Goal: Information Seeking & Learning: Check status

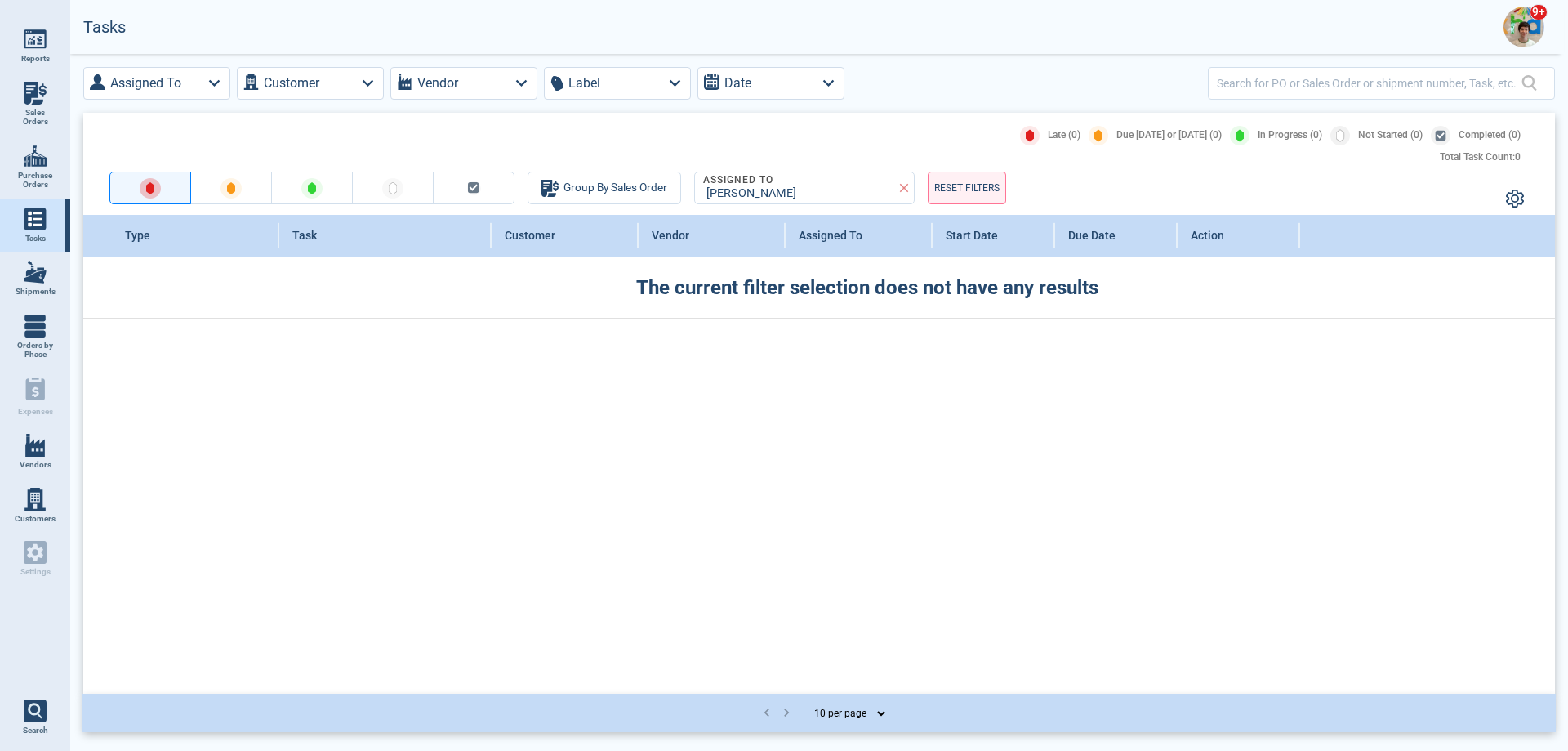
click at [1516, 13] on img at bounding box center [1524, 27] width 41 height 41
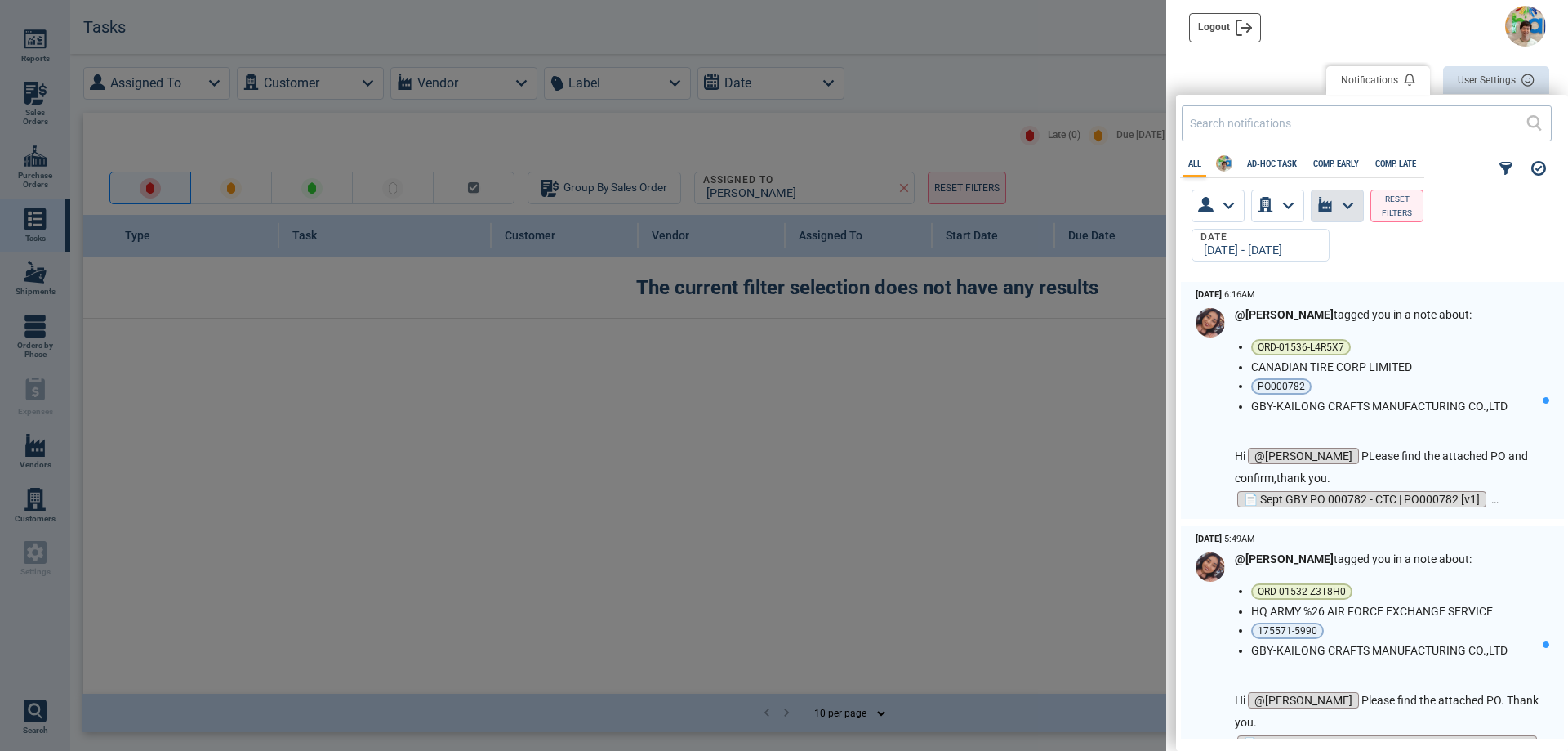
scroll to position [452, 383]
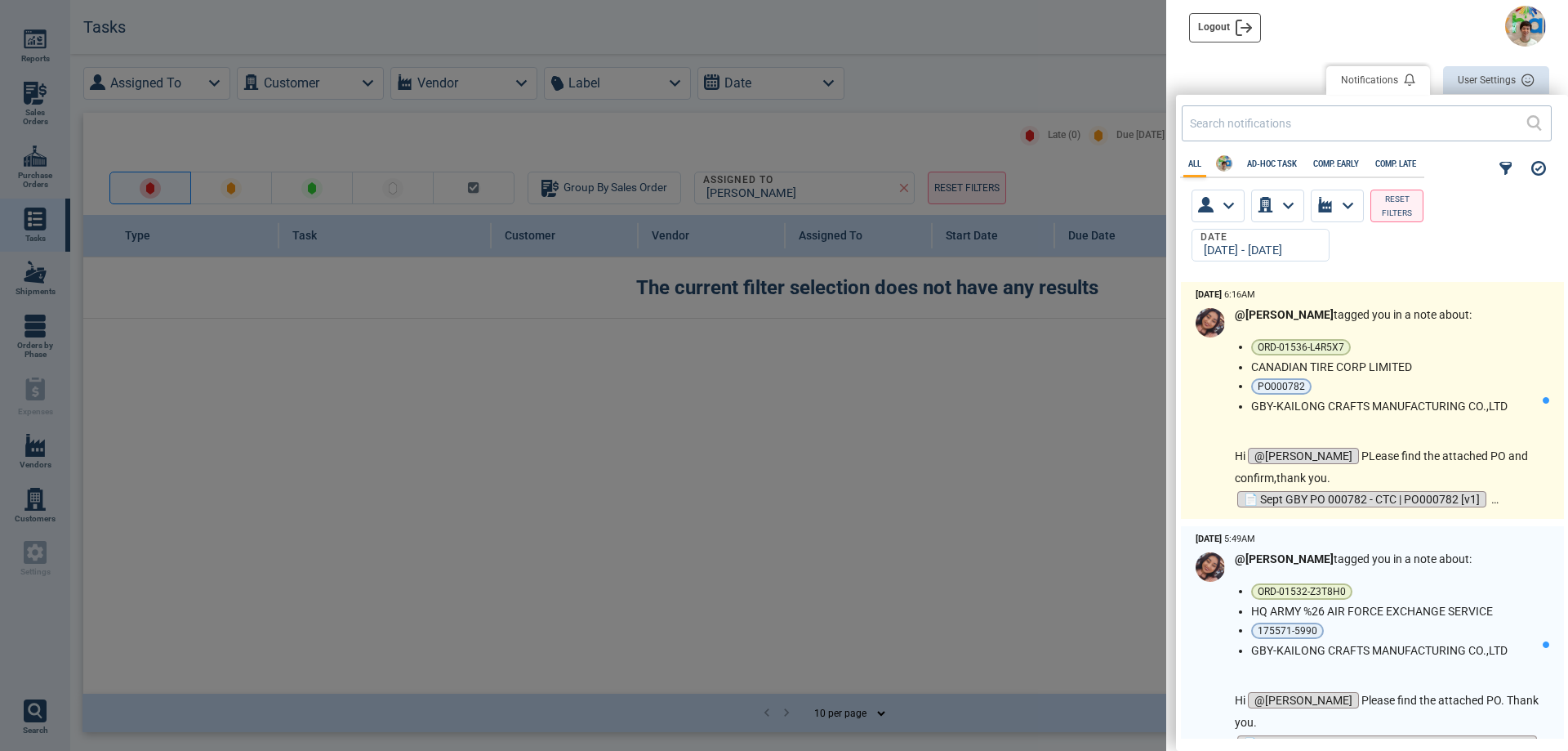
click at [1405, 460] on p "Hi @[PERSON_NAME] PLease find the attached PO and confirm,thank you." at bounding box center [1388, 466] width 308 height 43
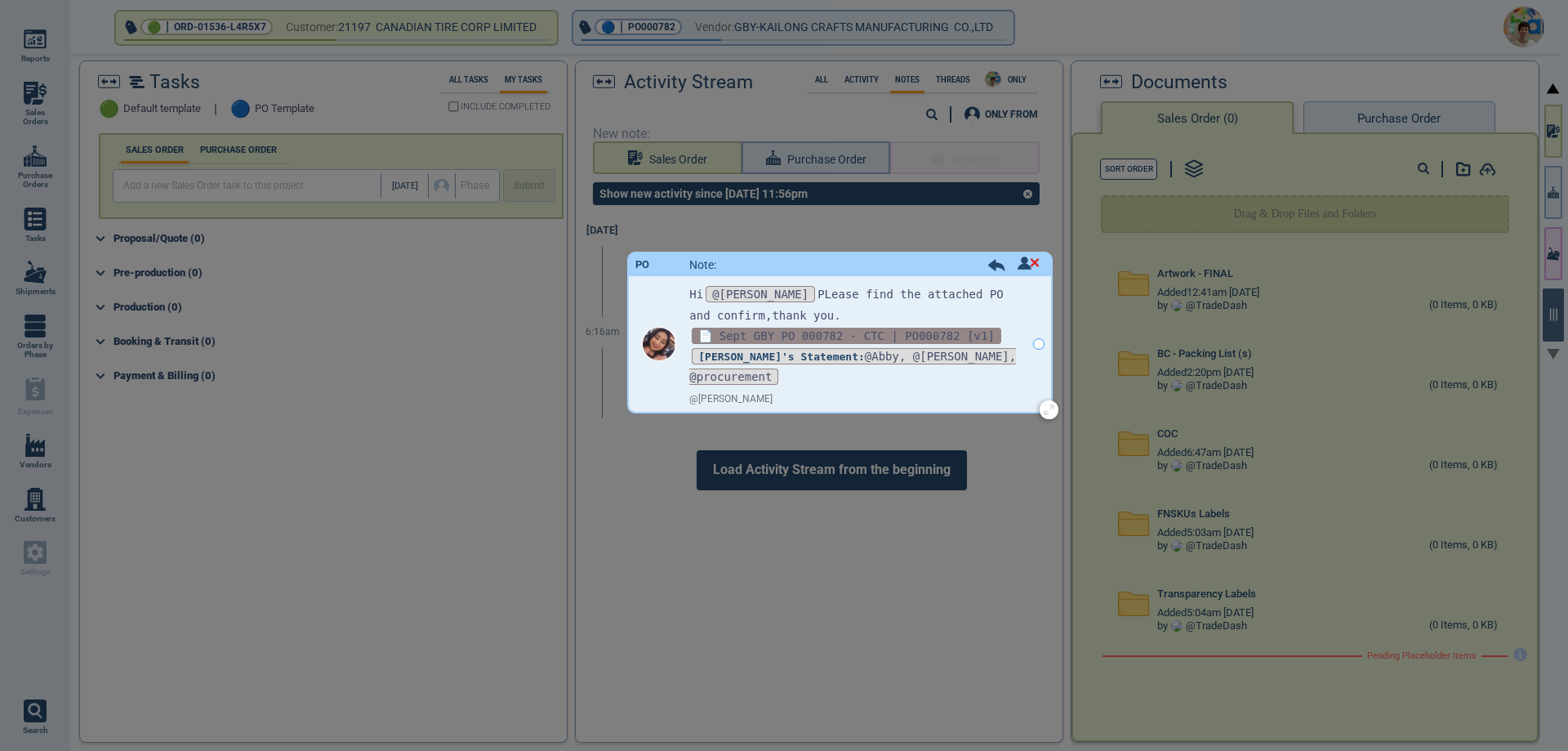
click at [840, 336] on span "📄 Sept GBY PO 000782 - CTC | PO000782 [v1]" at bounding box center [846, 336] width 309 height 17
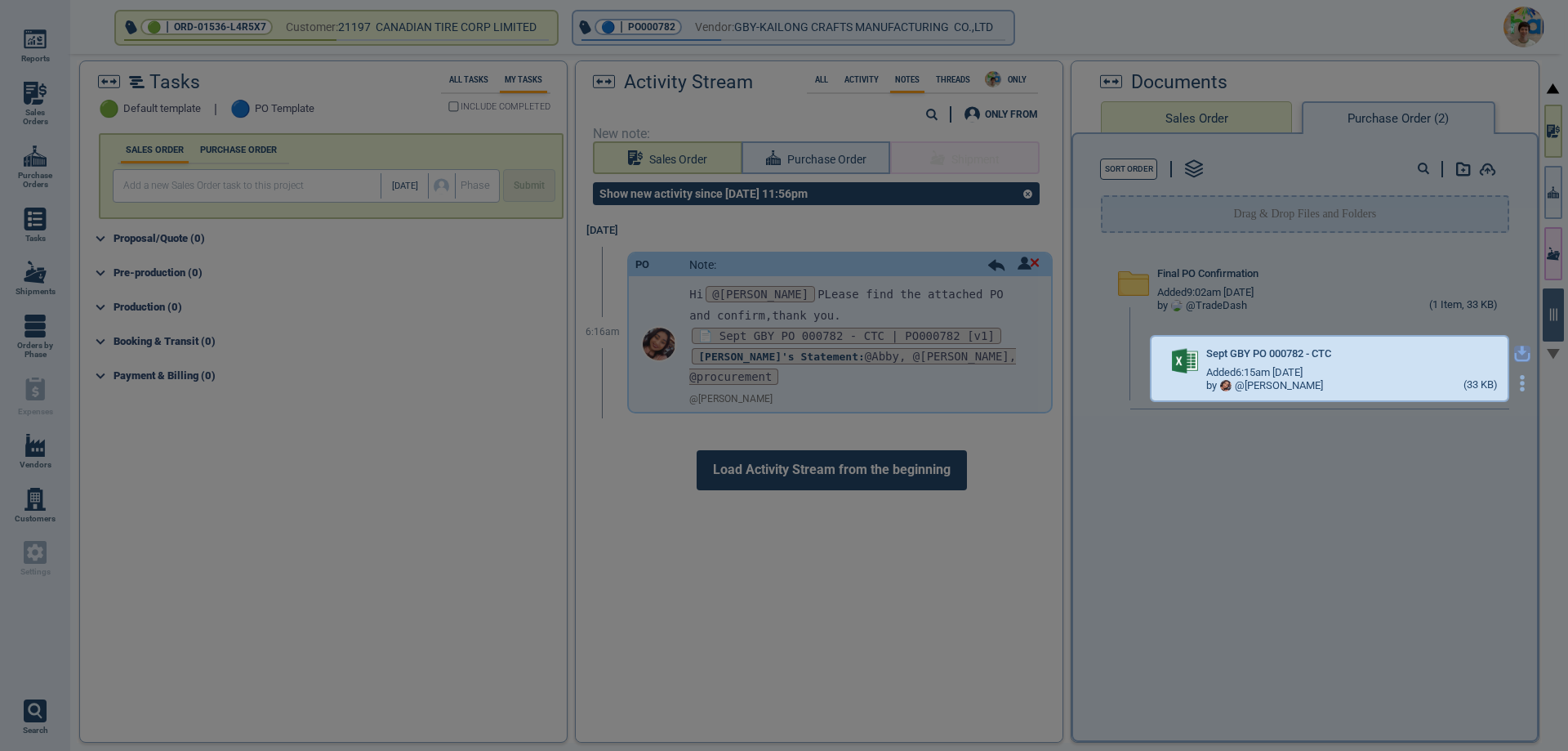
click at [1514, 355] on icon "button" at bounding box center [1523, 354] width 17 height 17
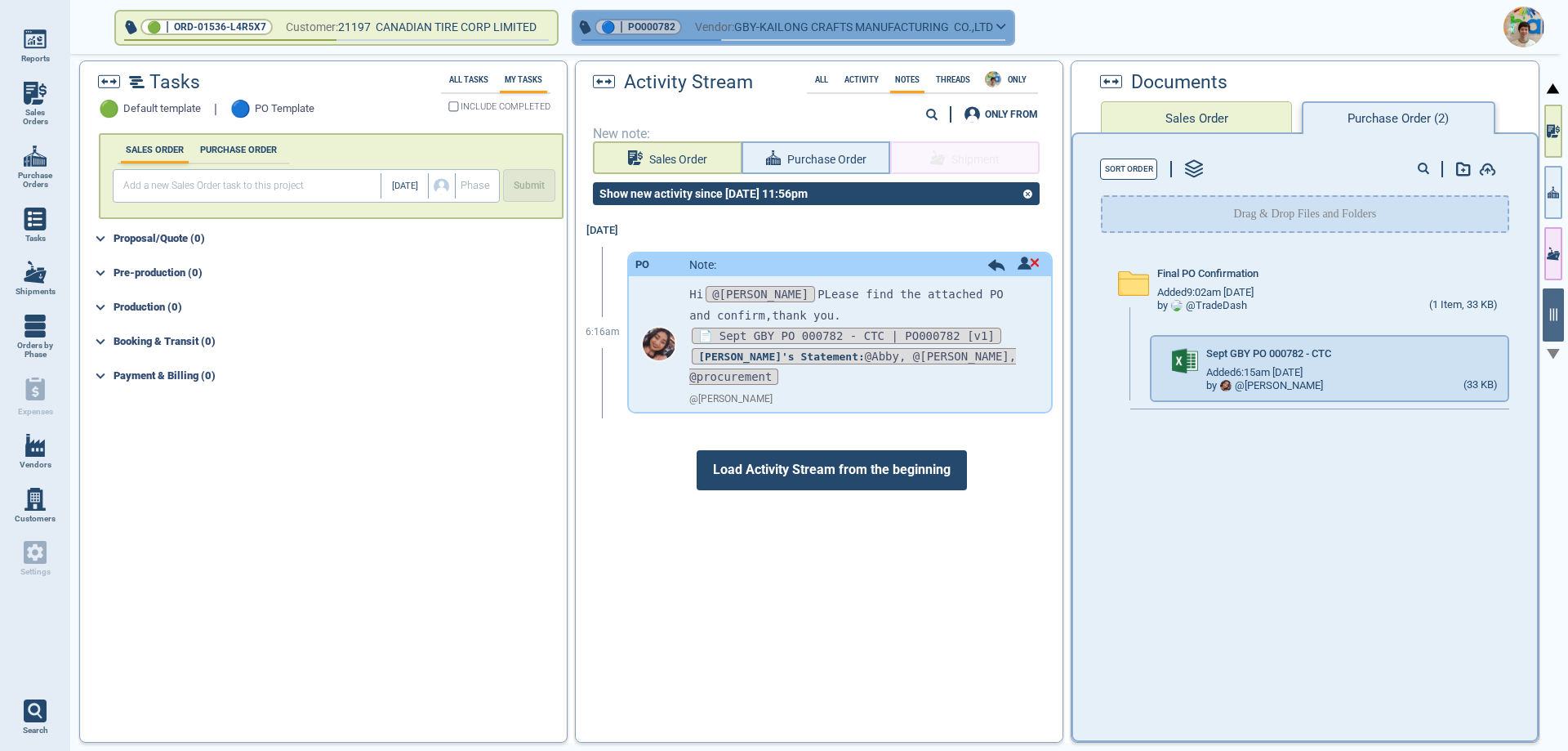
click at [1011, 31] on button "🔵 | PO000782 Vendor: GBY-KAILONG CRAFTS MANUFACTURING CO.,LTD" at bounding box center [793, 27] width 440 height 32
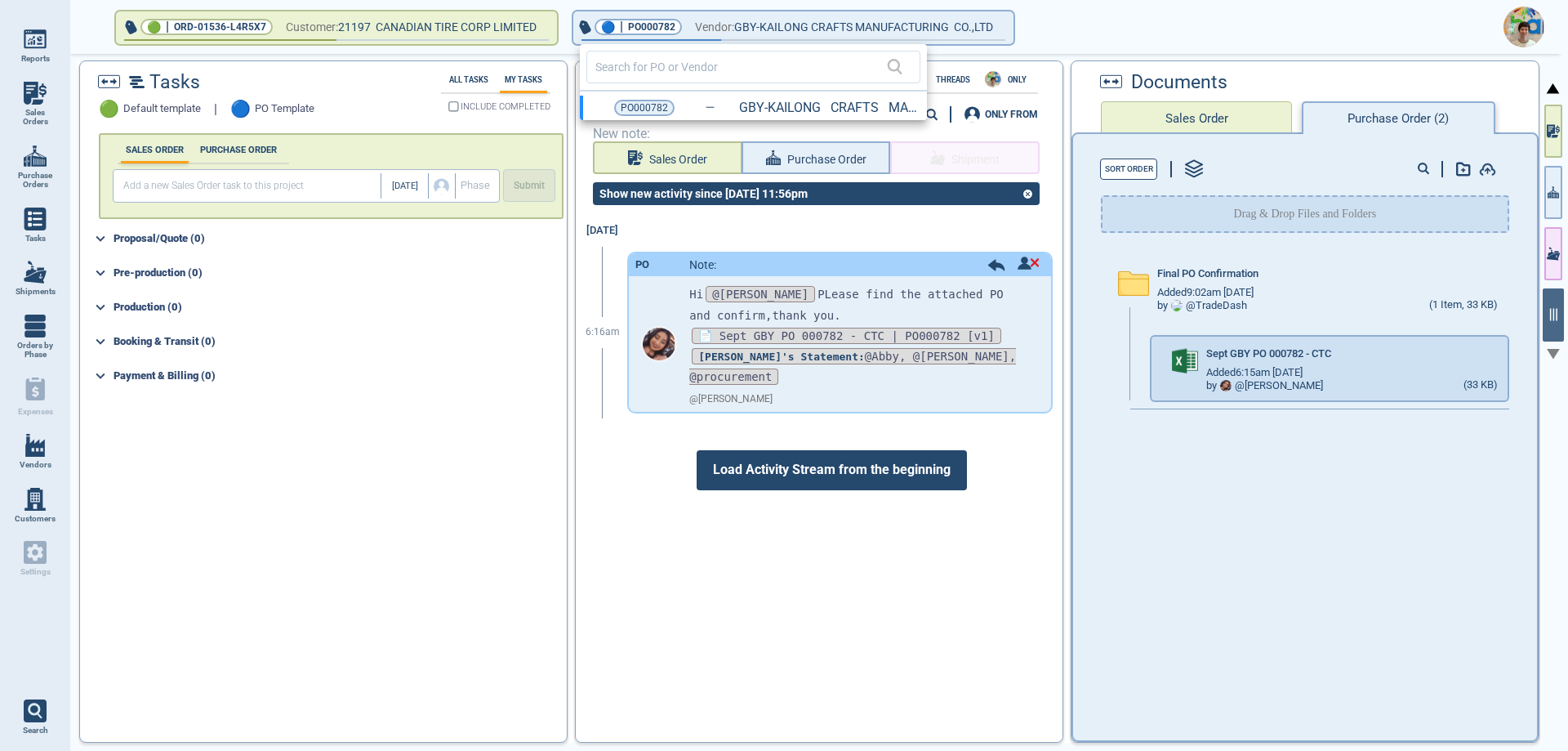
click at [1070, 57] on div at bounding box center [784, 375] width 1568 height 751
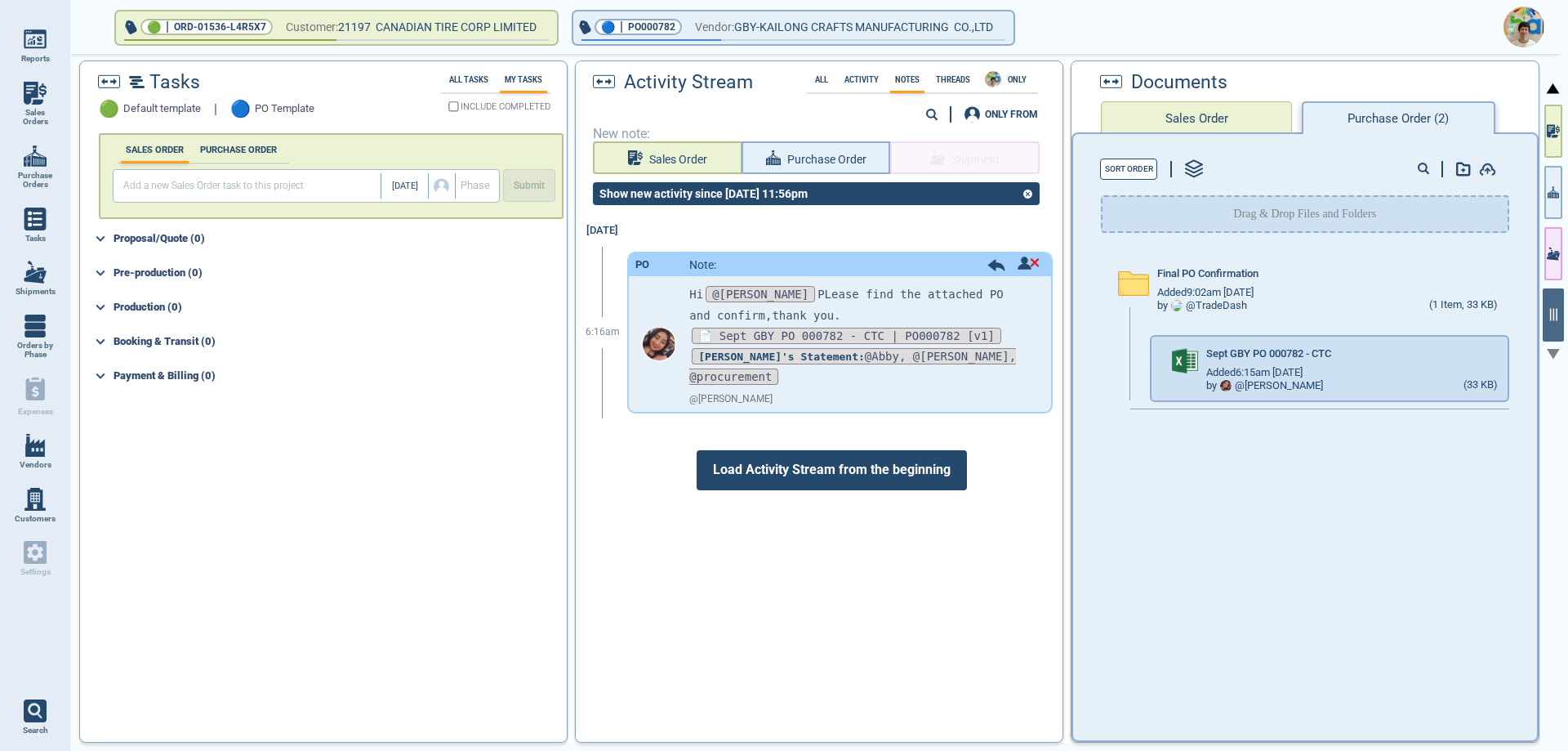
click at [1523, 18] on img at bounding box center [1524, 27] width 41 height 41
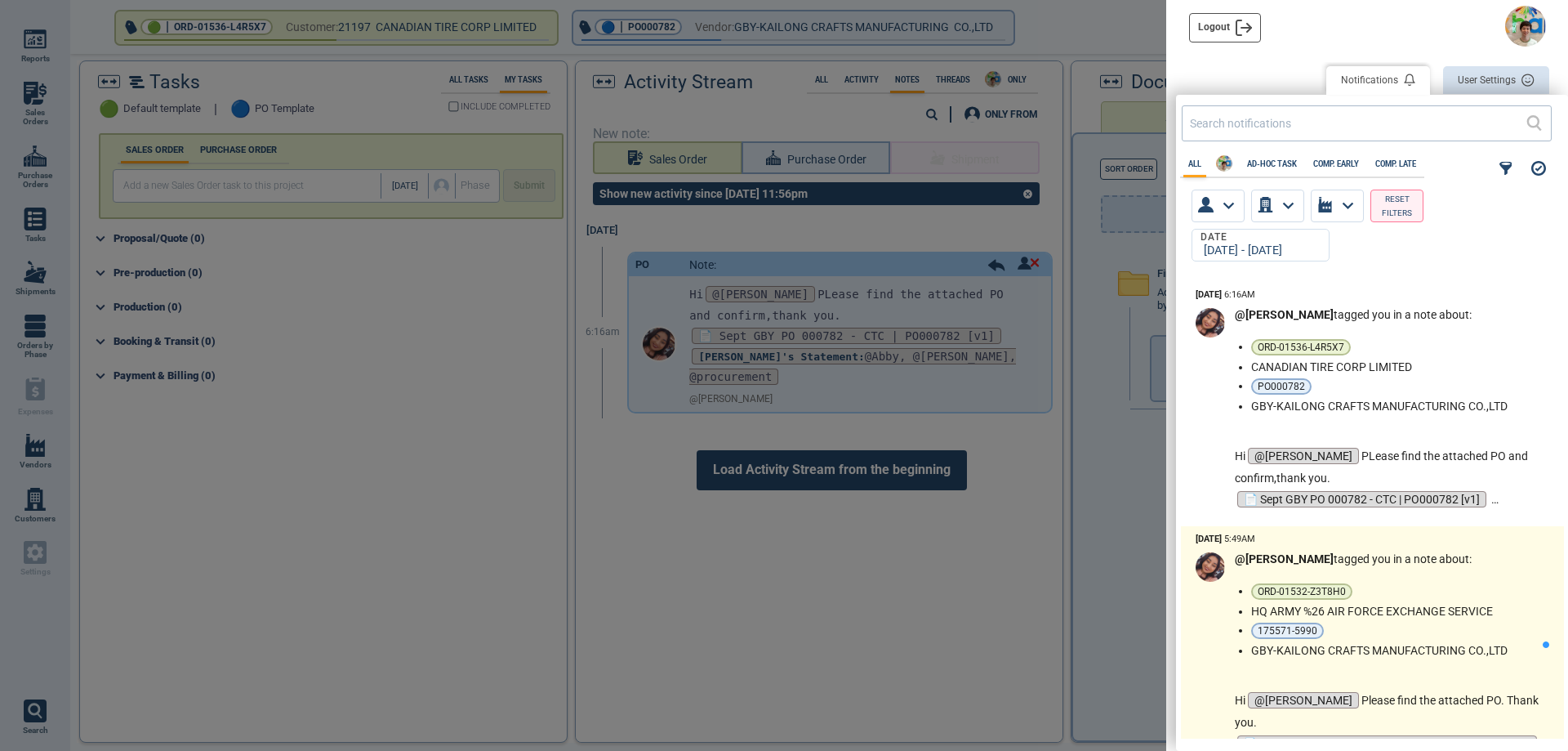
scroll to position [81, 0]
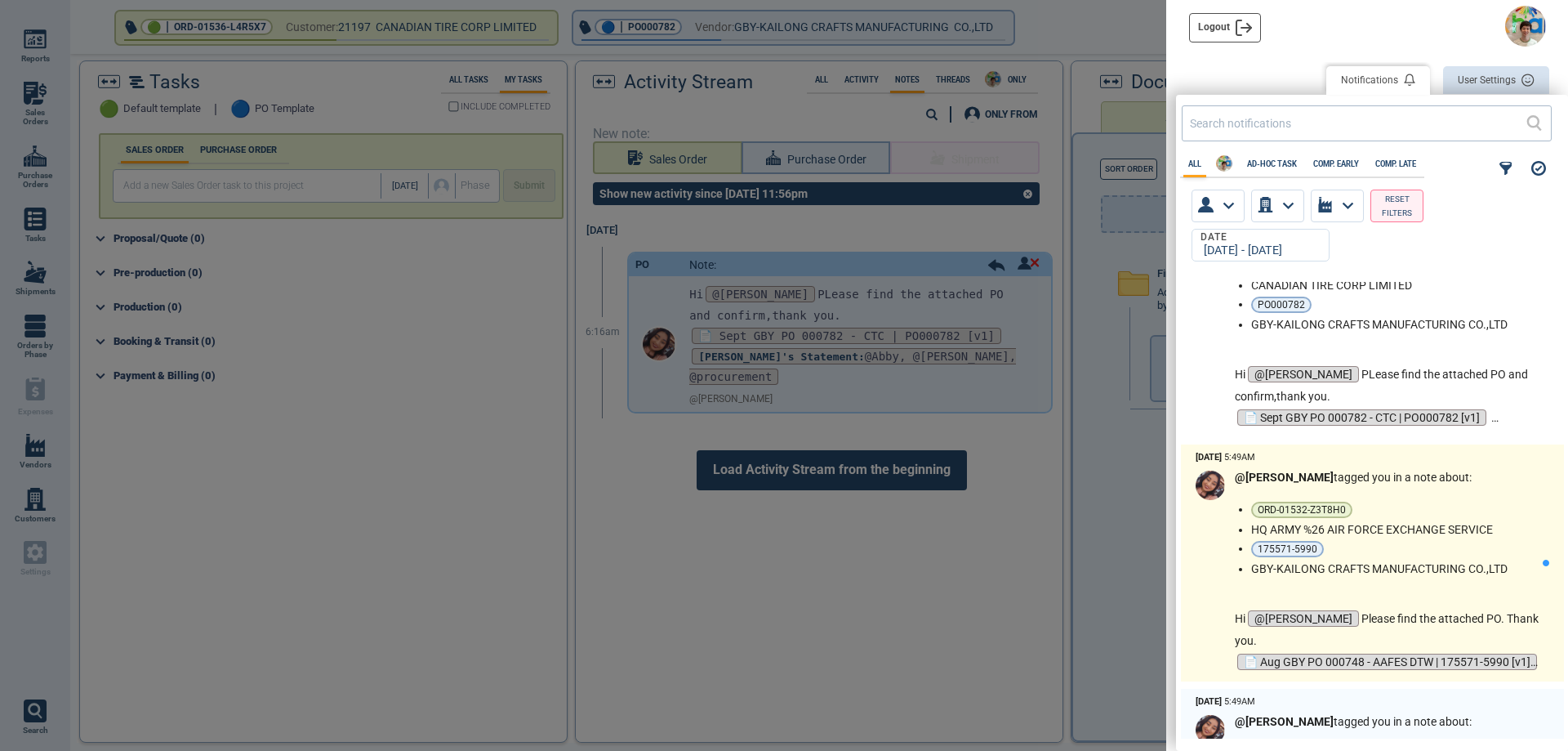
click at [1423, 593] on div "@[PERSON_NAME] tagged you in a note about: ORD-01532-Z3T8H0 HQ ARMY %26 AIR FOR…" at bounding box center [1388, 571] width 308 height 202
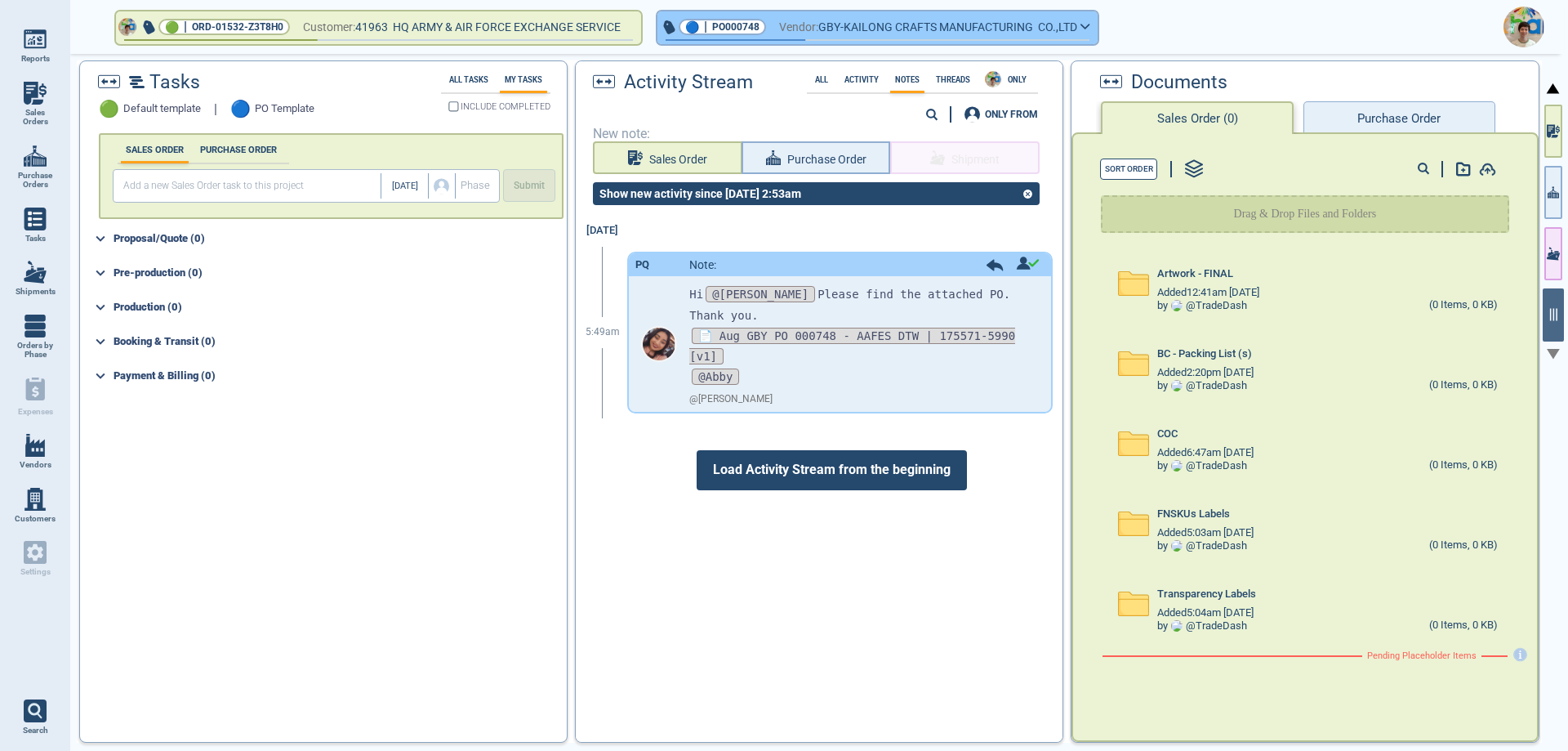
click at [1098, 31] on button "🔵 | PO000748 Vendor: GBY-KAILONG CRAFTS MANUFACTURING CO.,LTD" at bounding box center [877, 27] width 440 height 32
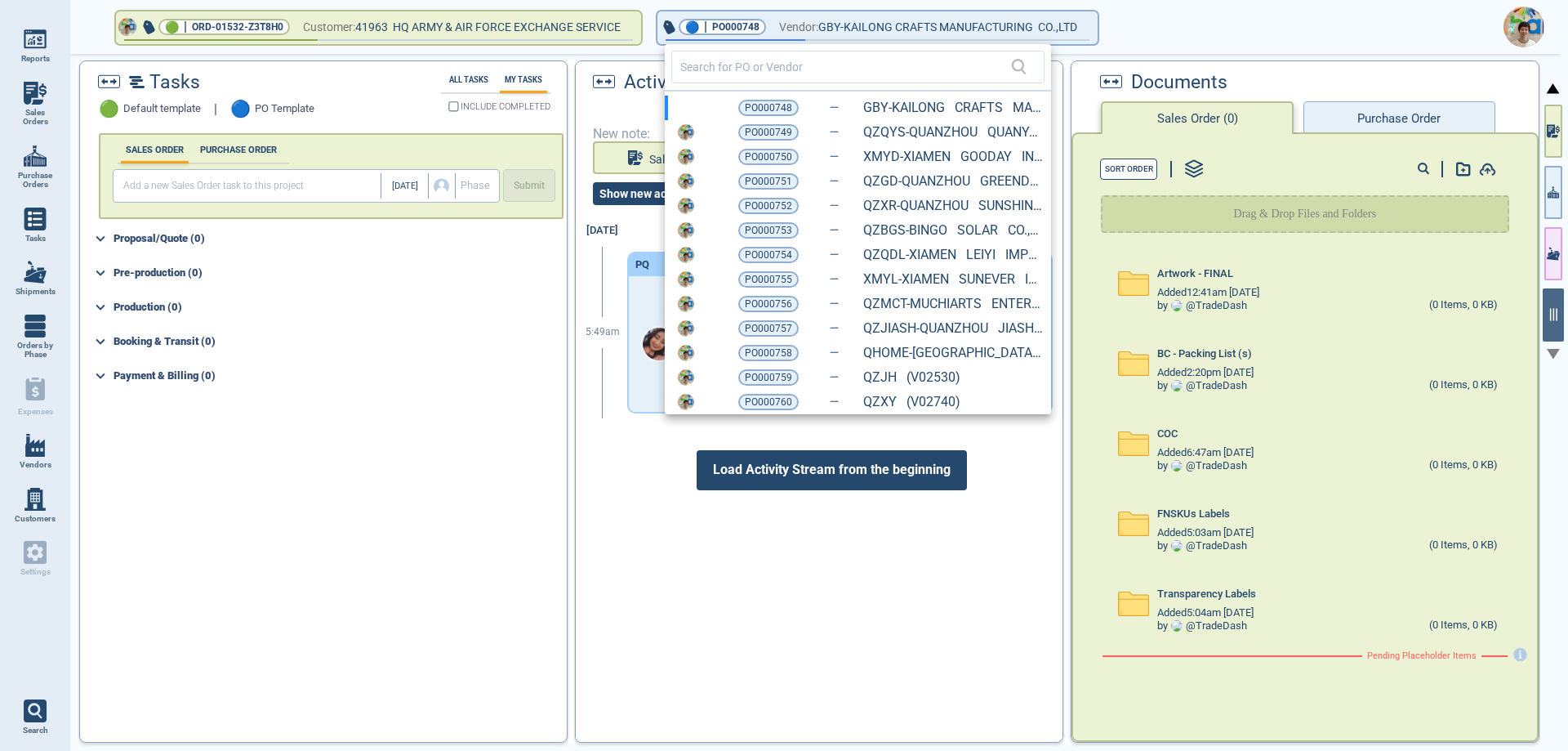
click at [604, 277] on div at bounding box center [784, 375] width 1568 height 751
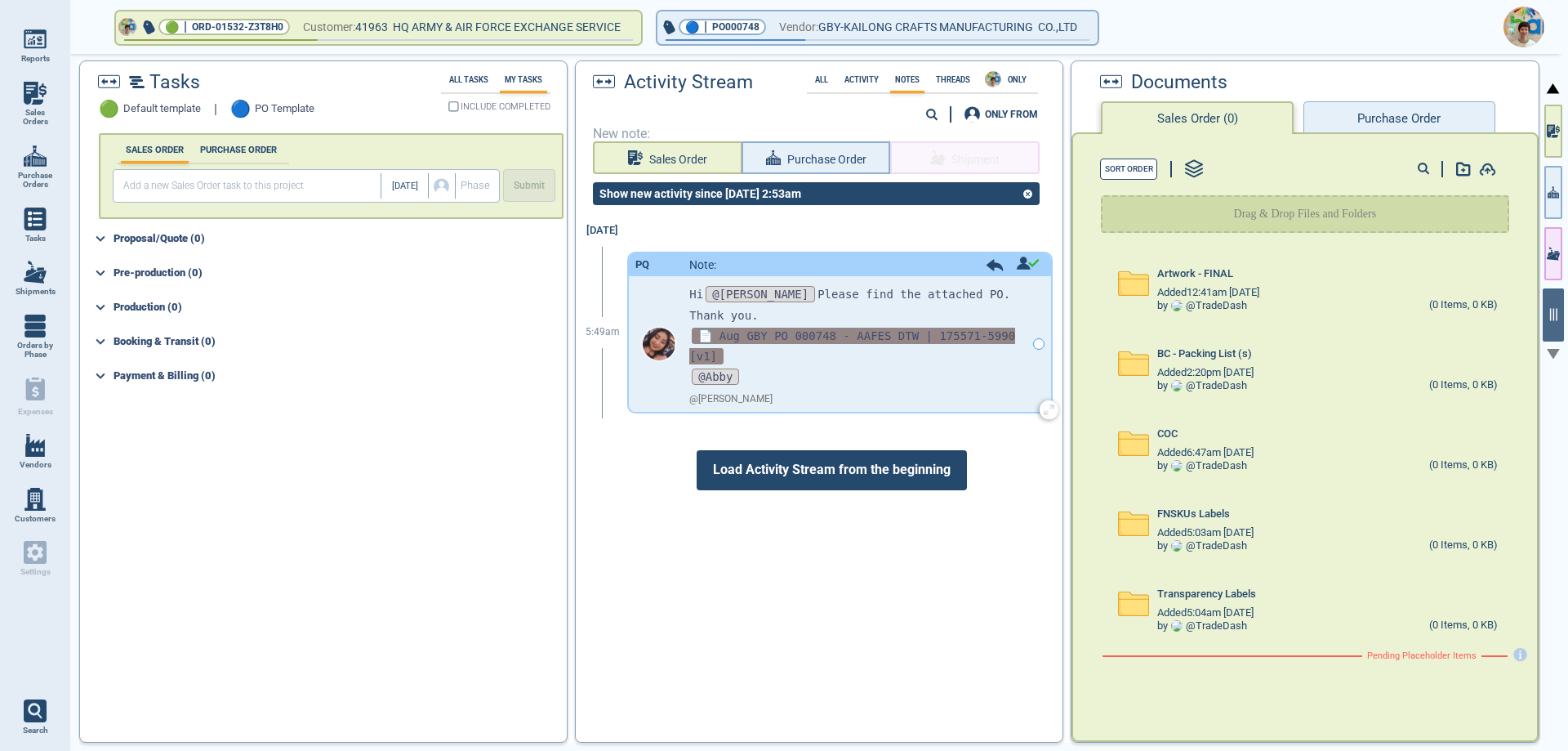
click at [826, 328] on span "📄 Aug GBY PO 000748 - AAFES DTW | 175571-5990 [v1]" at bounding box center [851, 346] width 326 height 37
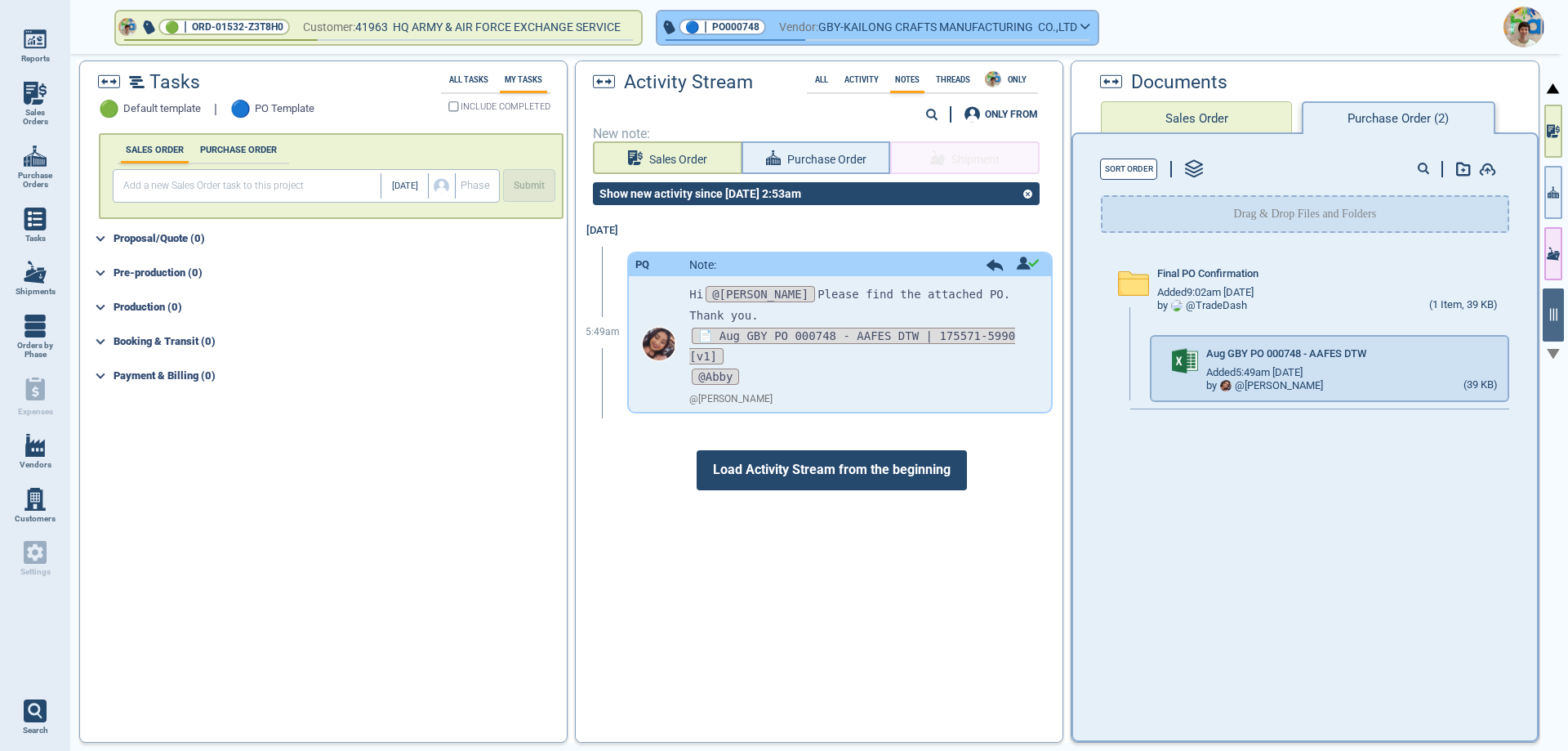
click at [1092, 26] on button "🔵 | PO000748 Vendor: GBY-KAILONG CRAFTS MANUFACTURING CO.,LTD" at bounding box center [877, 27] width 440 height 32
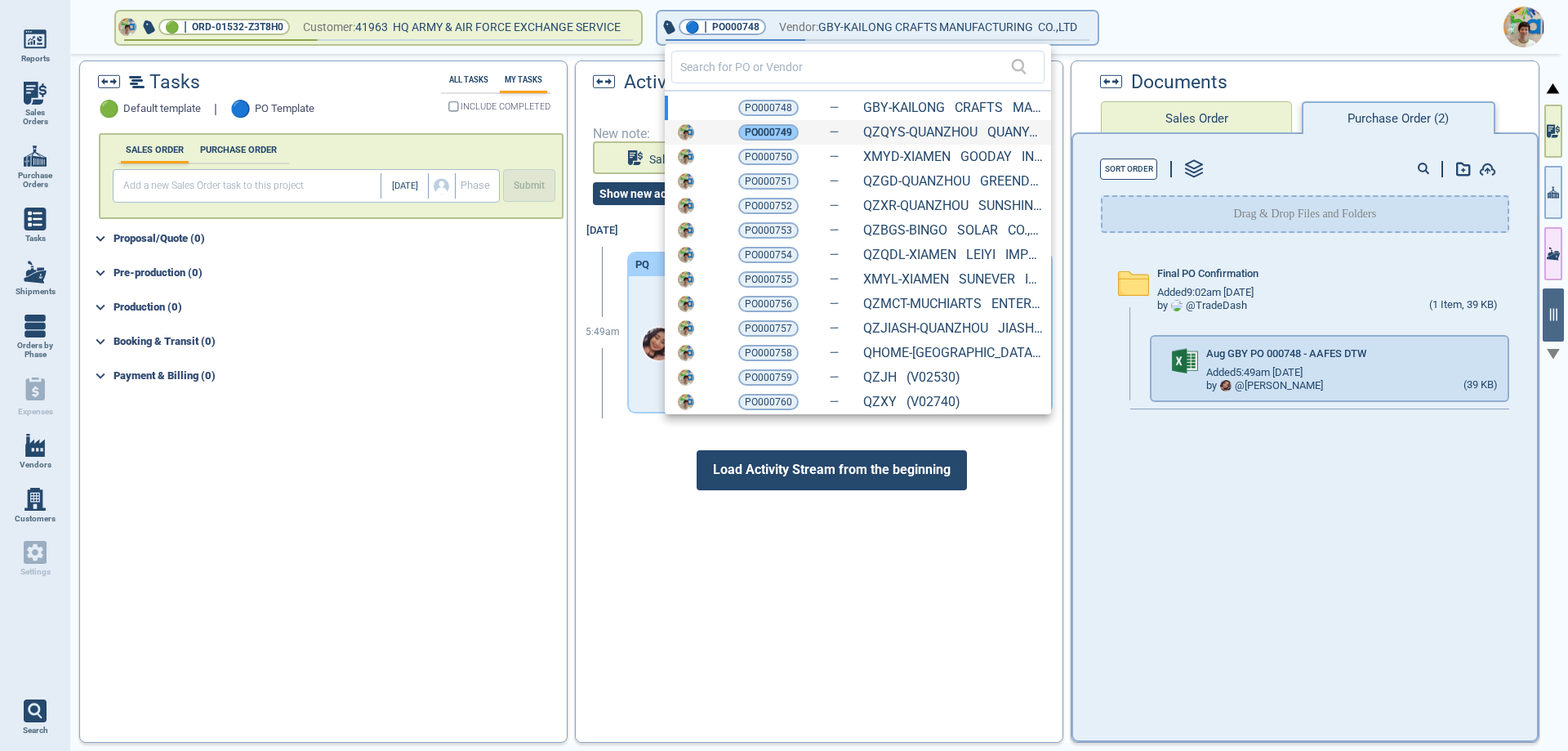
click at [790, 131] on span "PO000749" at bounding box center [768, 132] width 47 height 17
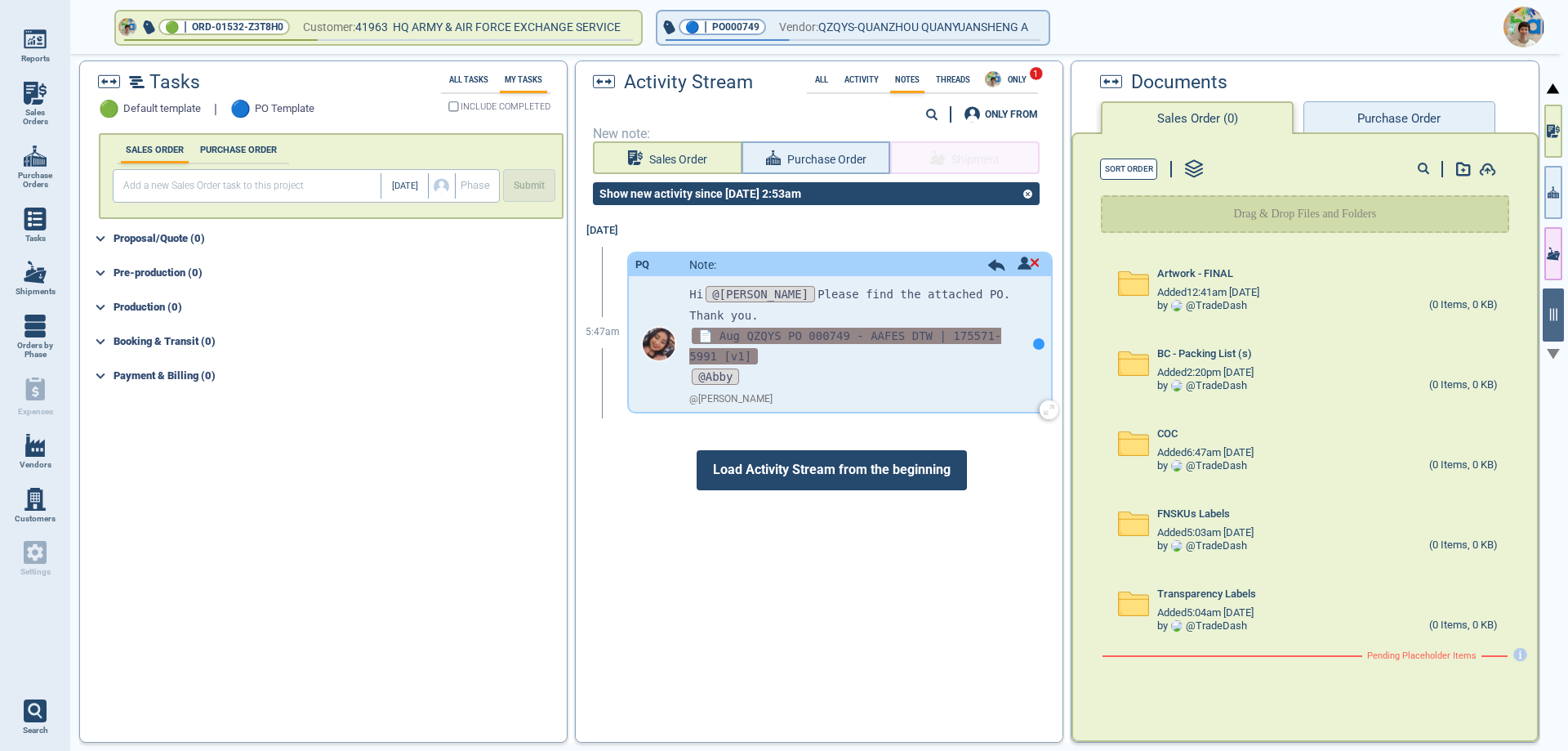
click at [851, 328] on span "📄 Aug QZQYS PO 000749 - AAFES DTW | 175571-5991 [v1]" at bounding box center [845, 346] width 312 height 37
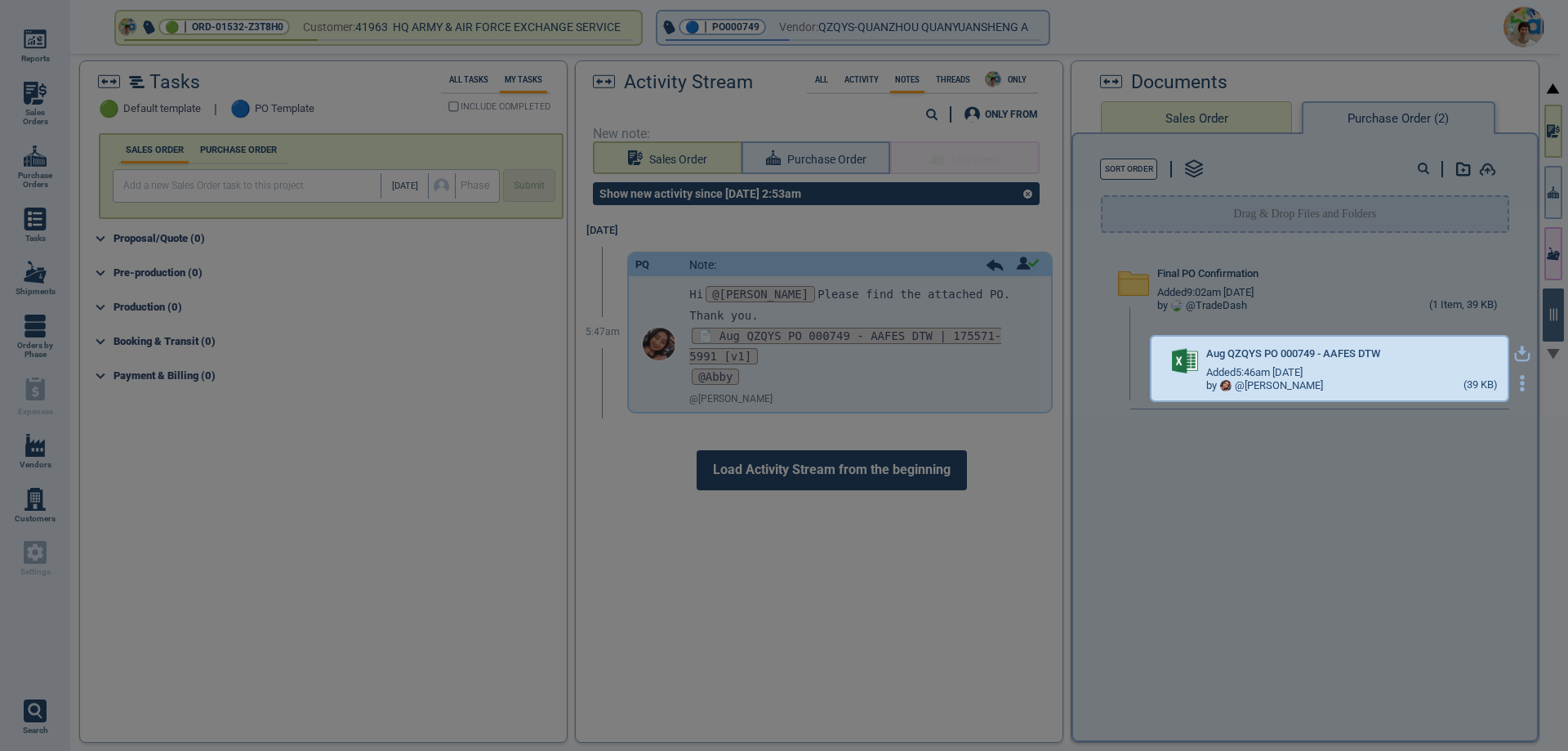
click at [1517, 351] on icon "button" at bounding box center [1522, 351] width 10 height 10
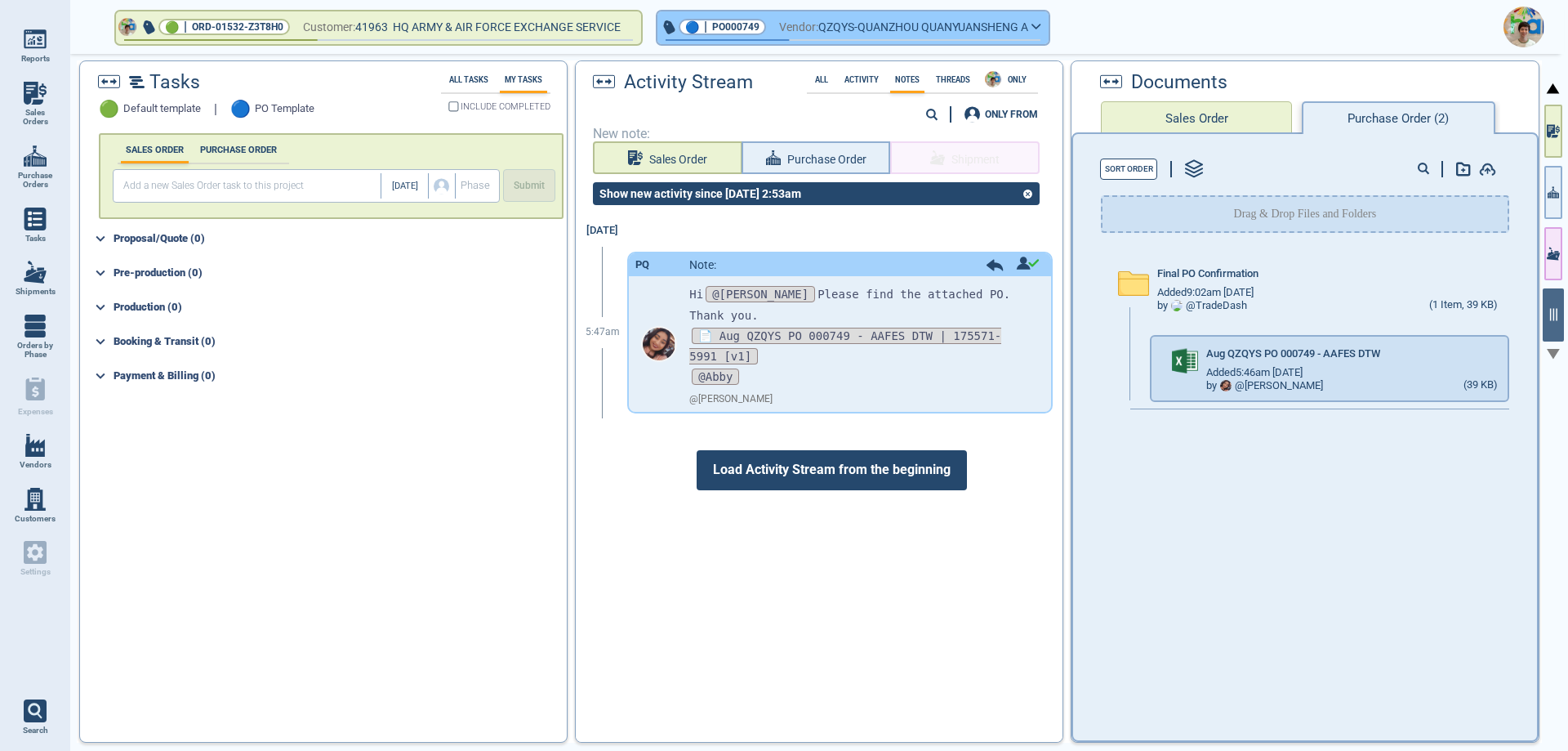
click at [1042, 25] on icon "button" at bounding box center [1036, 27] width 10 height 7
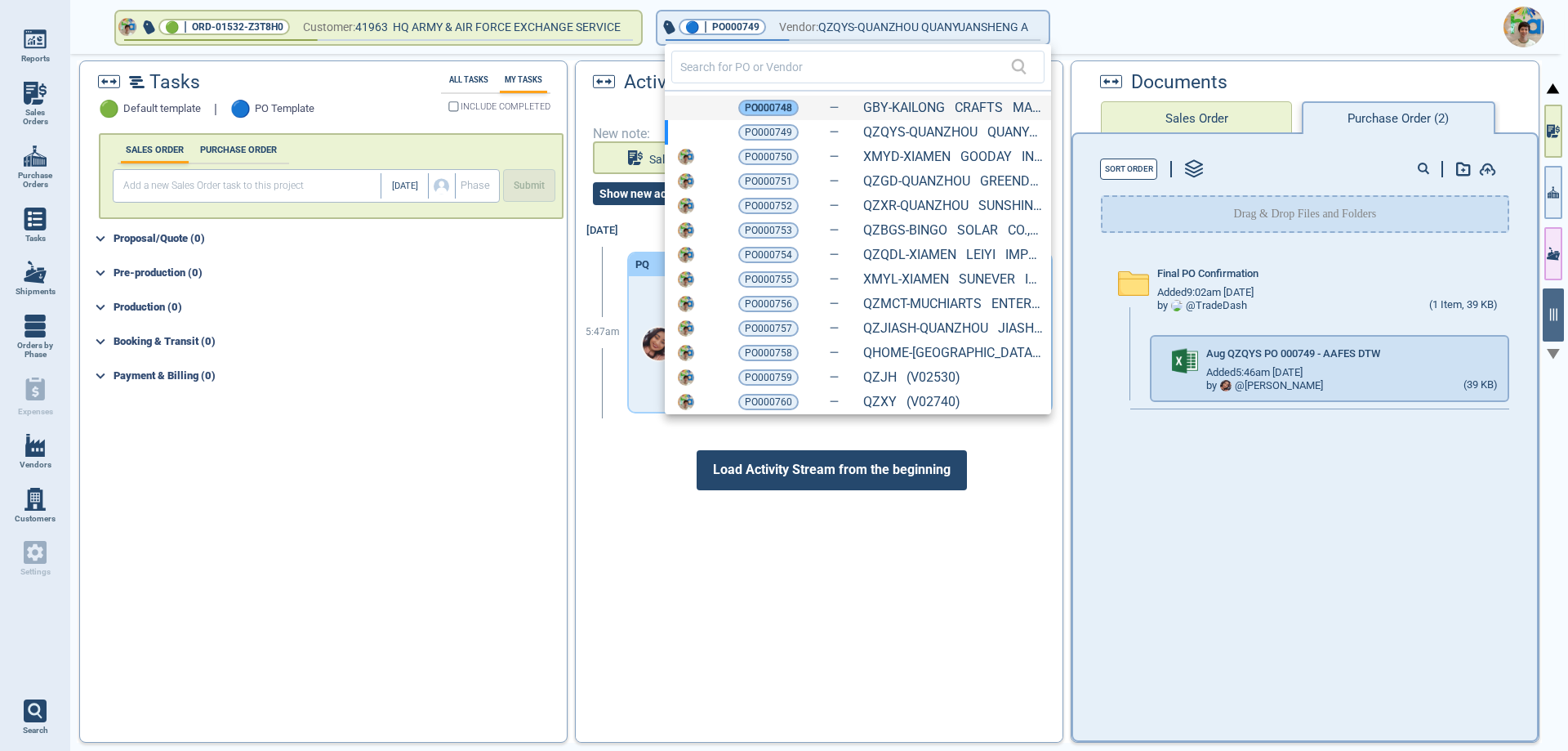
click at [781, 108] on span "PO000748" at bounding box center [768, 108] width 47 height 17
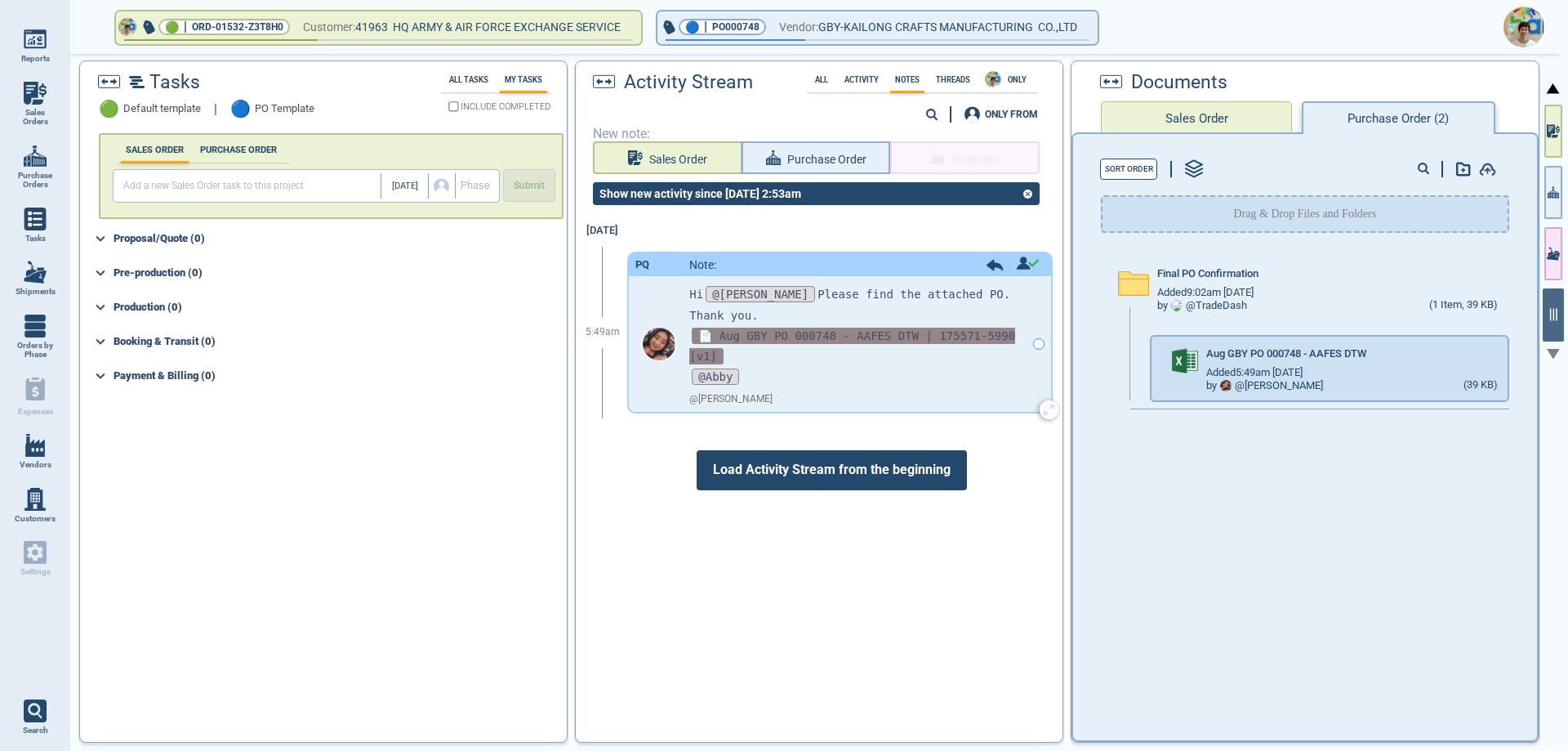
click at [795, 328] on span "📄 Aug GBY PO 000748 - AAFES DTW | 175571-5990 [v1]" at bounding box center [851, 346] width 326 height 37
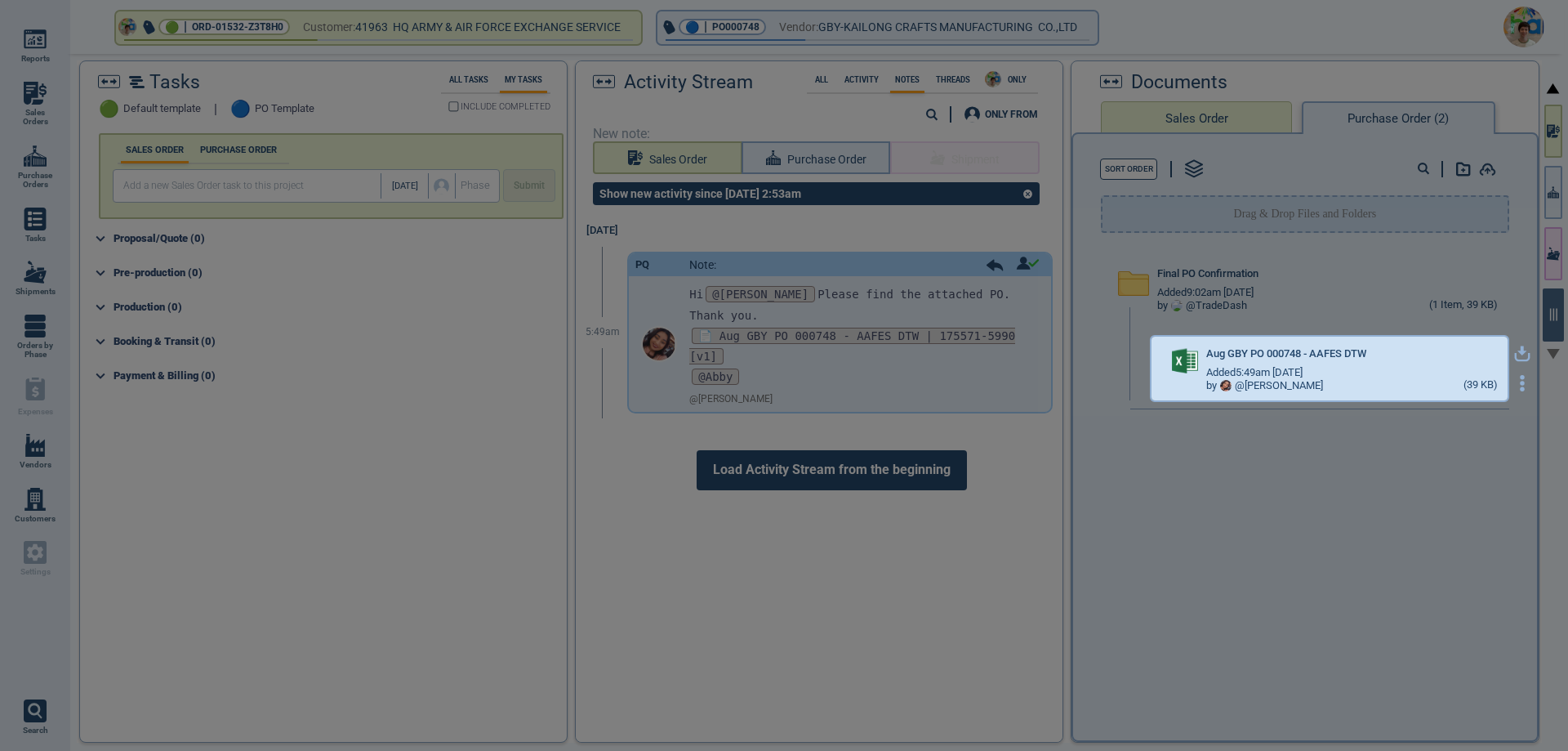
click at [1514, 349] on icon "button" at bounding box center [1523, 354] width 17 height 17
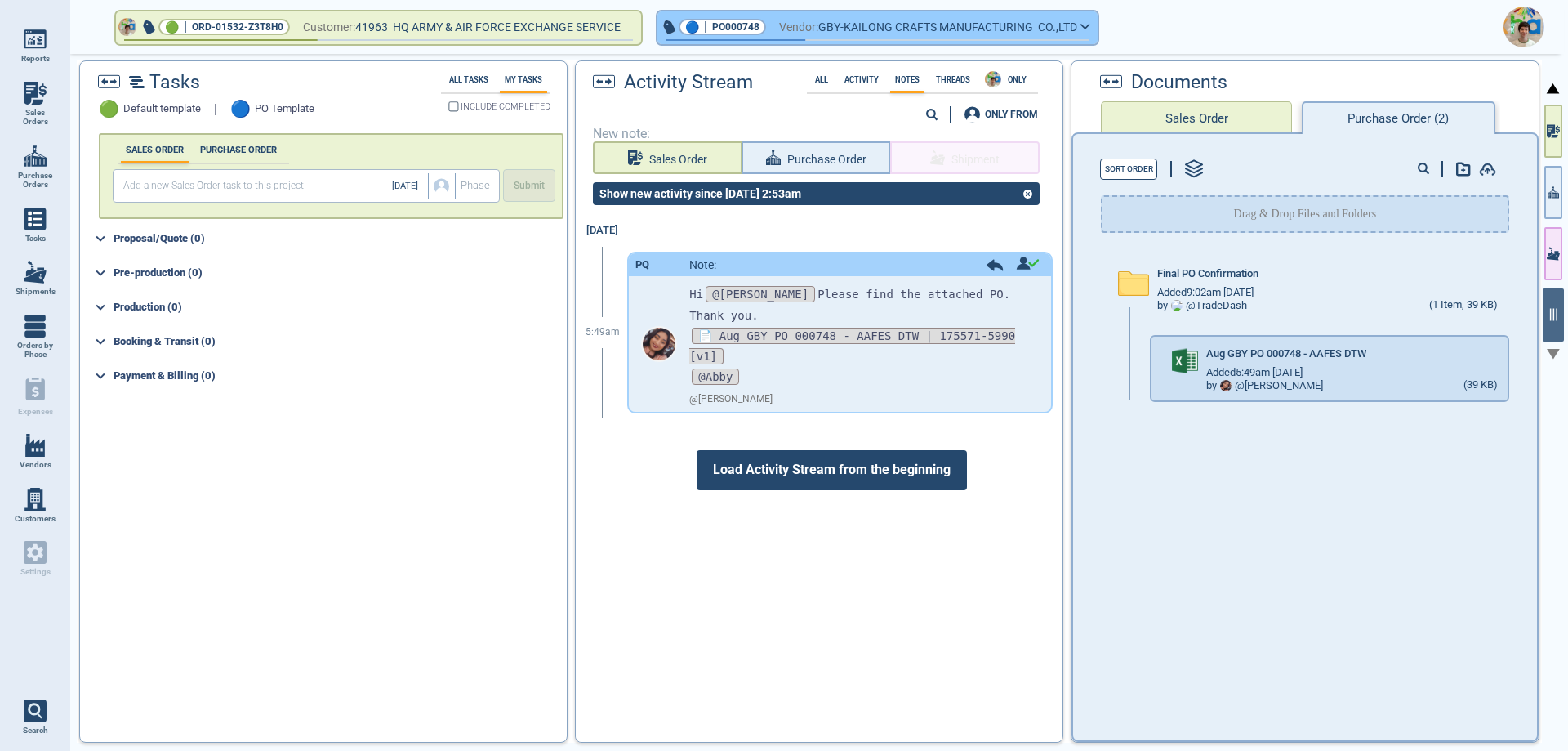
click at [1027, 29] on span "GBY-KAILONG CRAFTS MANUFACTURING CO.,LTD" at bounding box center [947, 28] width 259 height 20
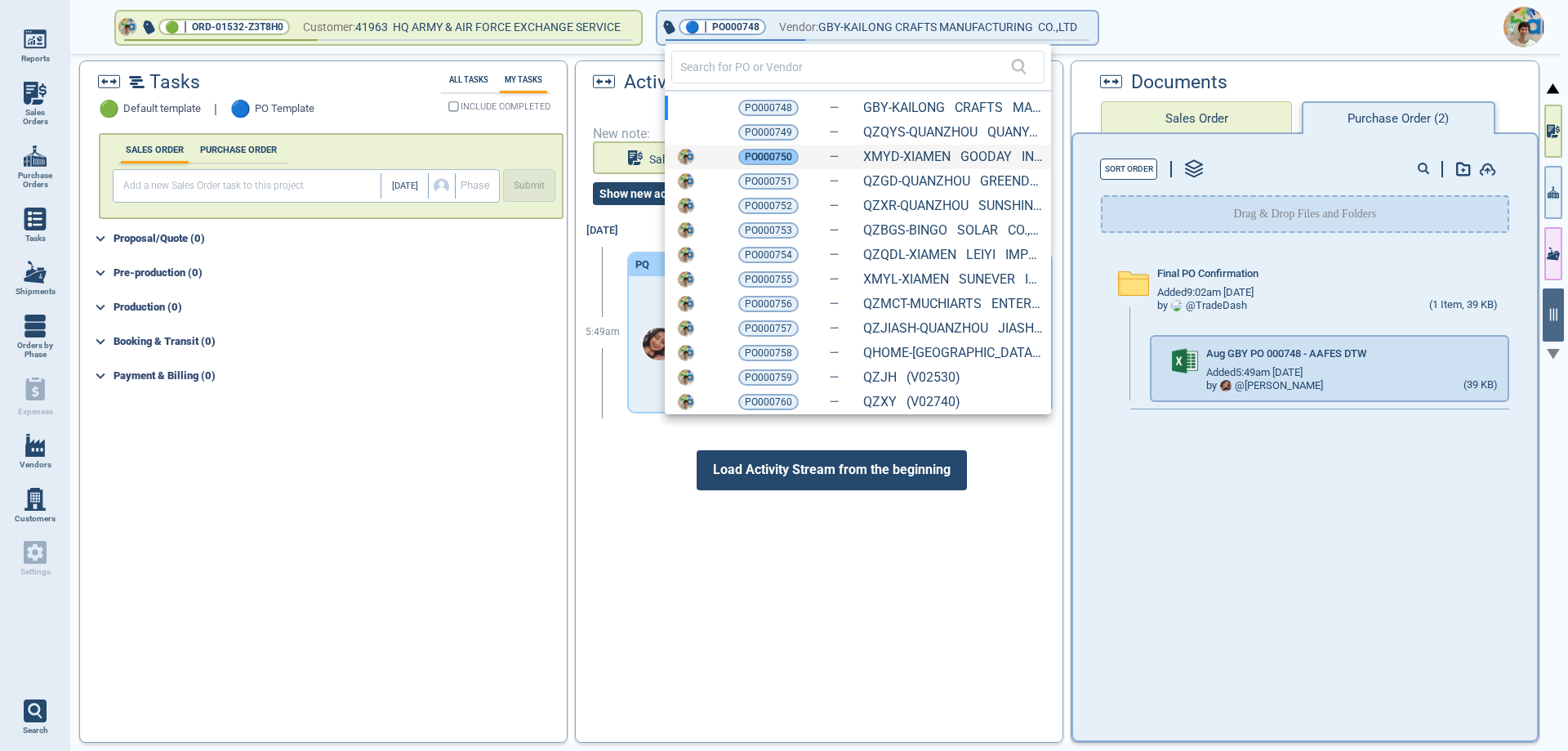
click at [779, 159] on span "PO000750" at bounding box center [768, 157] width 47 height 17
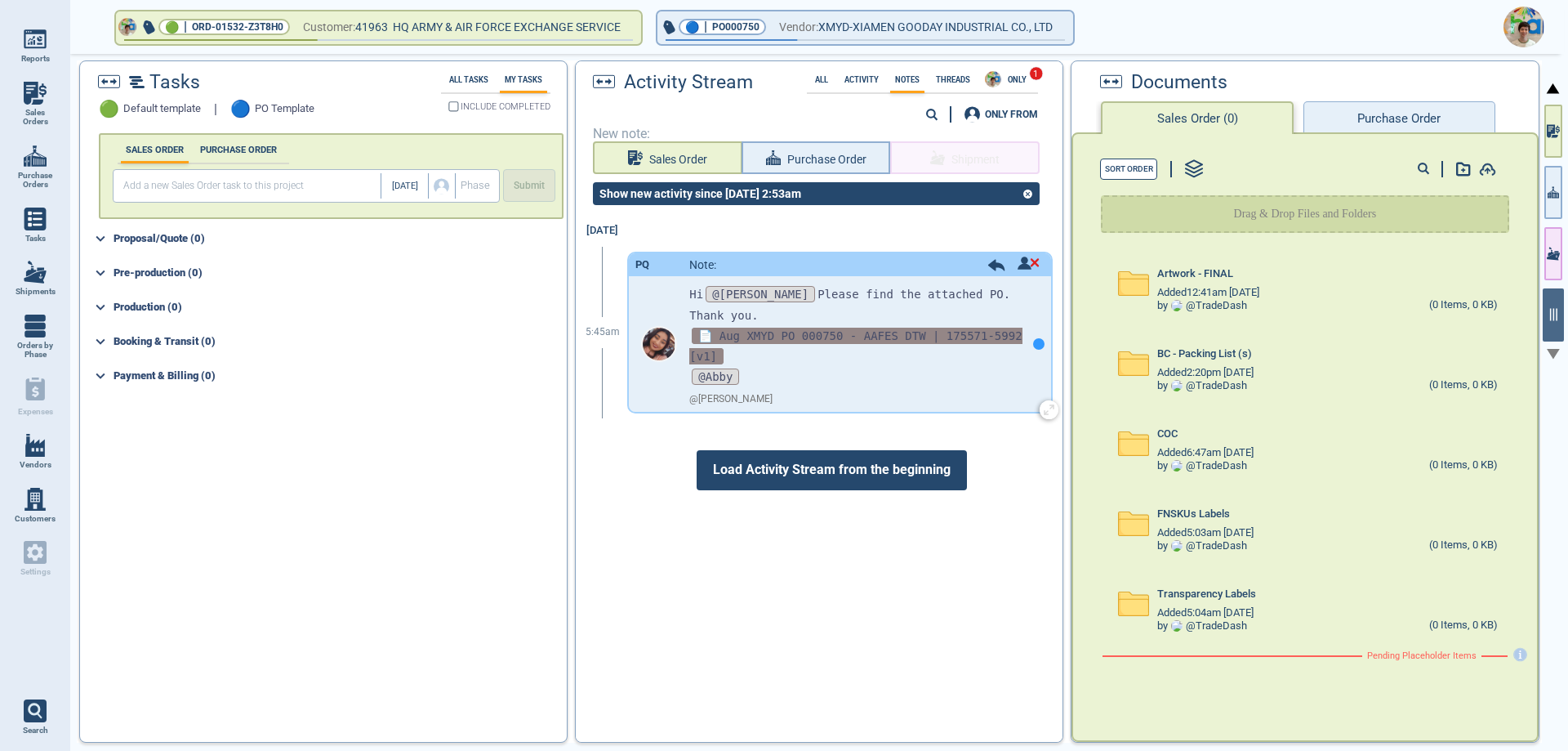
click at [781, 328] on span "📄 Aug XMYD PO 000750 - AAFES DTW | 175571-5992 [v1]" at bounding box center [855, 346] width 332 height 37
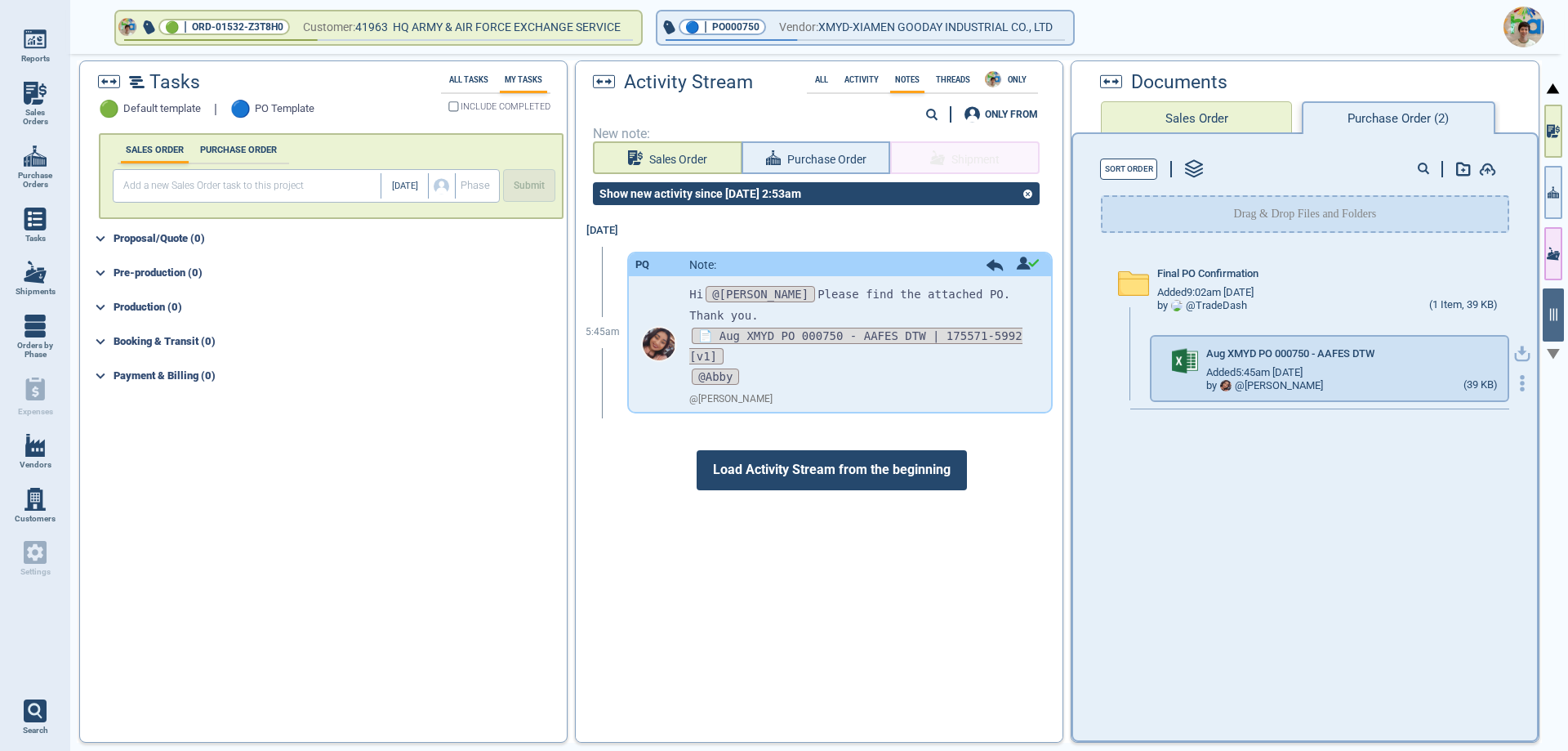
click at [1517, 352] on icon "button" at bounding box center [1522, 351] width 10 height 10
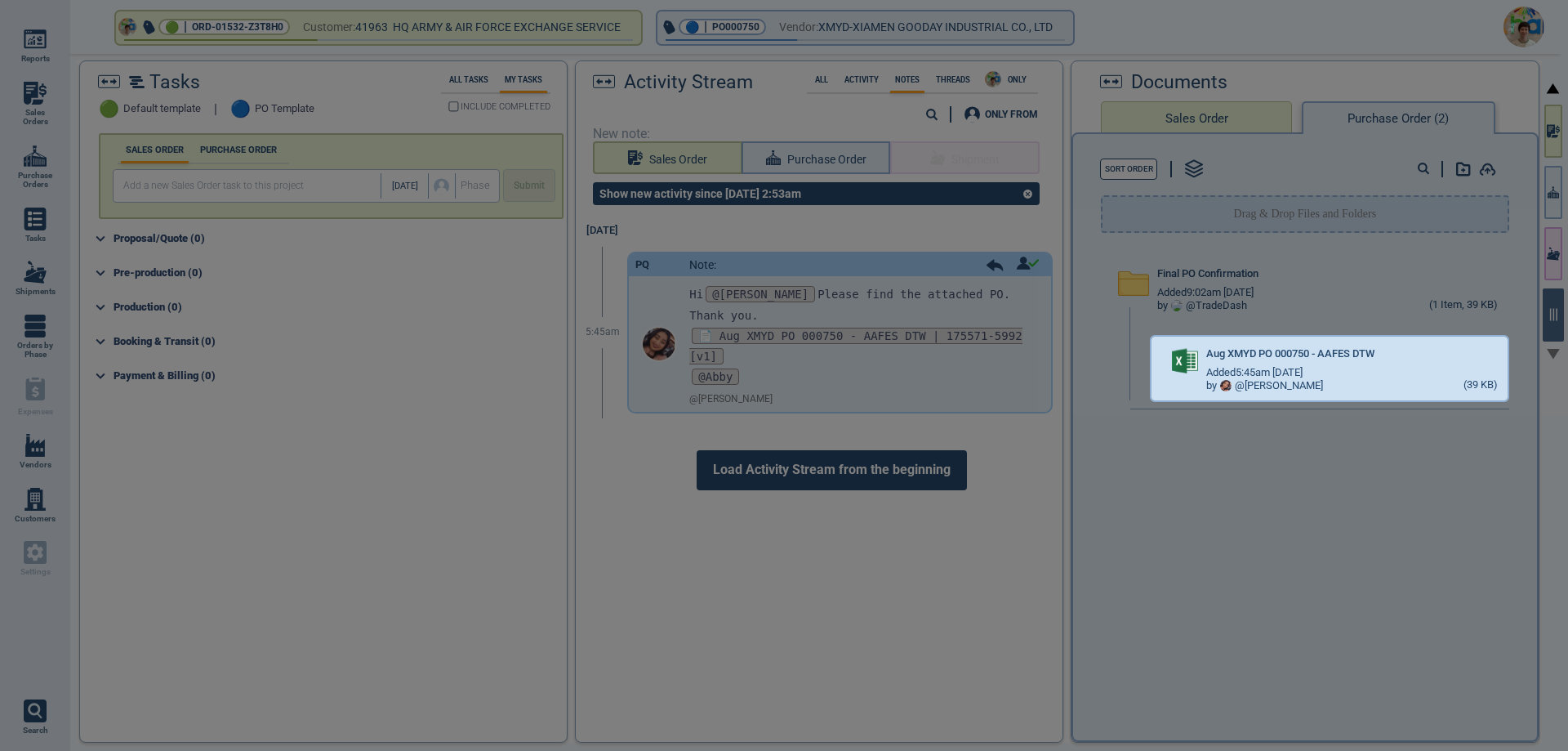
click at [840, 29] on div at bounding box center [784, 375] width 1568 height 751
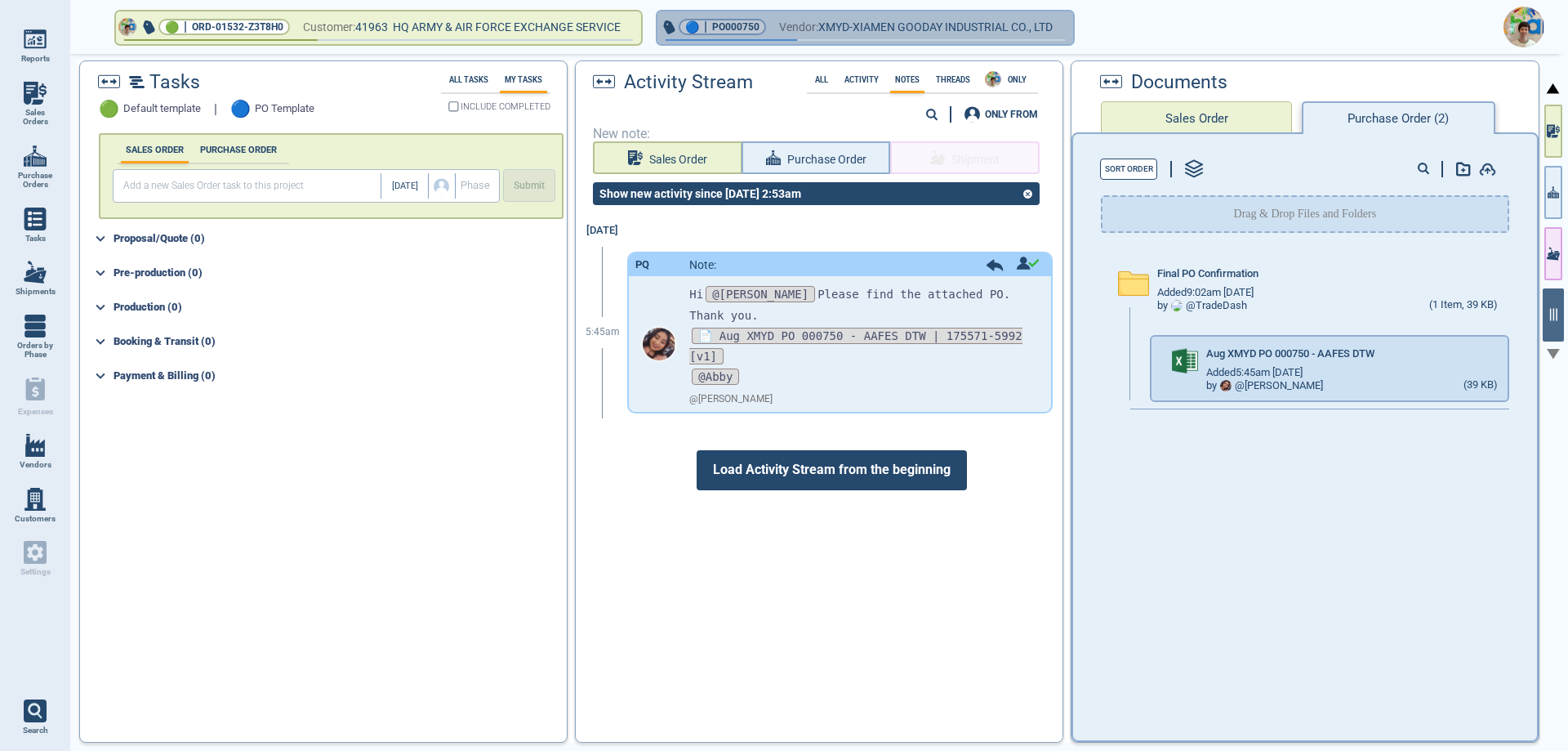
click at [840, 29] on span "XMYD-XIAMEN GOODAY INDUSTRIAL CO., LTD" at bounding box center [935, 28] width 235 height 20
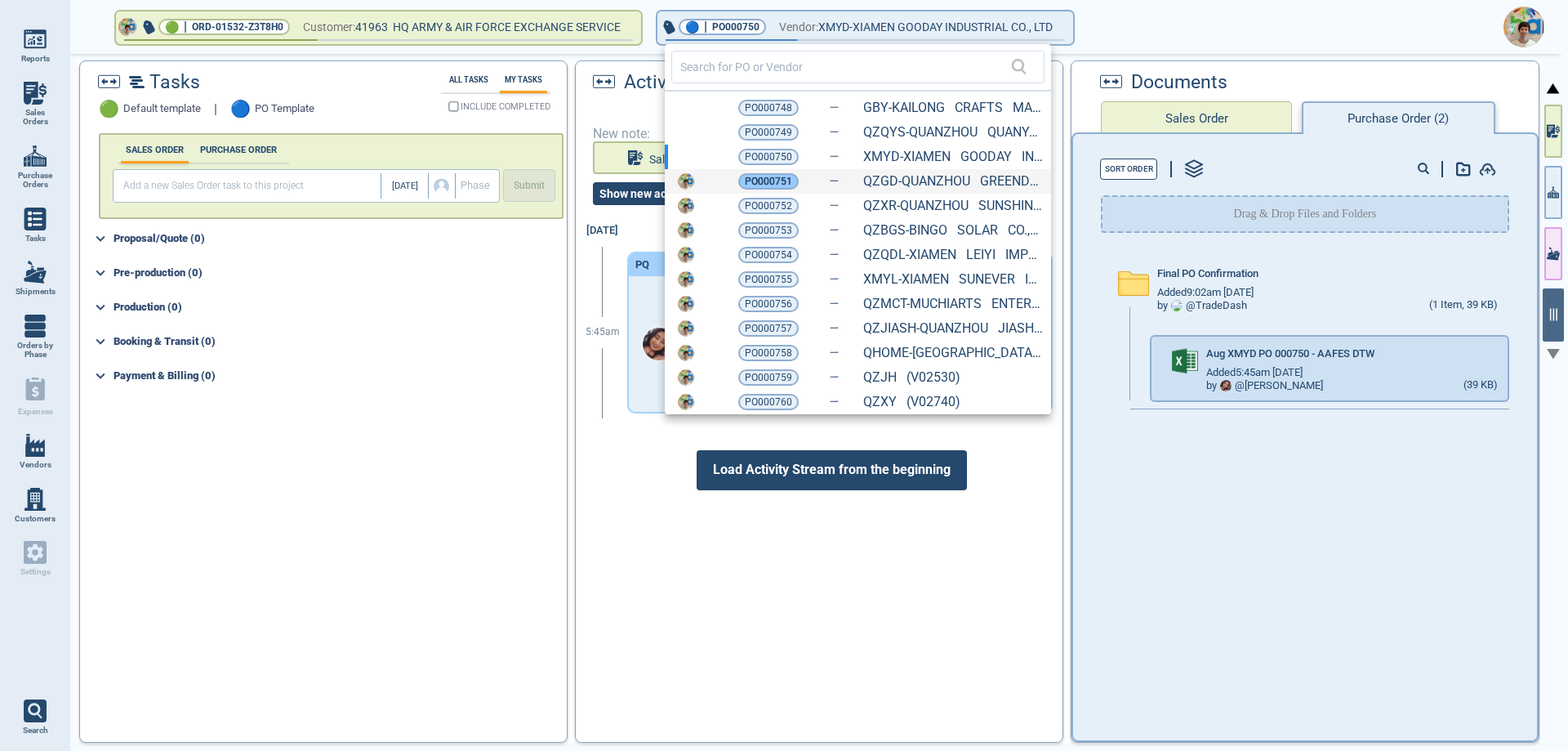
click at [770, 181] on span "PO000751" at bounding box center [768, 182] width 47 height 17
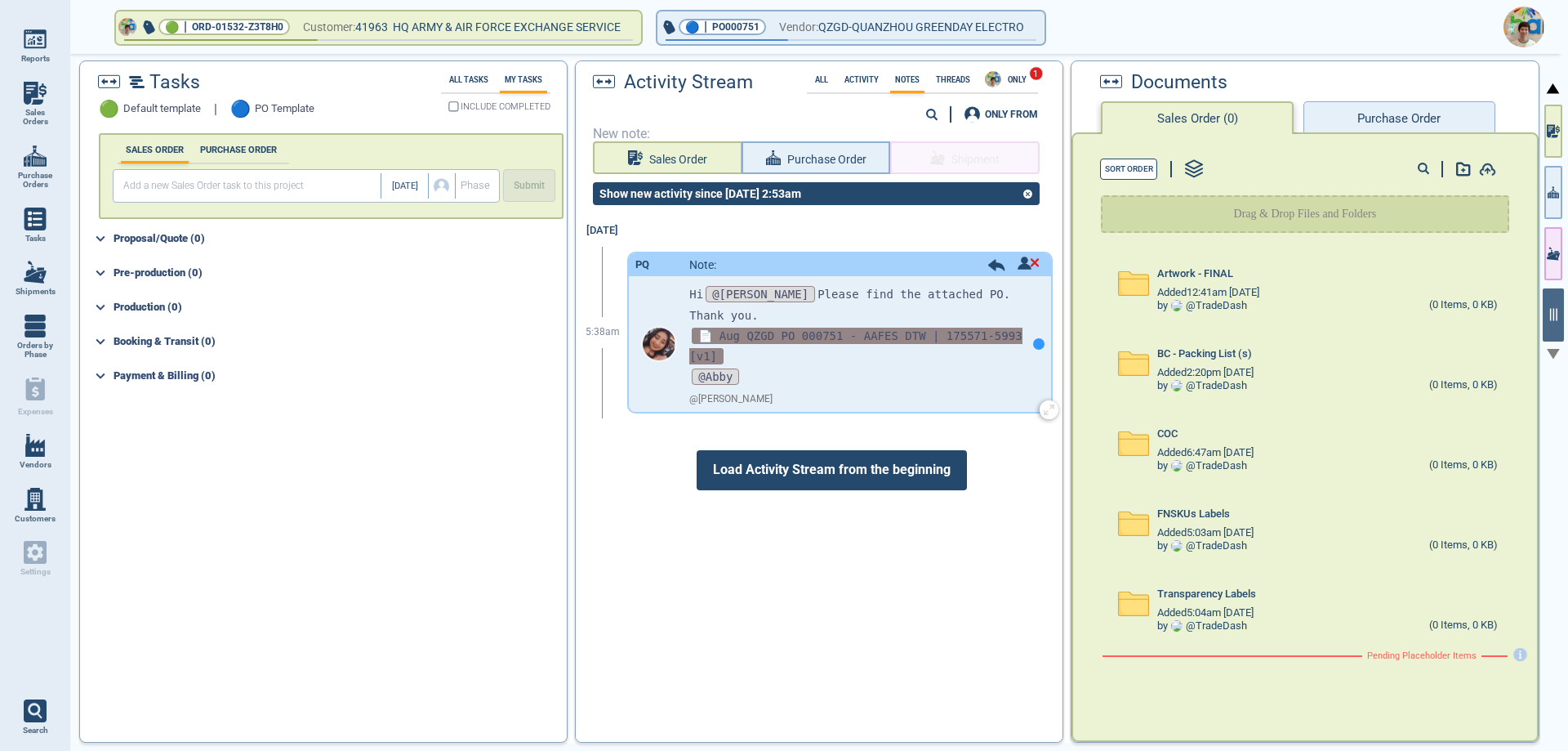
click at [773, 328] on span "📄 Aug QZGD PO 000751 - AAFES DTW | 175571-5993 [v1]" at bounding box center [855, 346] width 332 height 37
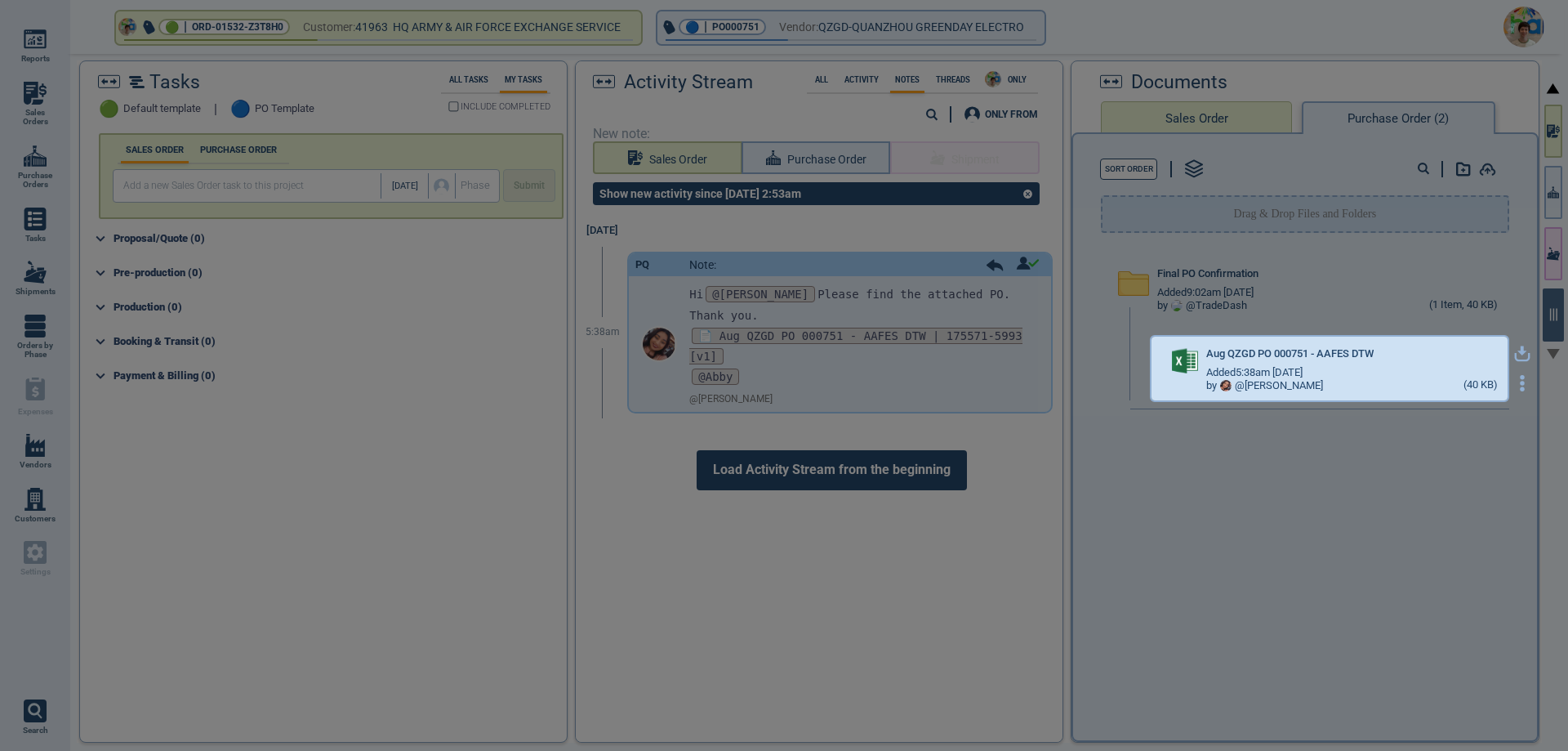
click at [1513, 357] on icon "button" at bounding box center [1522, 357] width 19 height 10
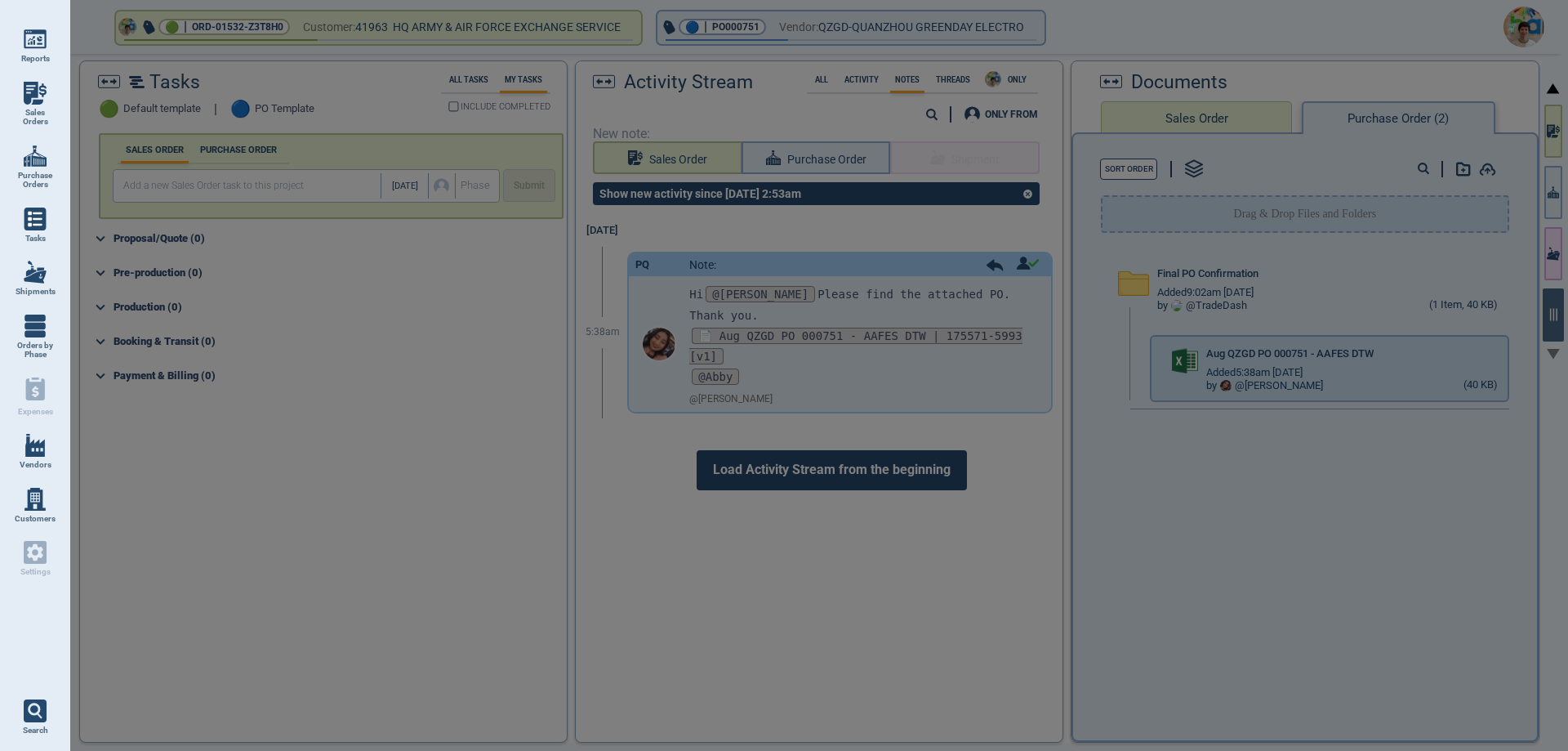
click at [805, 22] on div at bounding box center [784, 375] width 1568 height 751
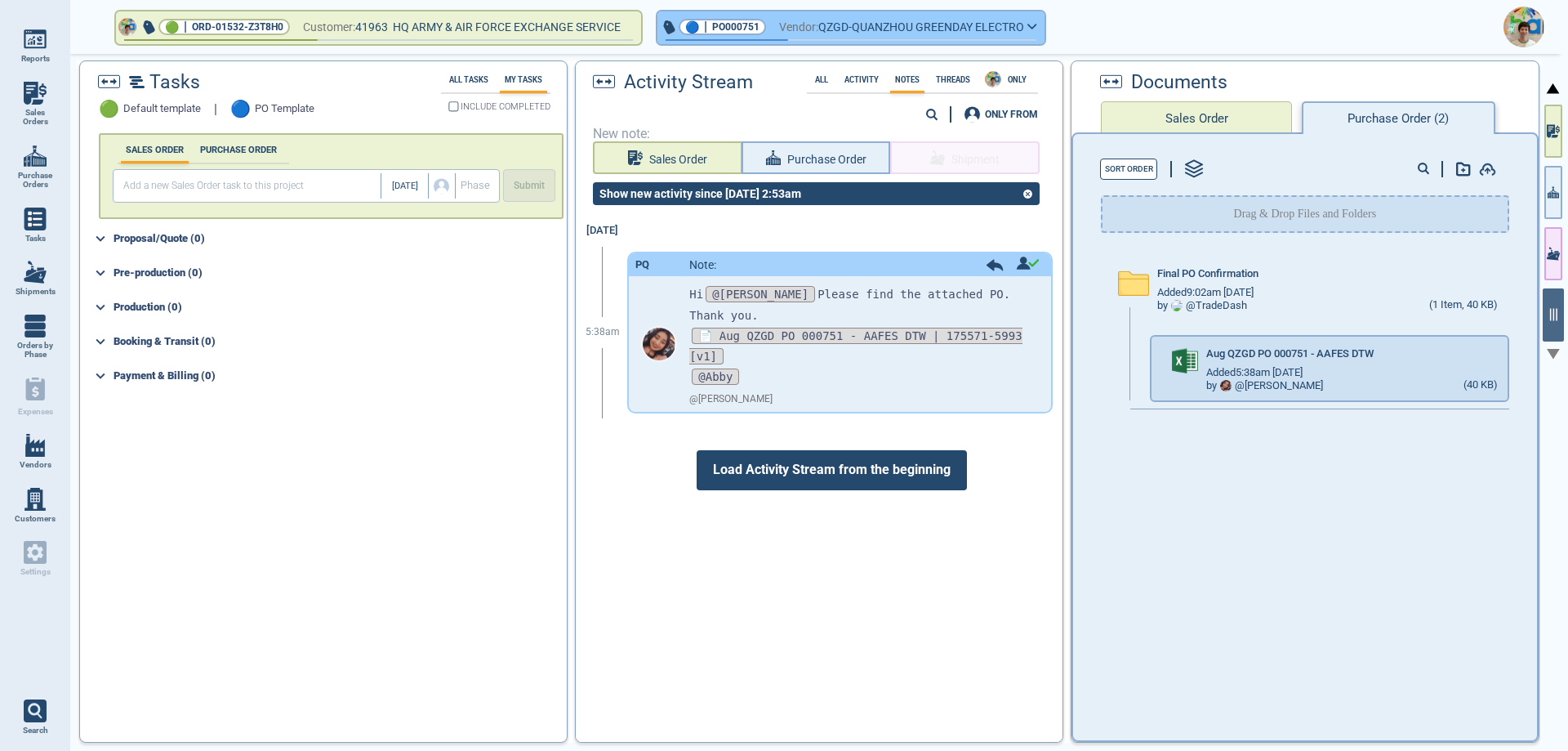
click at [815, 29] on span "Vendor:" at bounding box center [799, 28] width 39 height 20
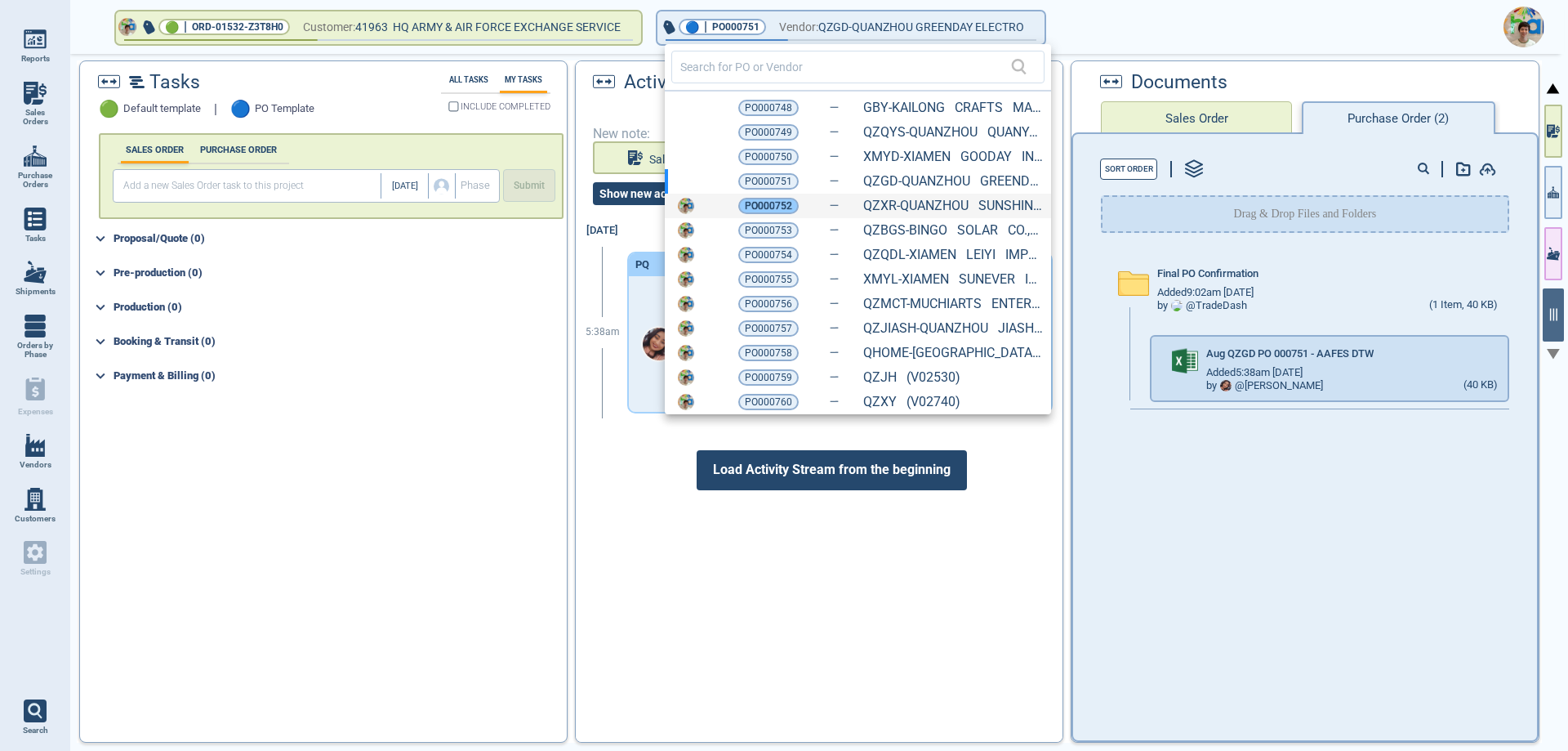
click at [770, 206] on span "PO000752" at bounding box center [768, 206] width 47 height 17
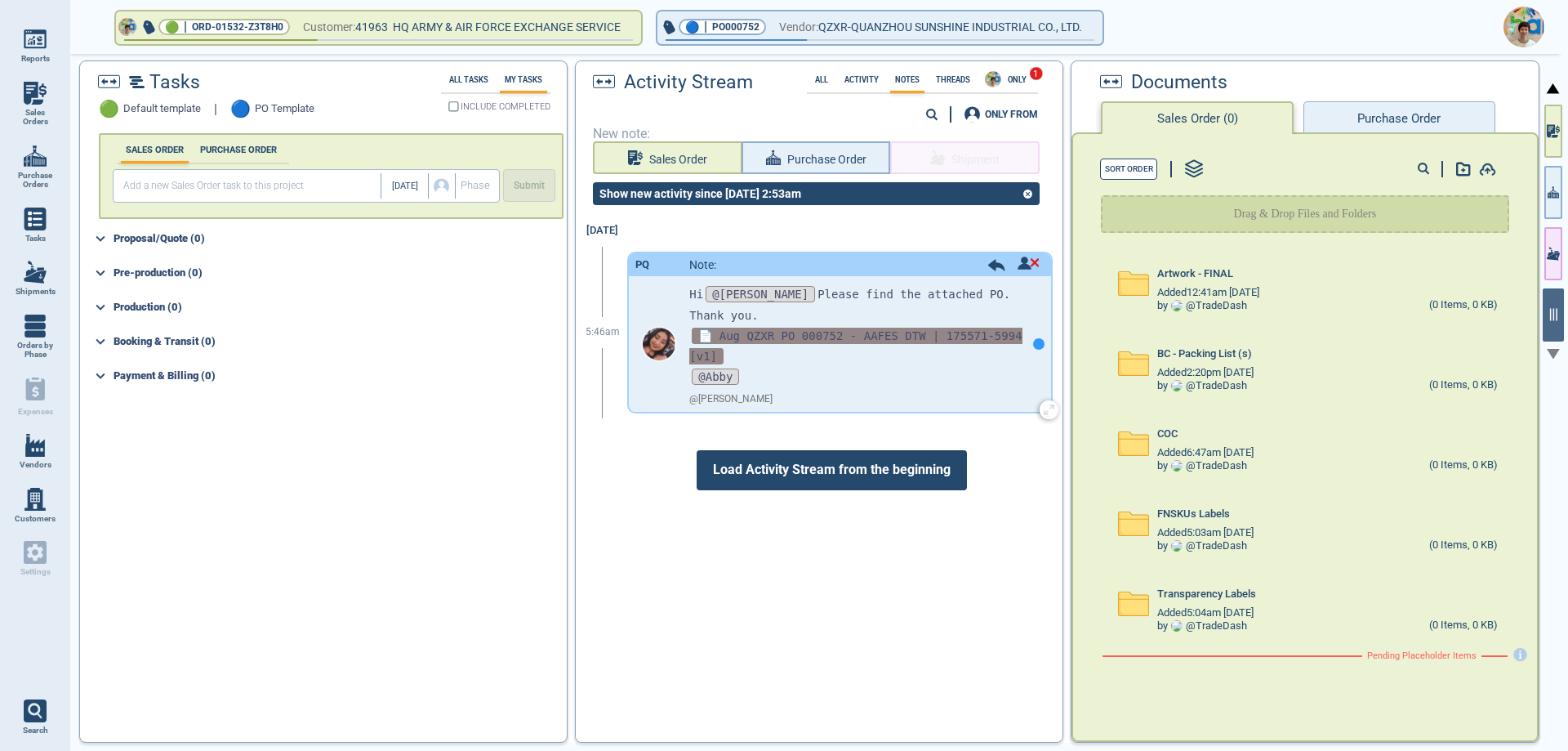
click at [763, 328] on span "📄 Aug QZXR PO 000752 - AAFES DTW | 175571-5994 [v1]" at bounding box center [855, 346] width 332 height 37
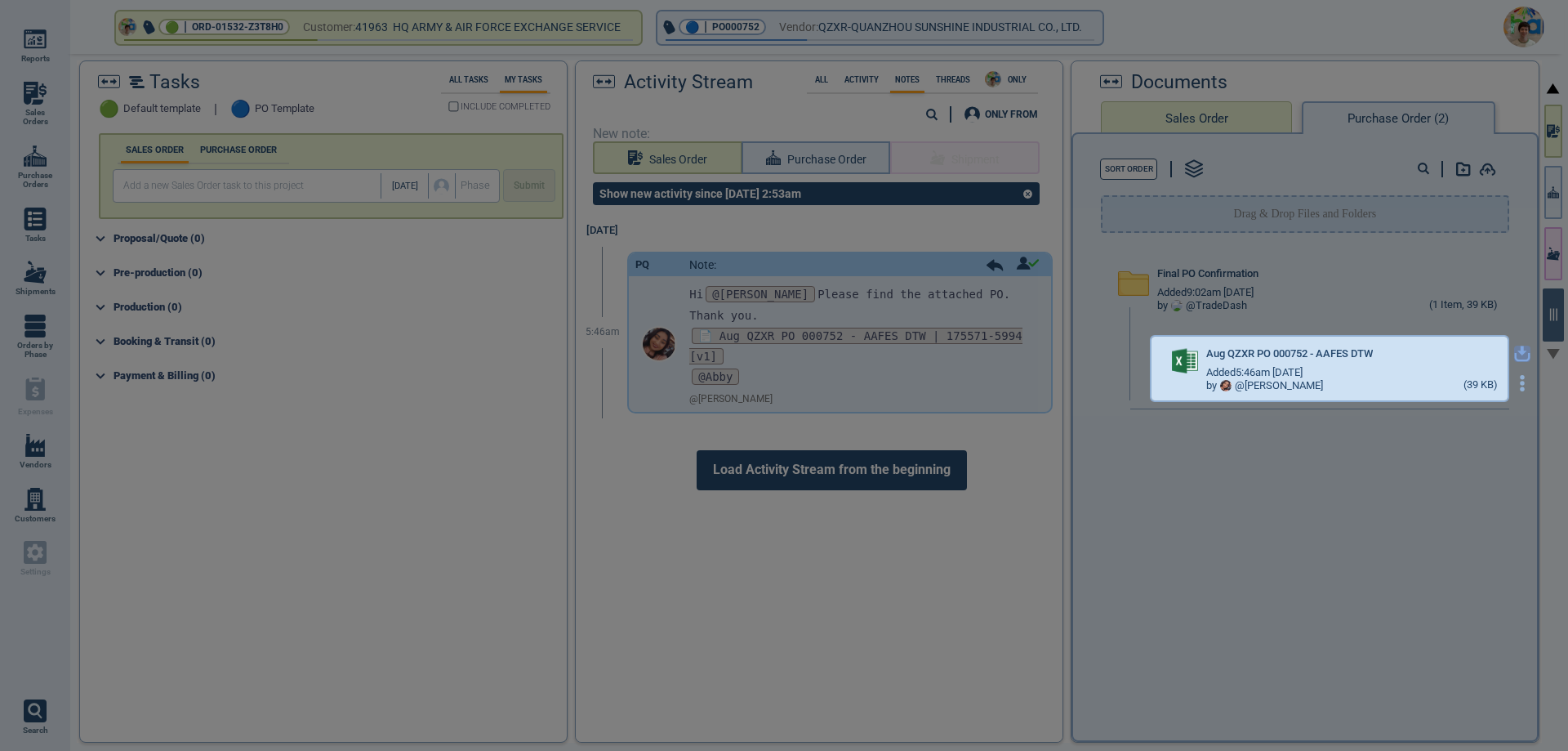
click at [1517, 350] on icon "button" at bounding box center [1522, 351] width 10 height 10
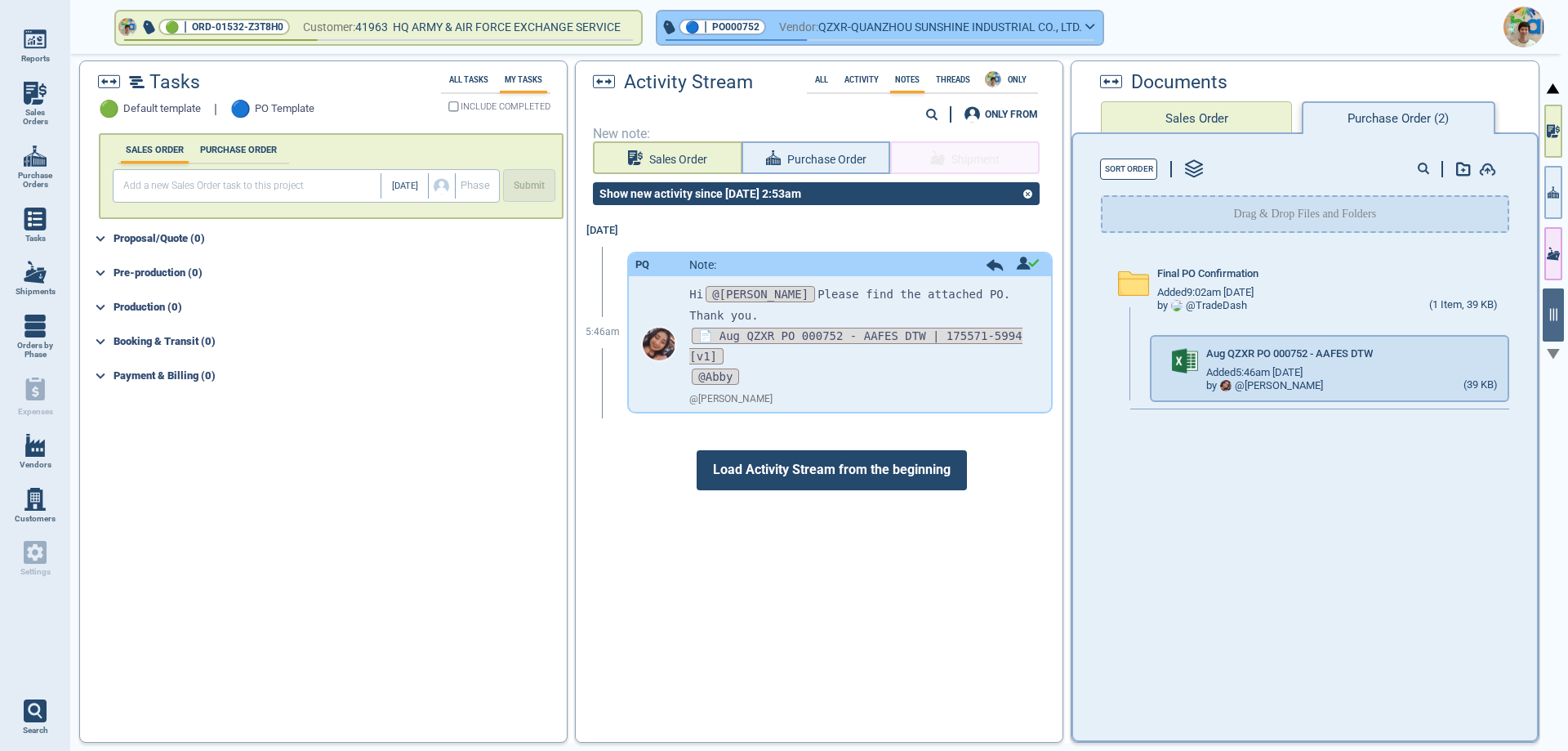
click at [882, 28] on span "QZXR-QUANZHOU SUNSHINE INDUSTRIAL CO., LTD." at bounding box center [950, 28] width 264 height 20
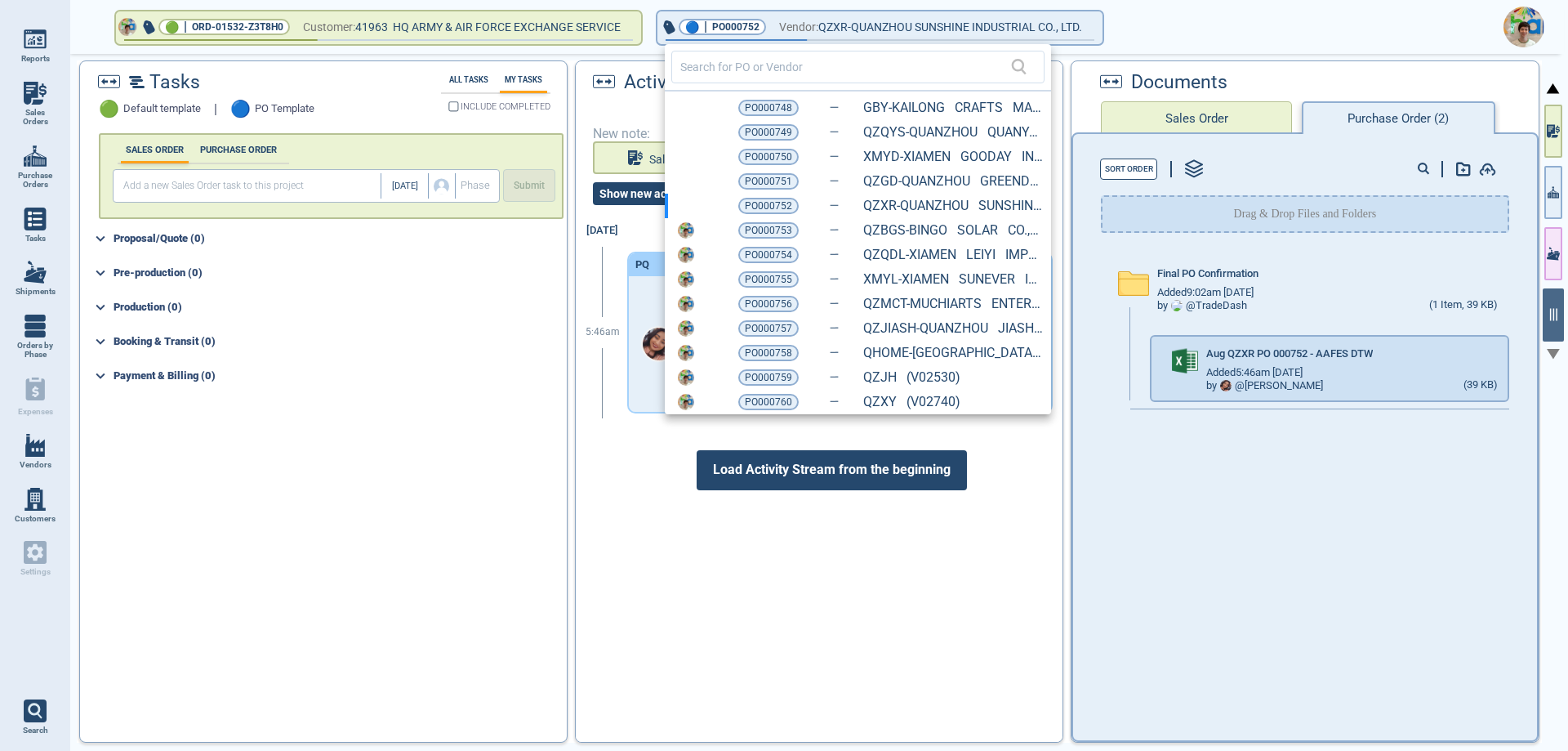
click at [766, 234] on span "PO000753" at bounding box center [768, 231] width 47 height 17
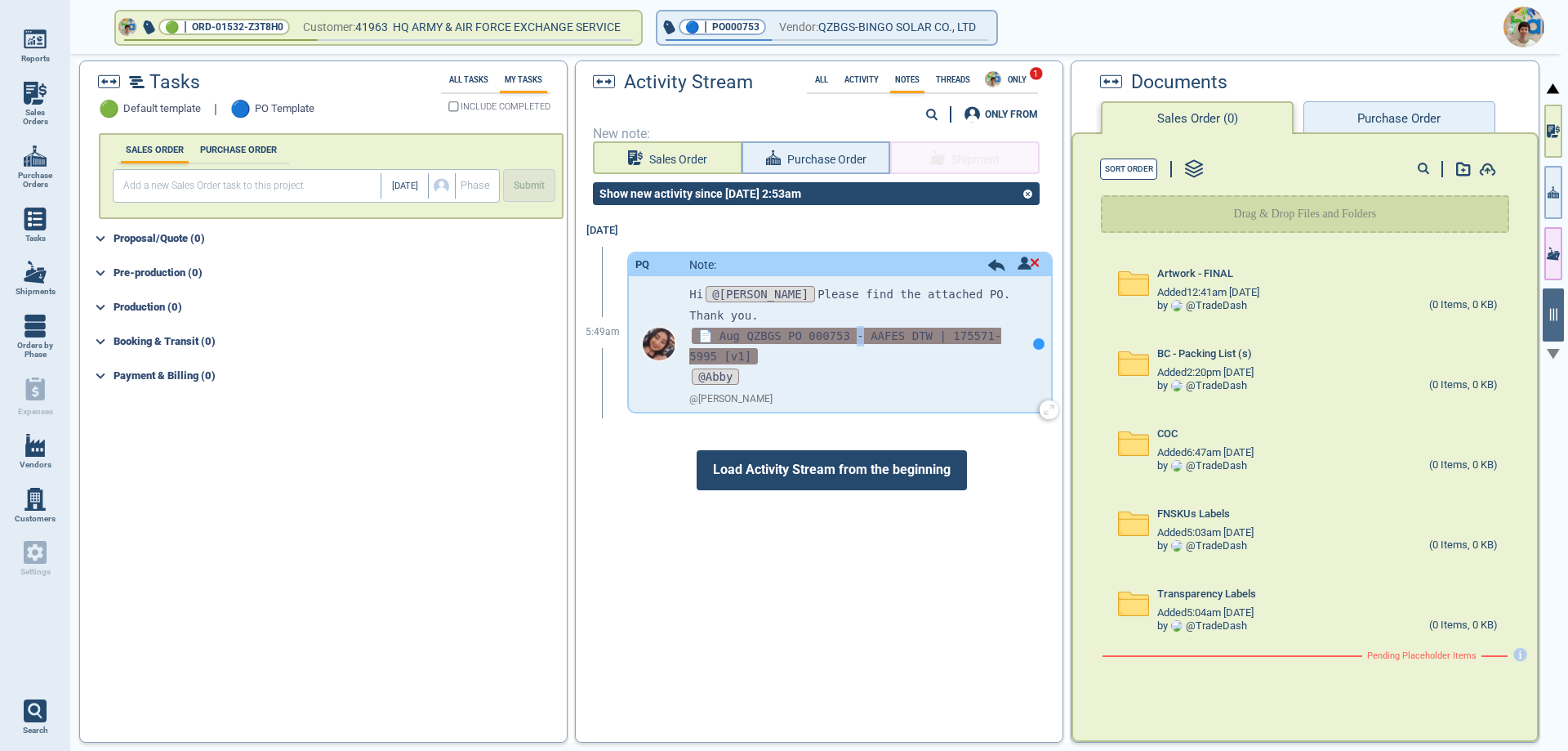
click at [835, 328] on span "📄 Aug QZBGS PO 000753 - AAFES DTW | 175571-5995 [v1]" at bounding box center [845, 346] width 312 height 37
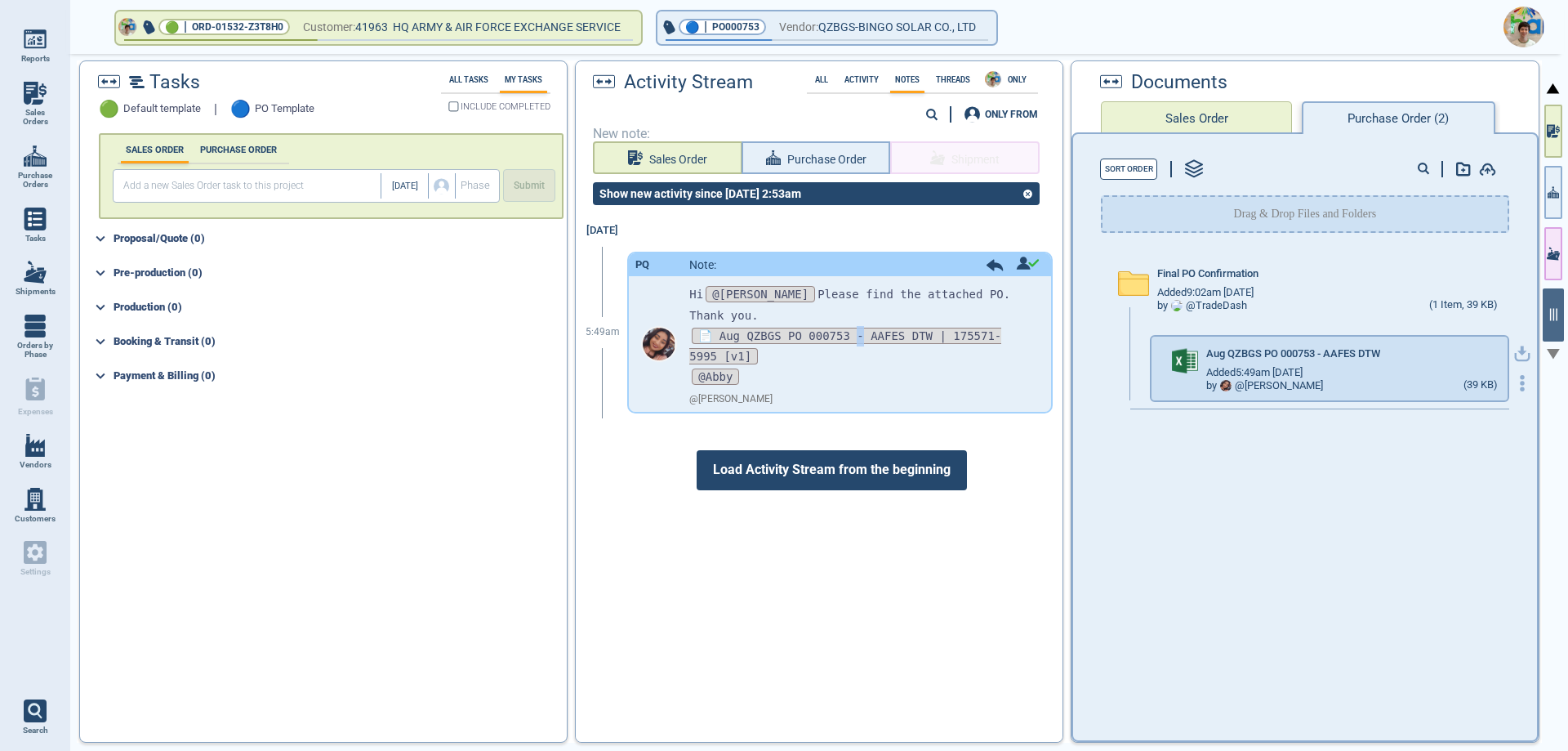
click at [1514, 355] on icon "button" at bounding box center [1523, 354] width 17 height 17
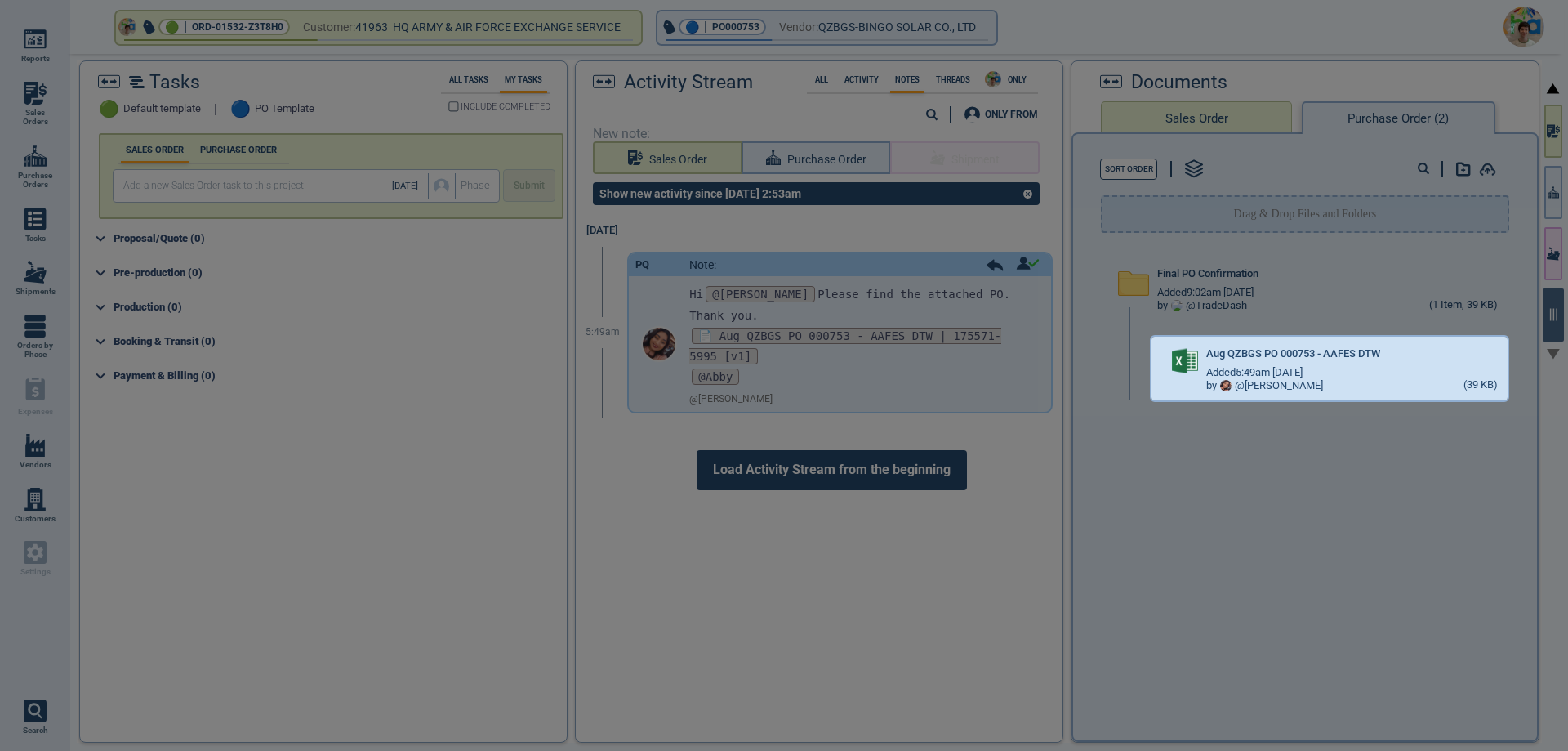
click at [812, 31] on div at bounding box center [784, 375] width 1568 height 751
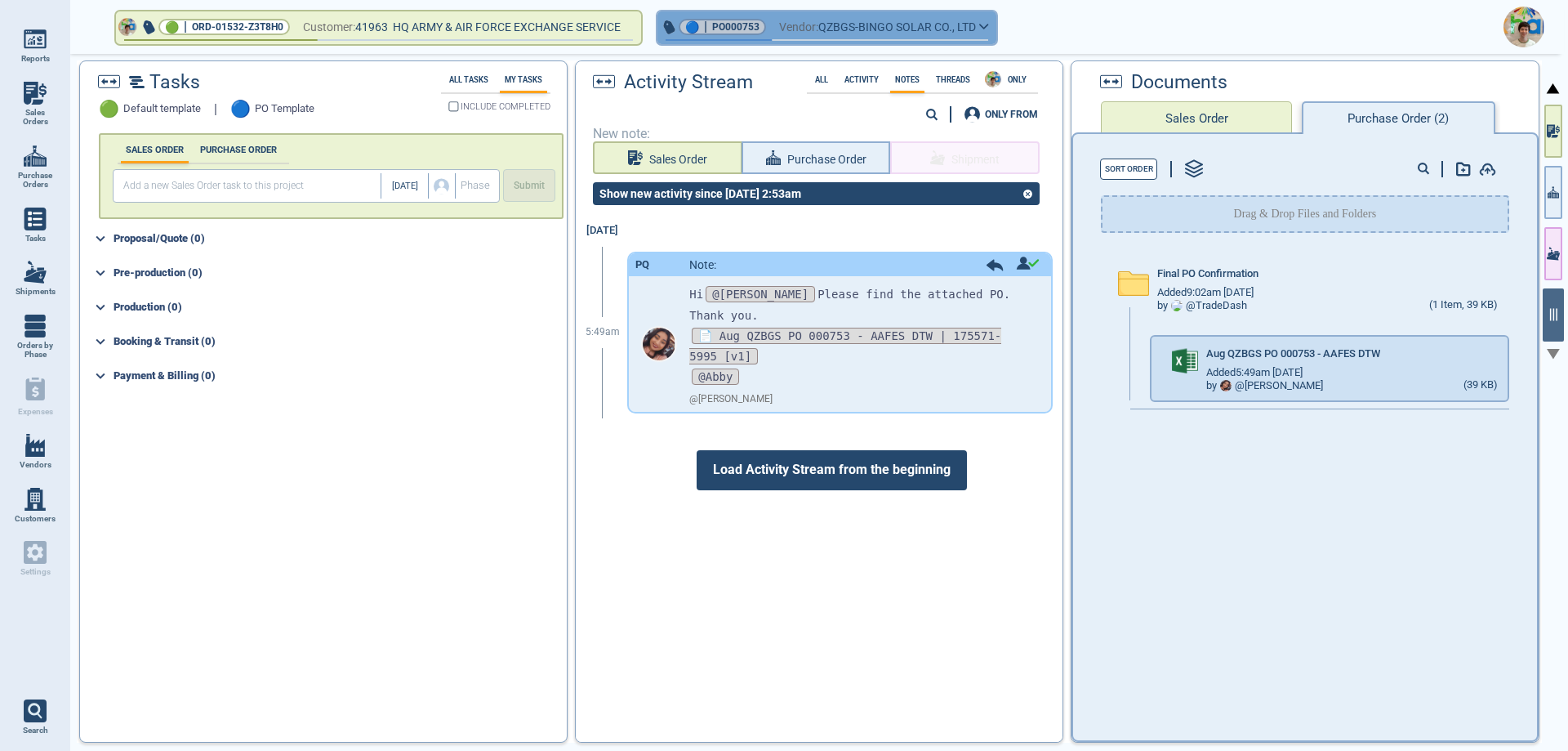
click at [818, 31] on span "Vendor:" at bounding box center [799, 28] width 39 height 20
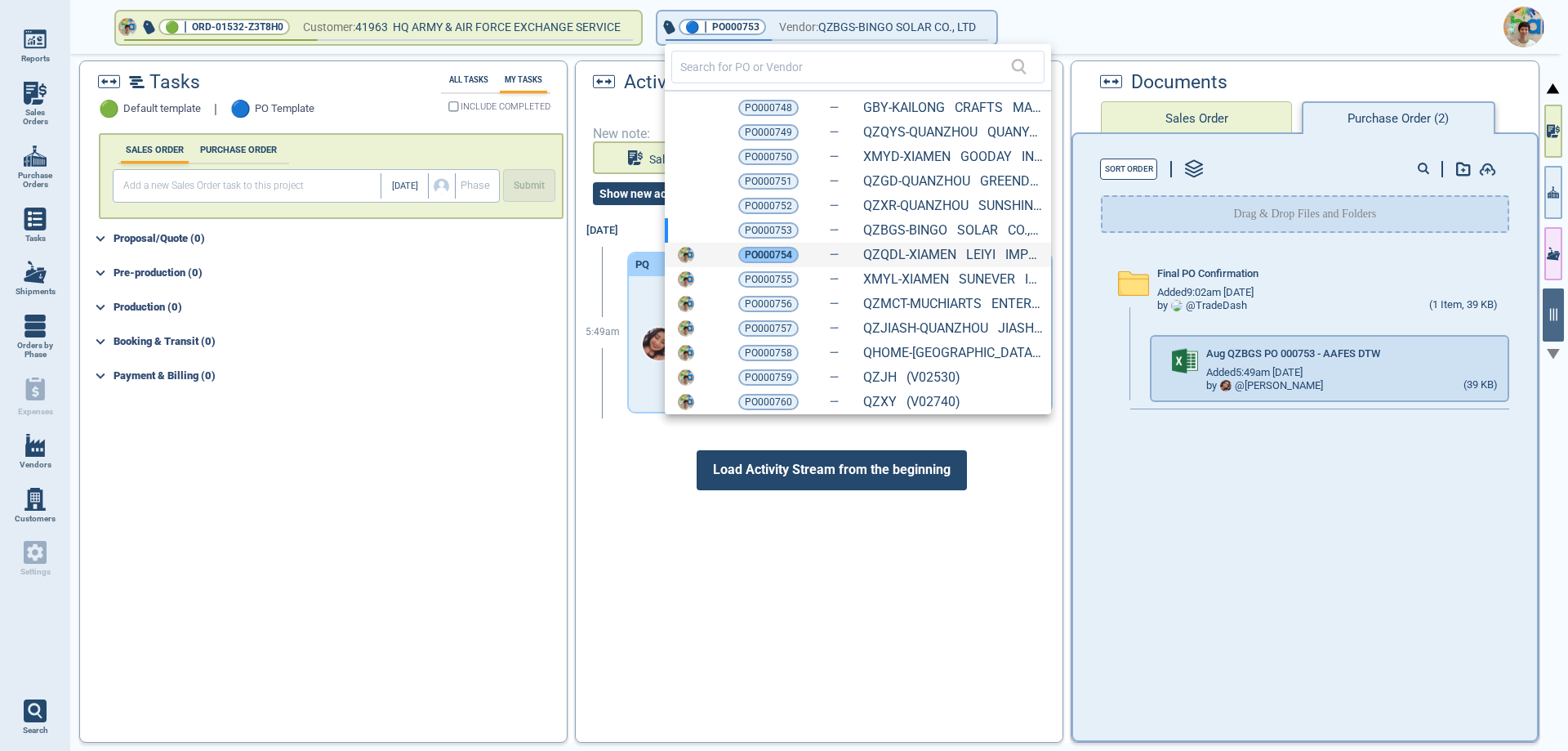
click at [781, 251] on span "PO000754" at bounding box center [768, 255] width 47 height 17
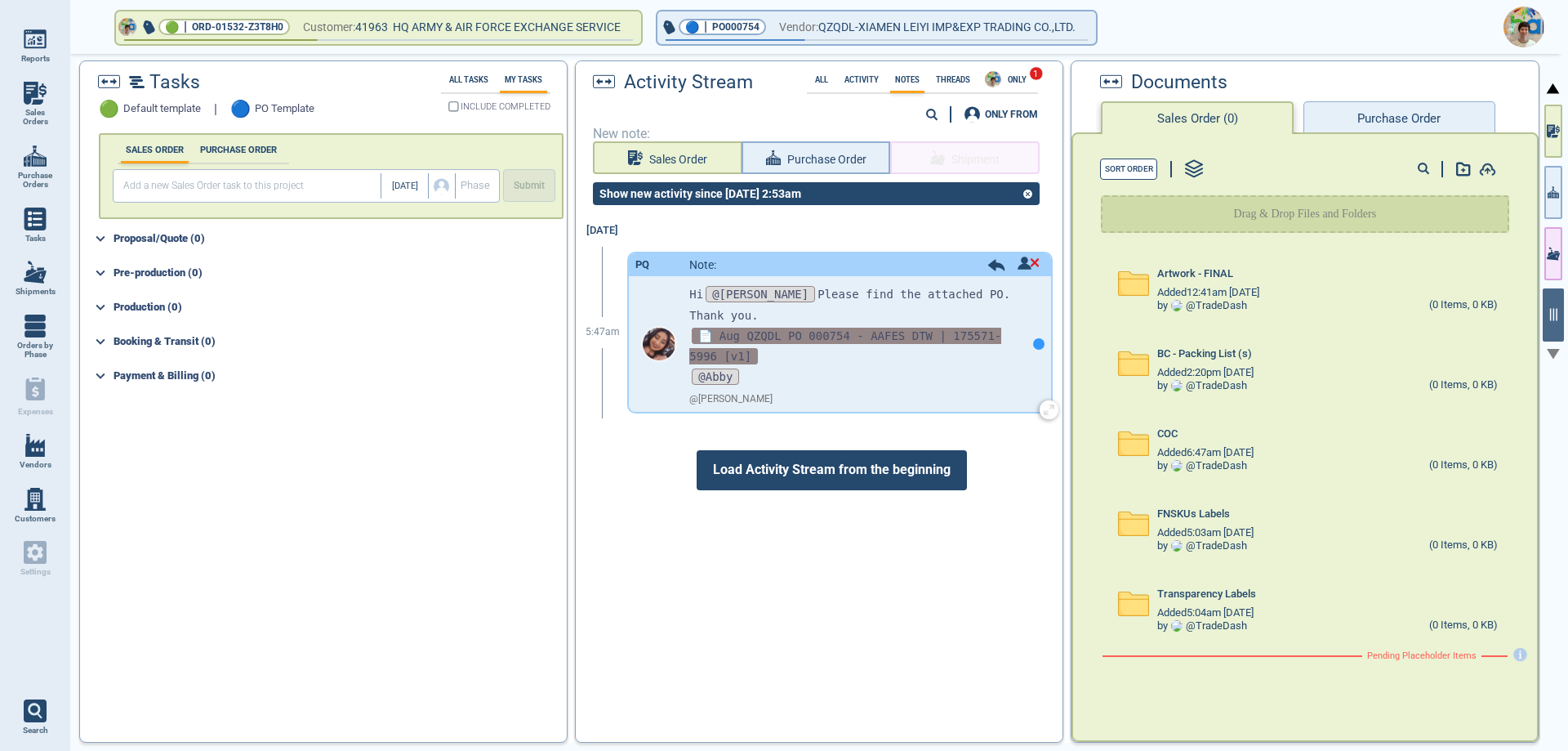
click at [765, 328] on span "📄 Aug QZQDL PO 000754 - AAFES DTW | 175571-5996 [v1]" at bounding box center [845, 346] width 312 height 37
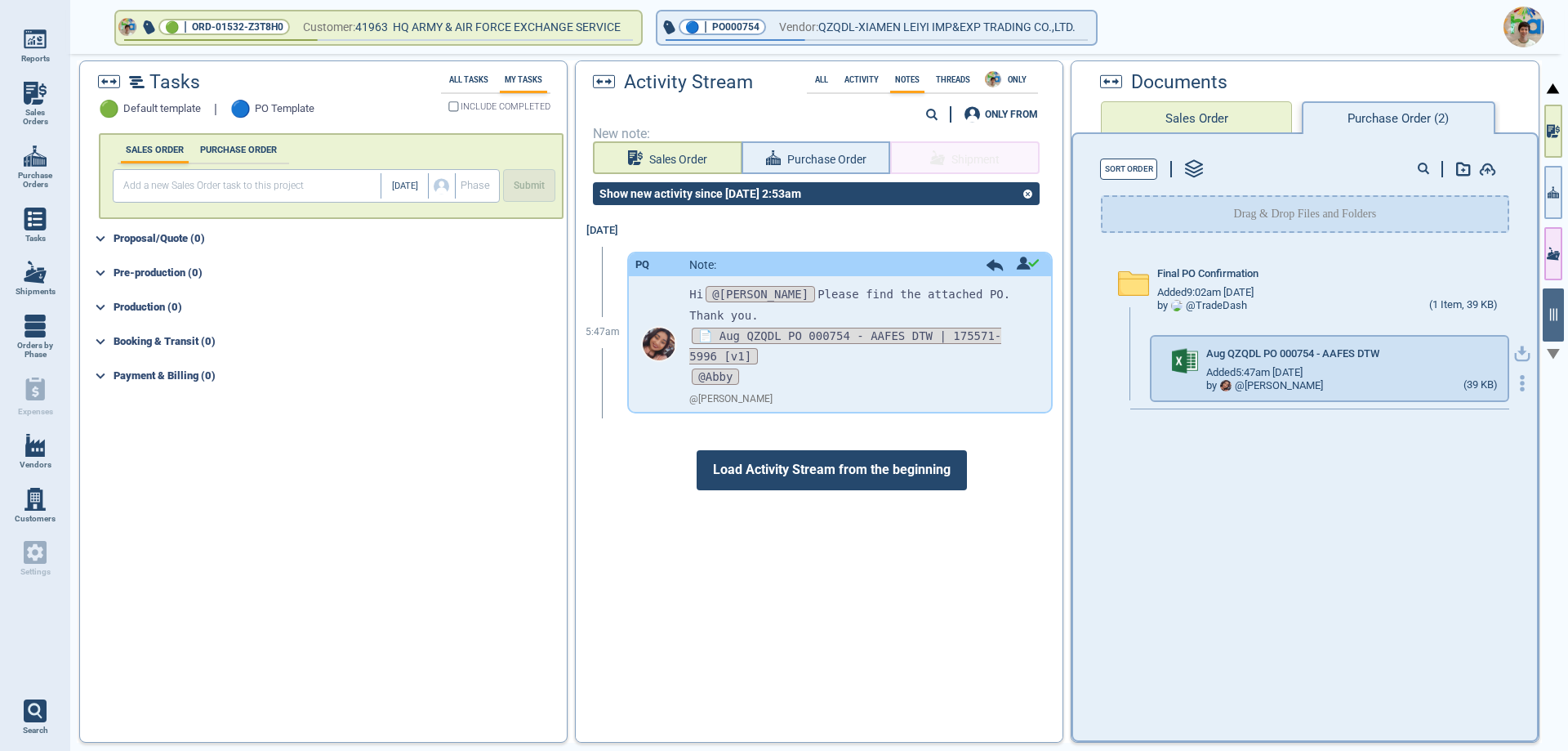
click at [1514, 355] on icon "button" at bounding box center [1523, 354] width 17 height 17
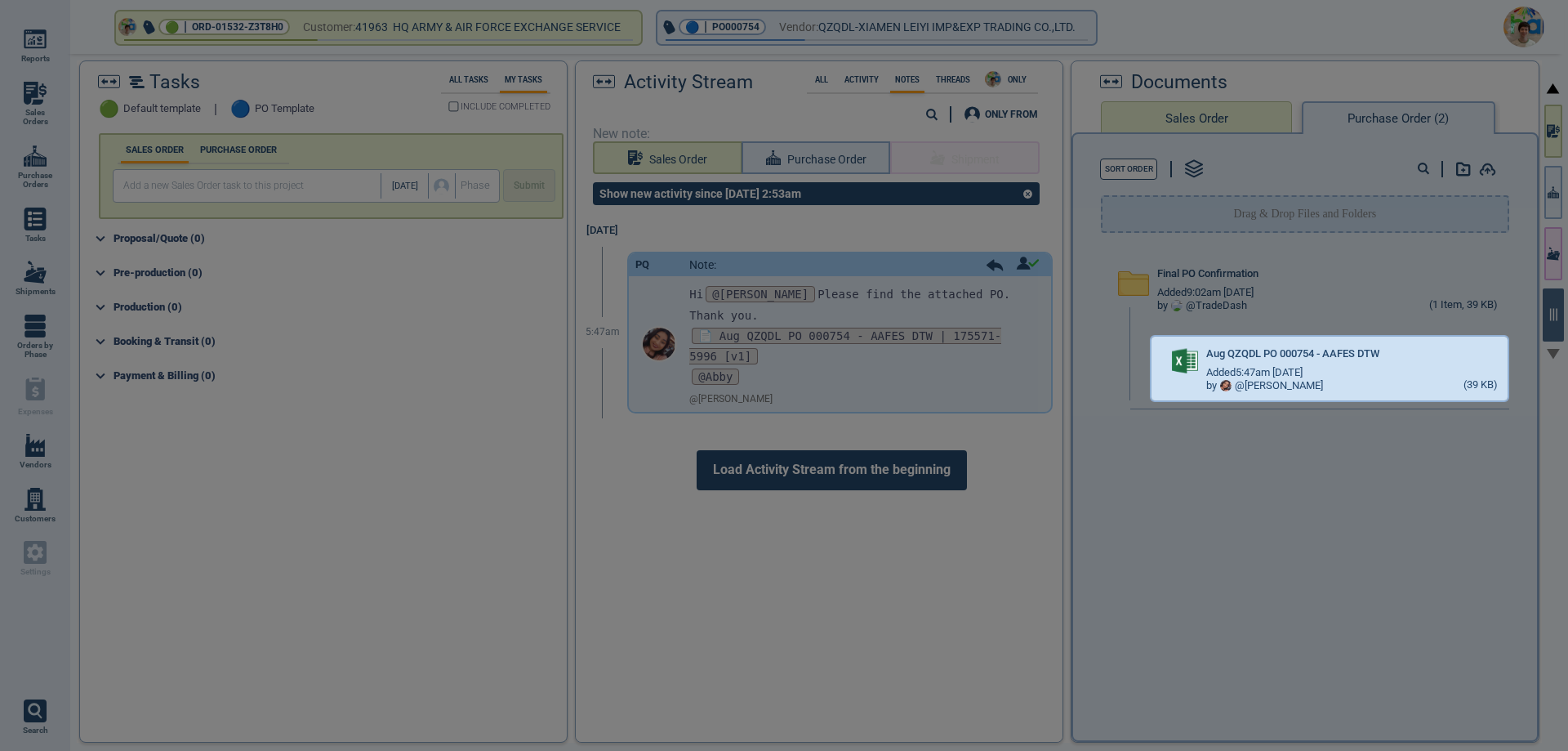
click at [823, 26] on div at bounding box center [784, 375] width 1568 height 751
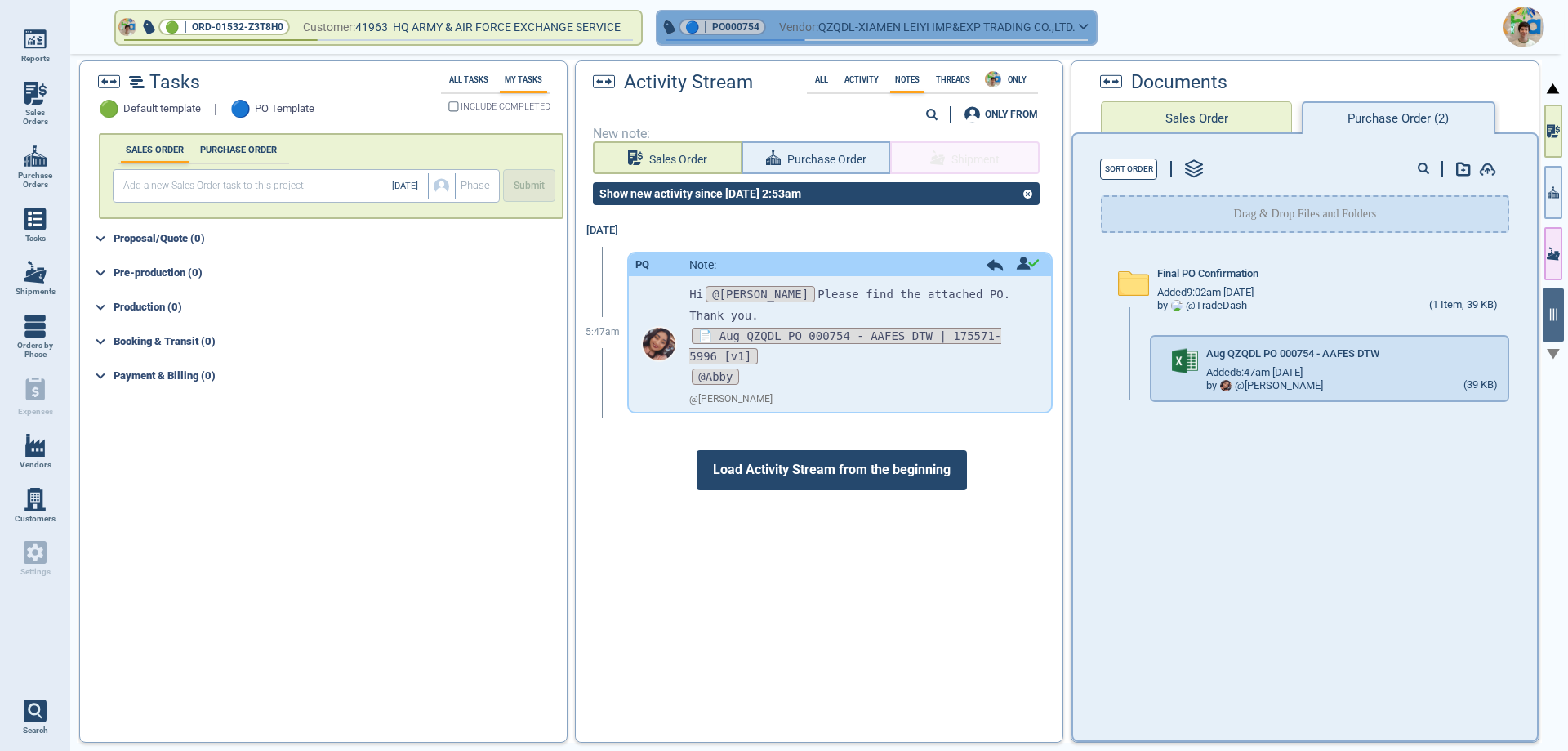
click at [832, 29] on span "QZQDL-XIAMEN LEIYI IMP&EXP TRADING CO.,LTD." at bounding box center [947, 28] width 258 height 20
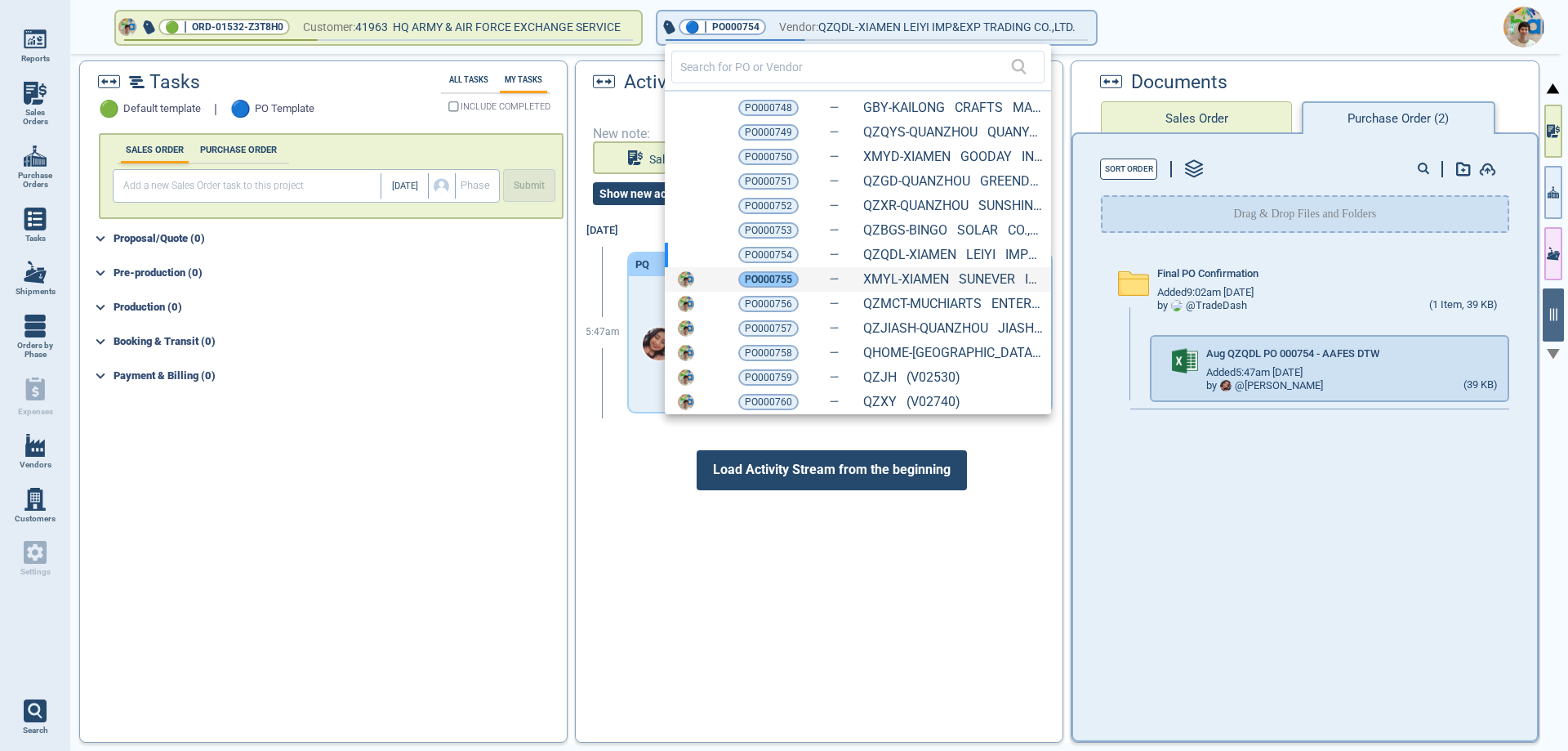
click at [776, 281] on span "PO000755" at bounding box center [768, 280] width 47 height 17
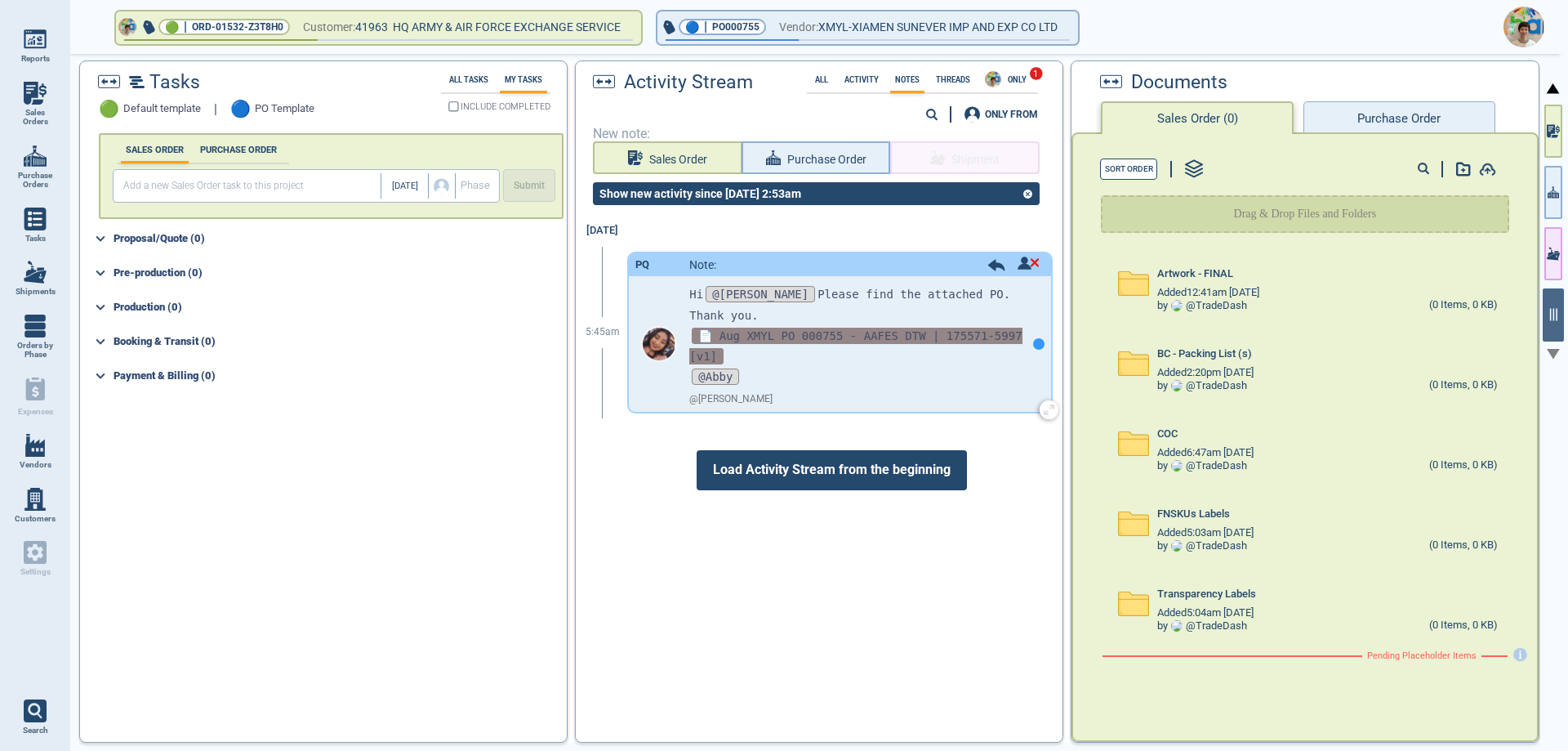
click at [790, 328] on span "📄 Aug XMYL PO 000755 - AAFES DTW | 175571-5997 [v1]" at bounding box center [855, 346] width 332 height 37
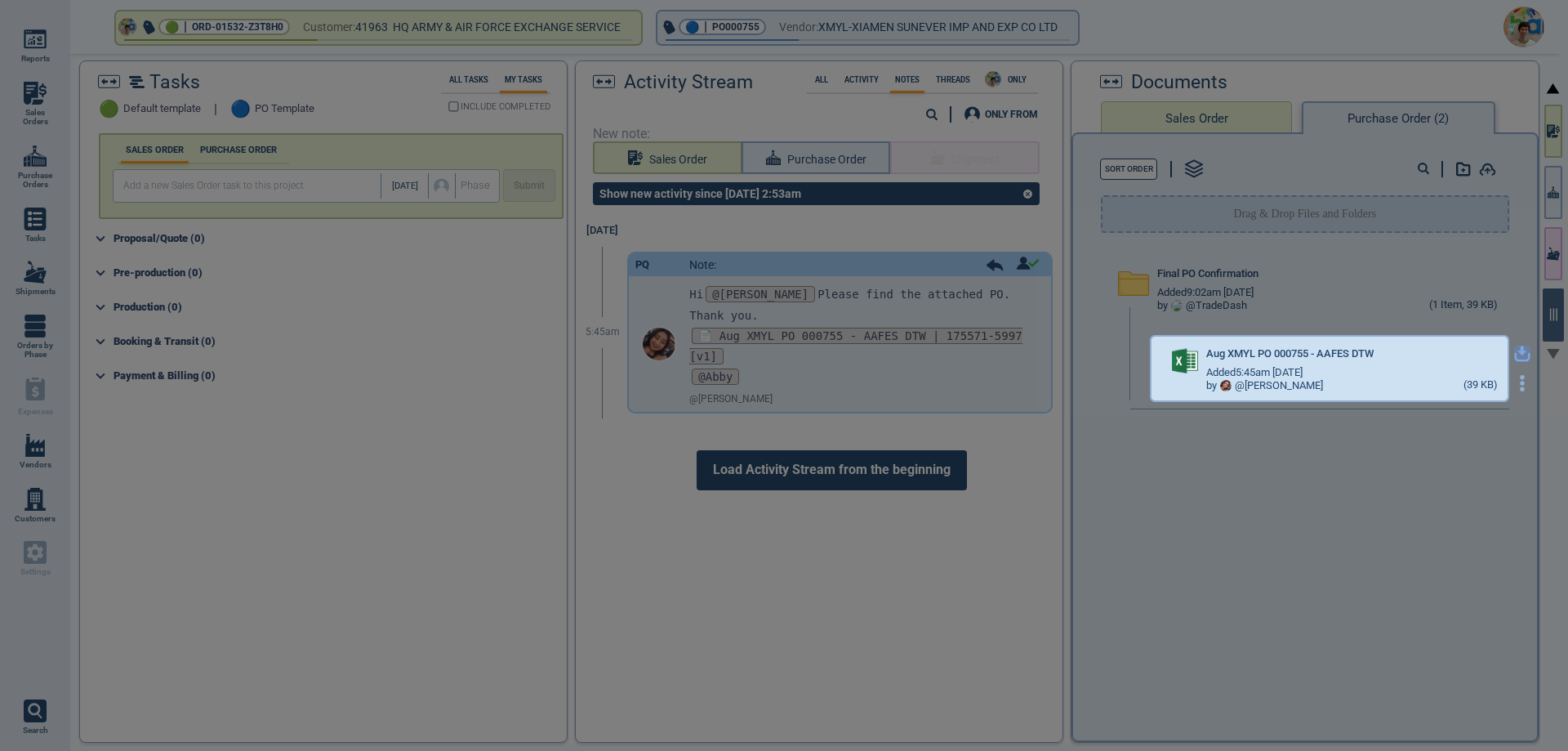
click at [1514, 357] on icon "button" at bounding box center [1523, 354] width 17 height 17
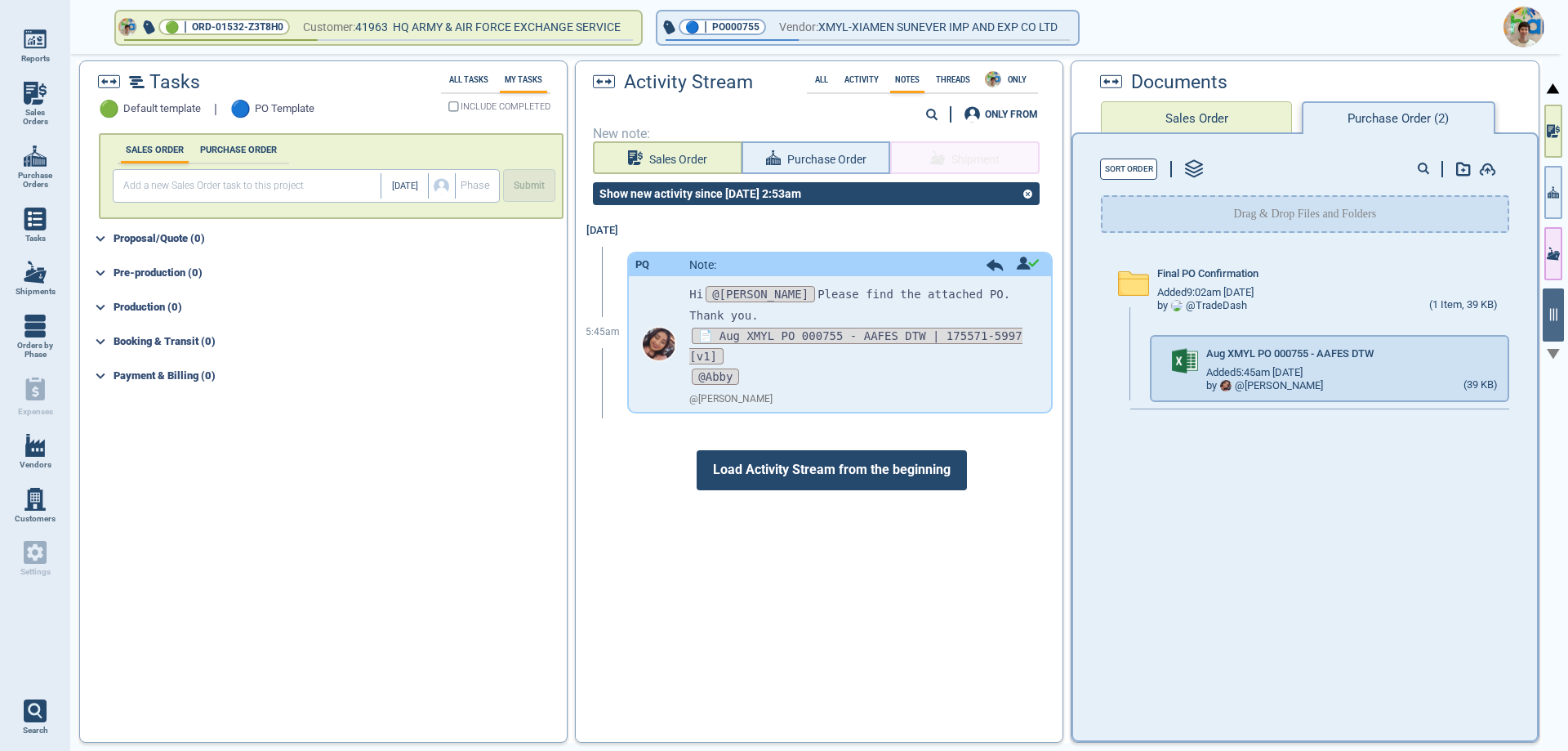
click at [853, 31] on div at bounding box center [784, 375] width 1568 height 751
click at [853, 31] on span "XMYL-XIAMEN SUNEVER IMP AND EXP CO LTD" at bounding box center [937, 28] width 239 height 20
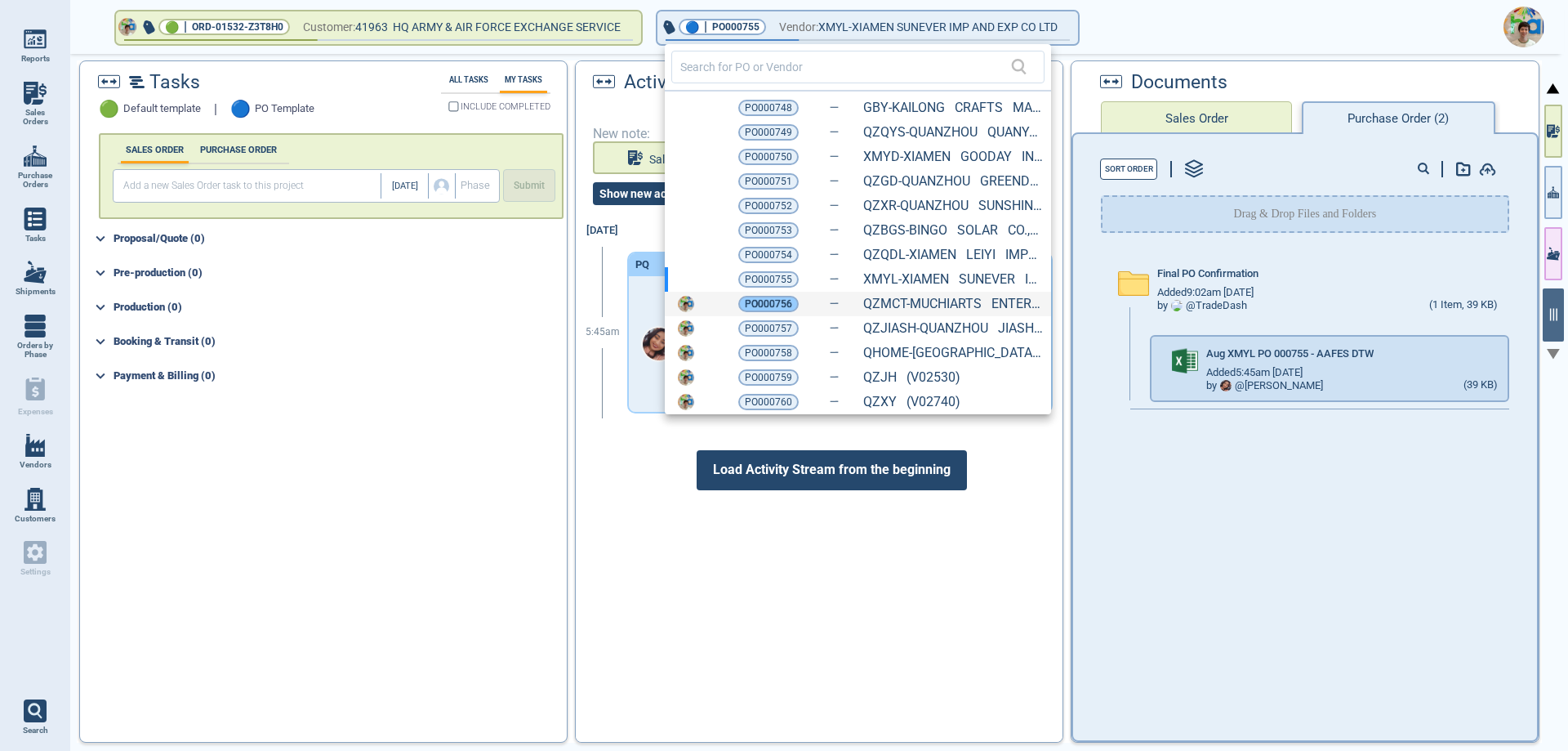
click at [778, 301] on span "PO000756" at bounding box center [768, 304] width 47 height 17
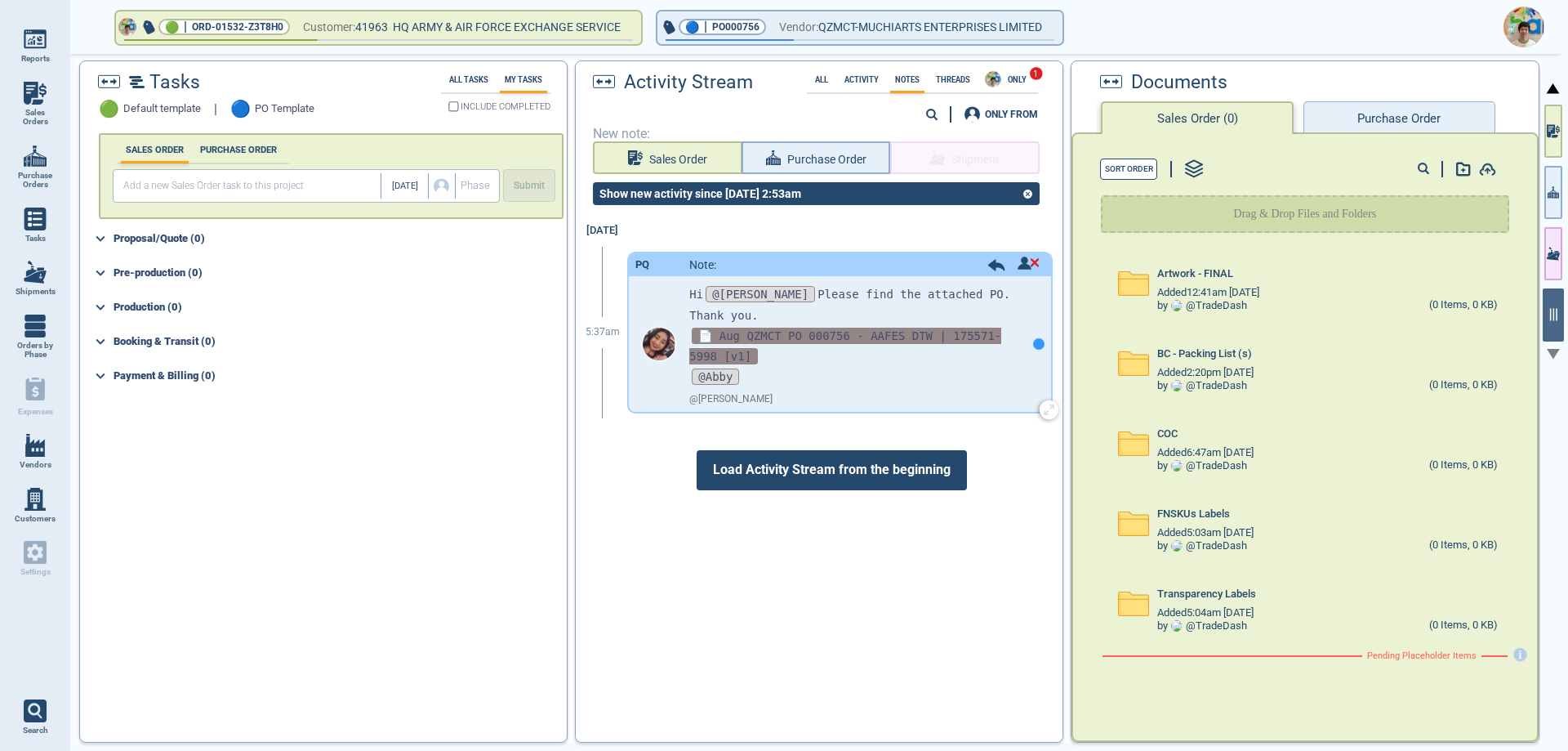
click at [814, 328] on span "📄 Aug QZMCT PO 000756 - AAFES DTW | 175571-5998 [v1]" at bounding box center [845, 346] width 312 height 37
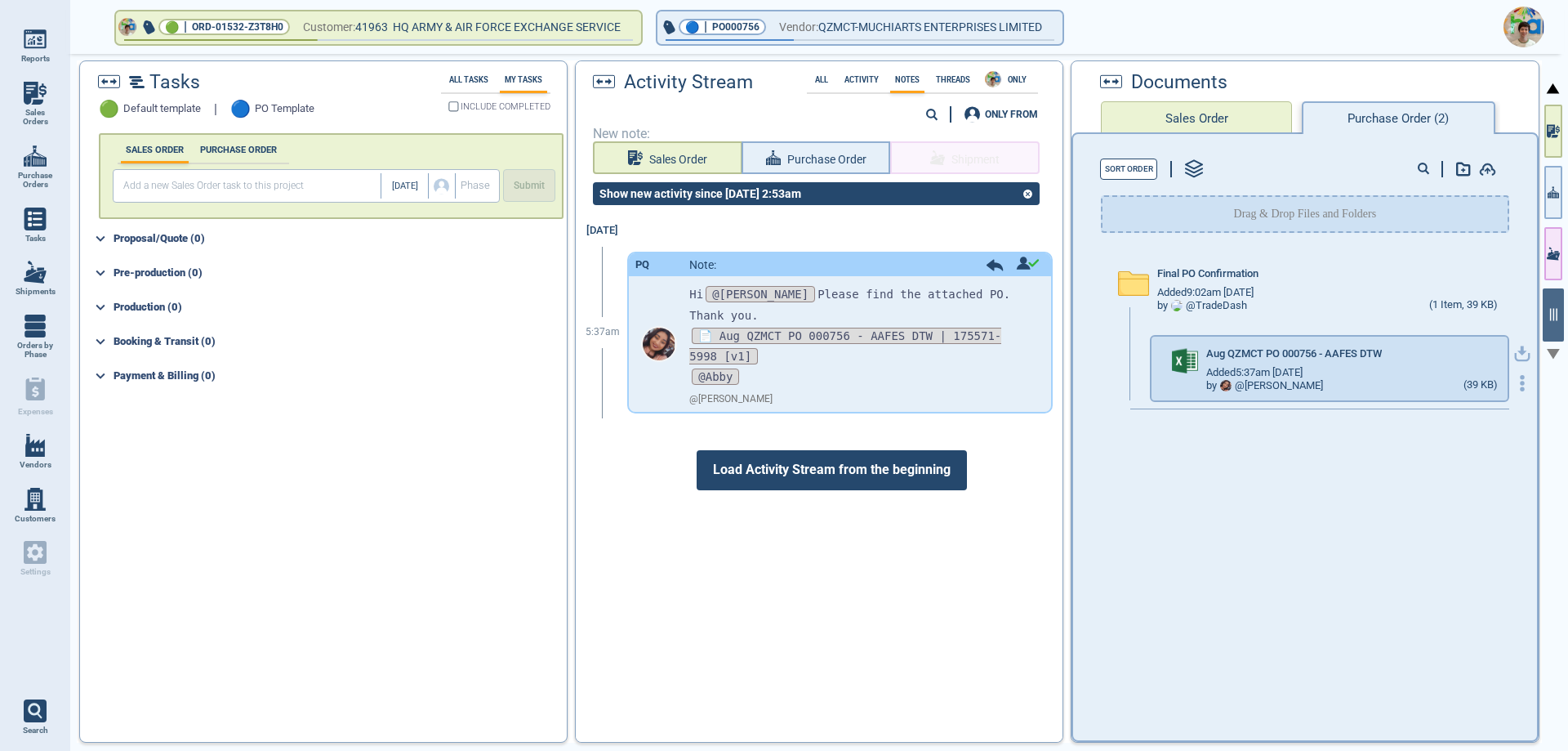
click at [1517, 350] on icon "button" at bounding box center [1522, 351] width 10 height 10
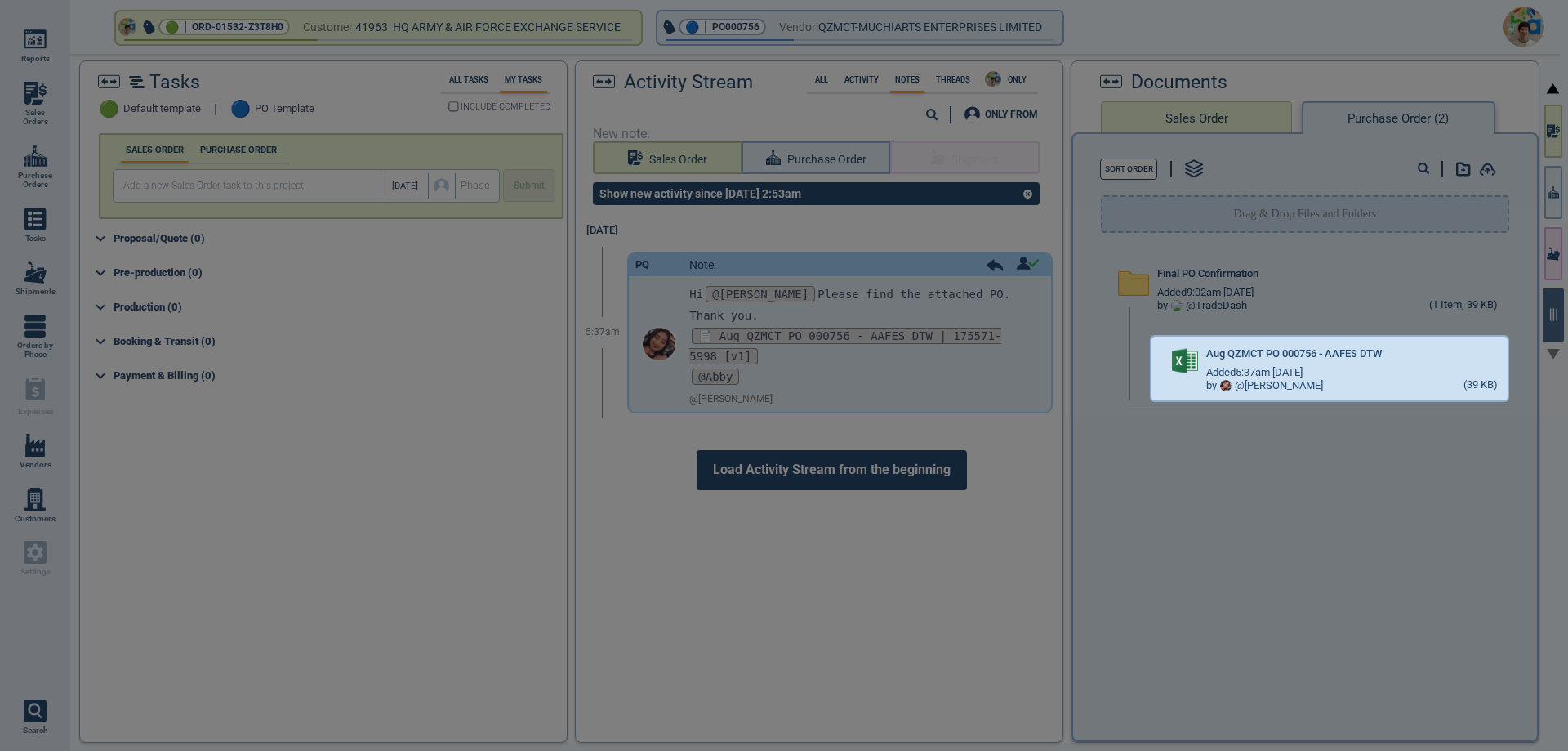
click at [856, 29] on div at bounding box center [784, 375] width 1568 height 751
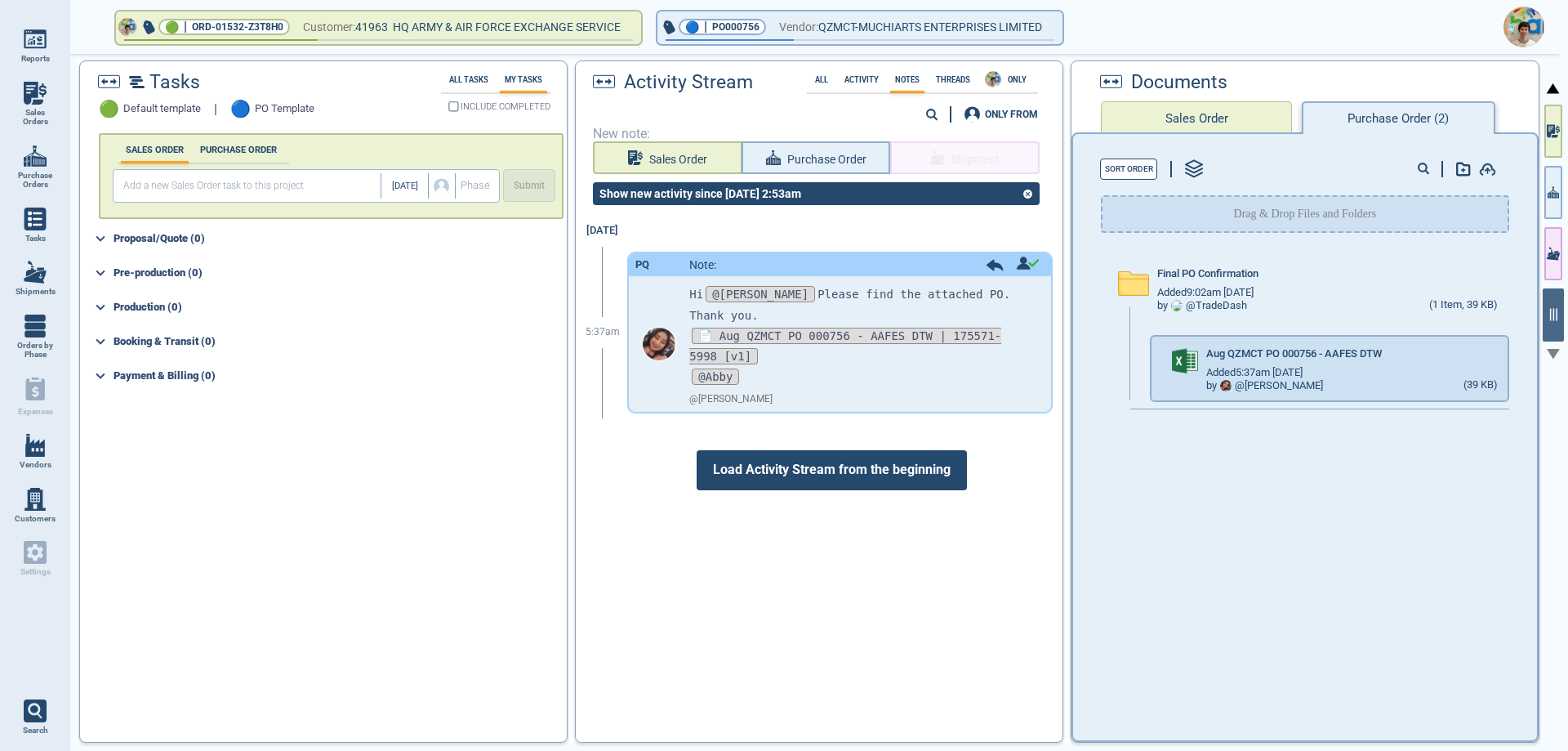
click at [856, 54] on div "🟢 | ORD-01532-Z3T8H0 Customer: 41963 HQ ARMY & AIR FORCE EXCHANGE SERVICE 🔵 | P…" at bounding box center [819, 402] width 1498 height 697
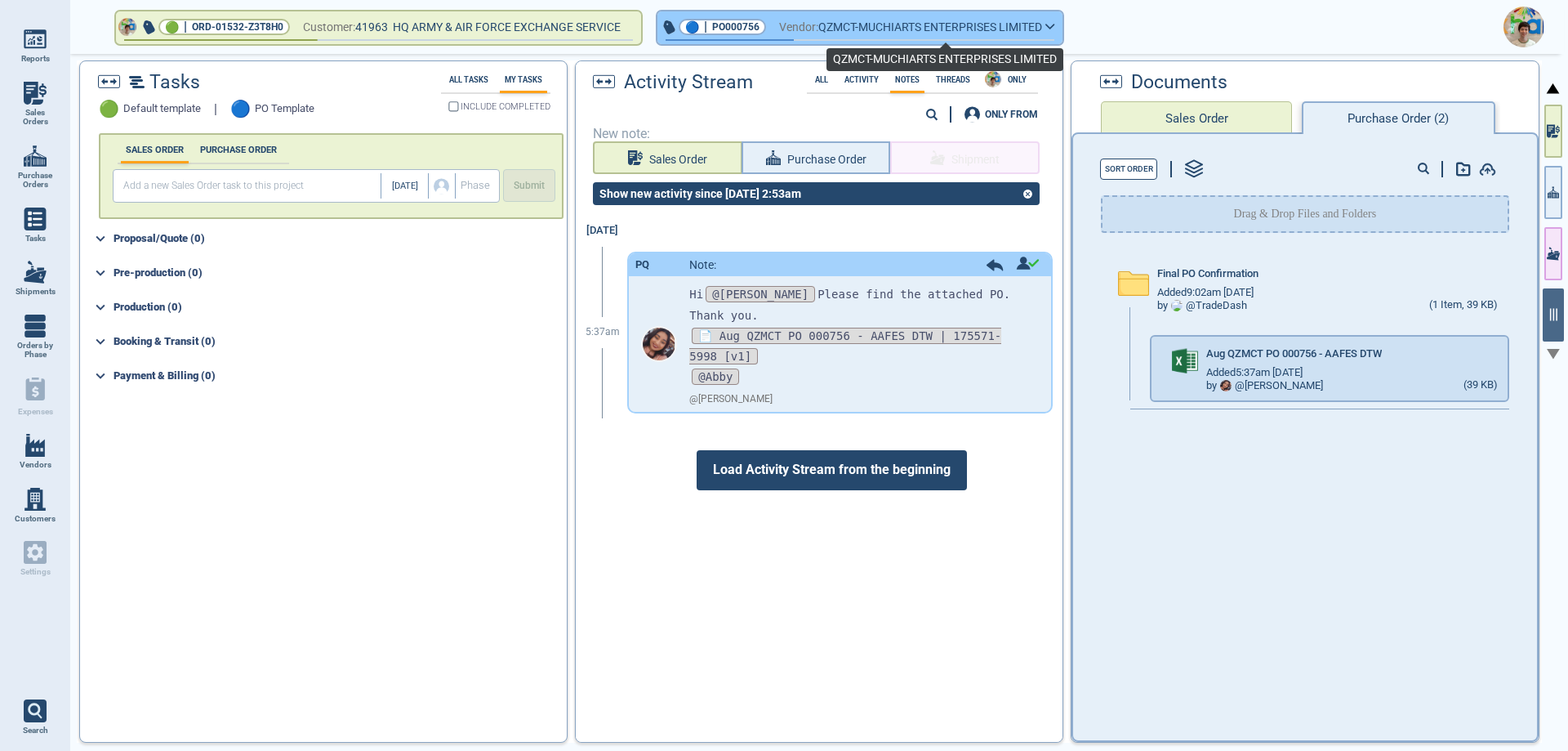
click at [849, 26] on span "QZMCT-MUCHIARTS ENTERPRISES LIMITED" at bounding box center [930, 28] width 223 height 20
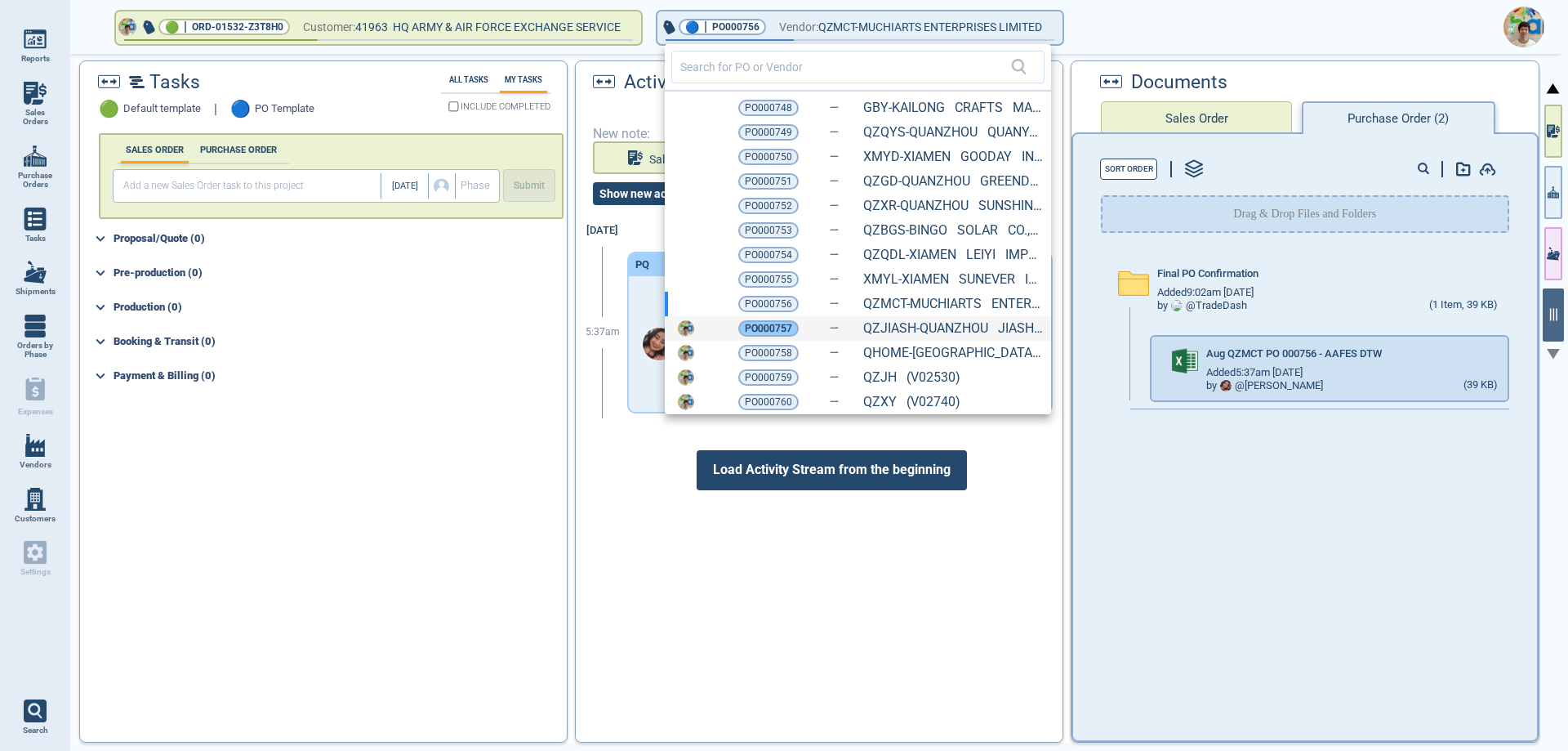
click at [769, 321] on span "PO000757" at bounding box center [768, 329] width 47 height 17
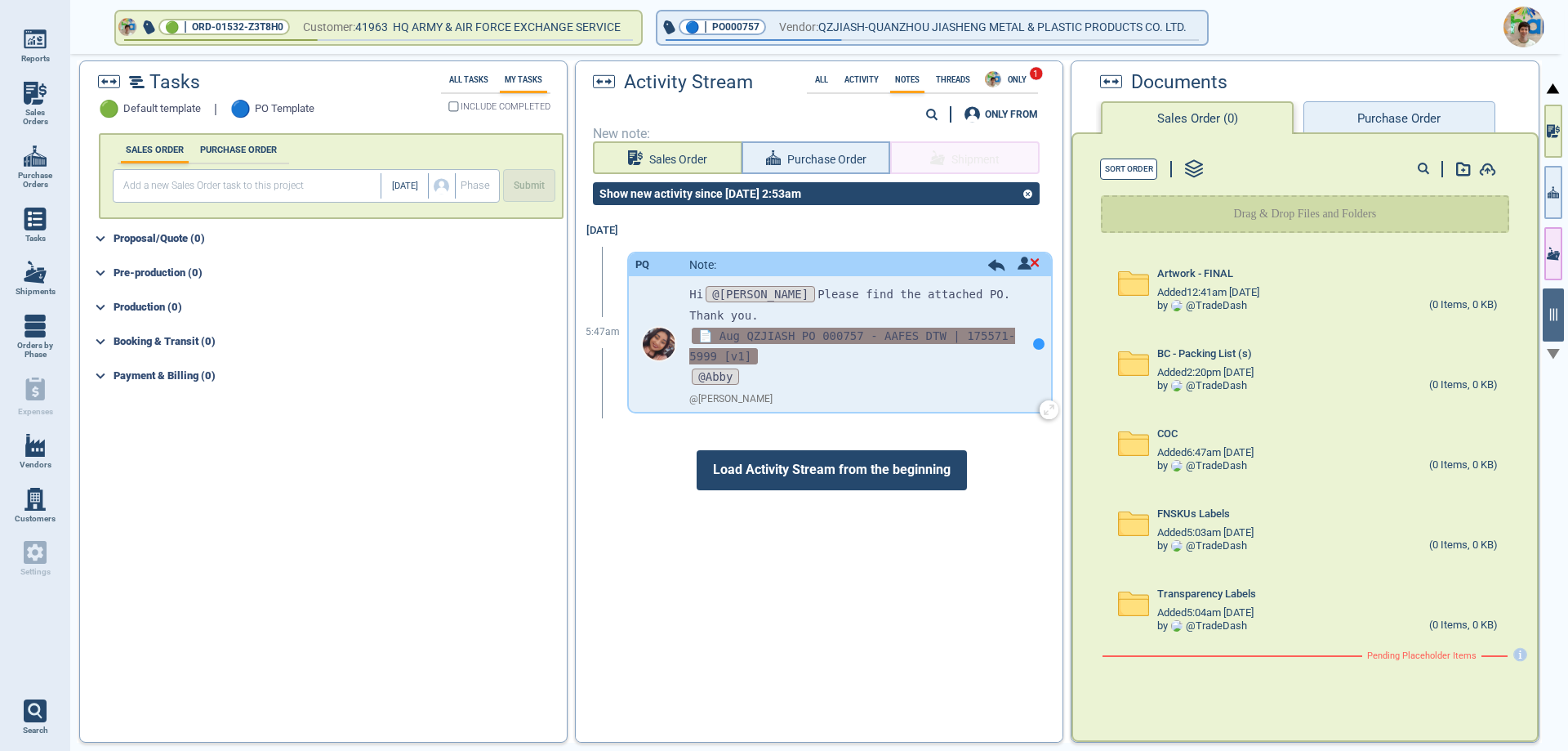
click at [772, 328] on span "📄 Aug QZJIASH PO 000757 - AAFES DTW | 175571-5999 [v1]" at bounding box center [851, 346] width 326 height 37
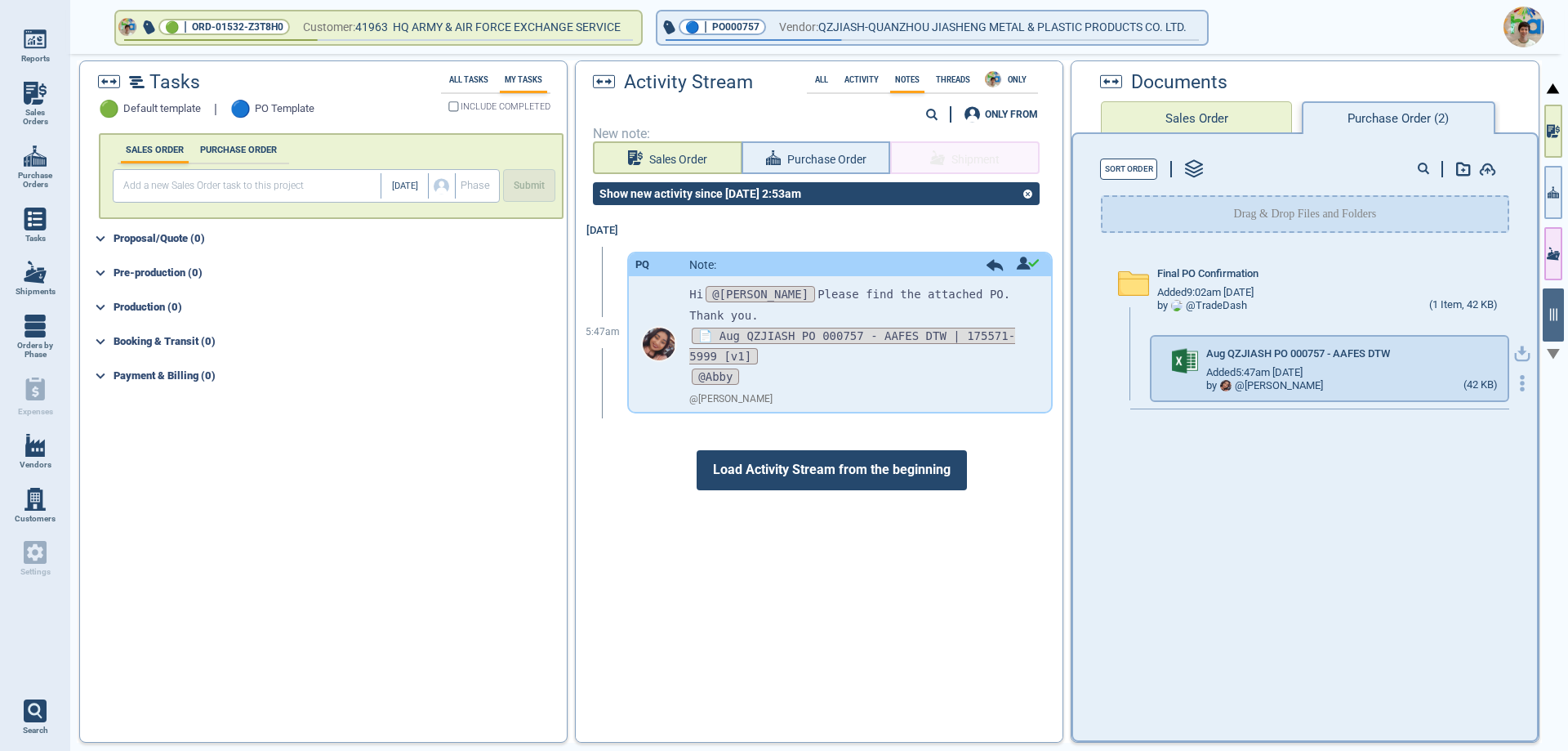
click at [1517, 350] on icon "button" at bounding box center [1522, 351] width 10 height 10
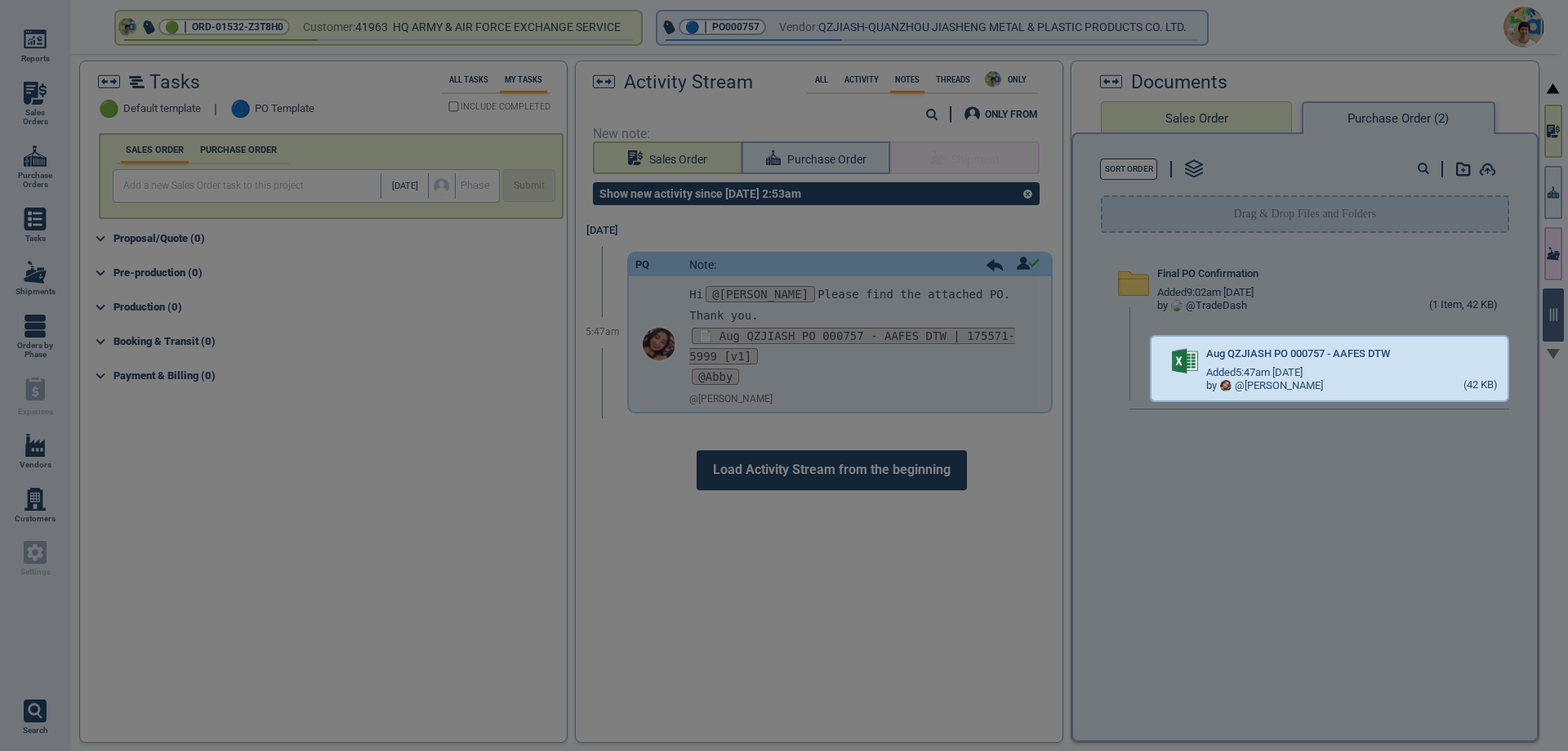
click at [865, 30] on div at bounding box center [784, 375] width 1568 height 751
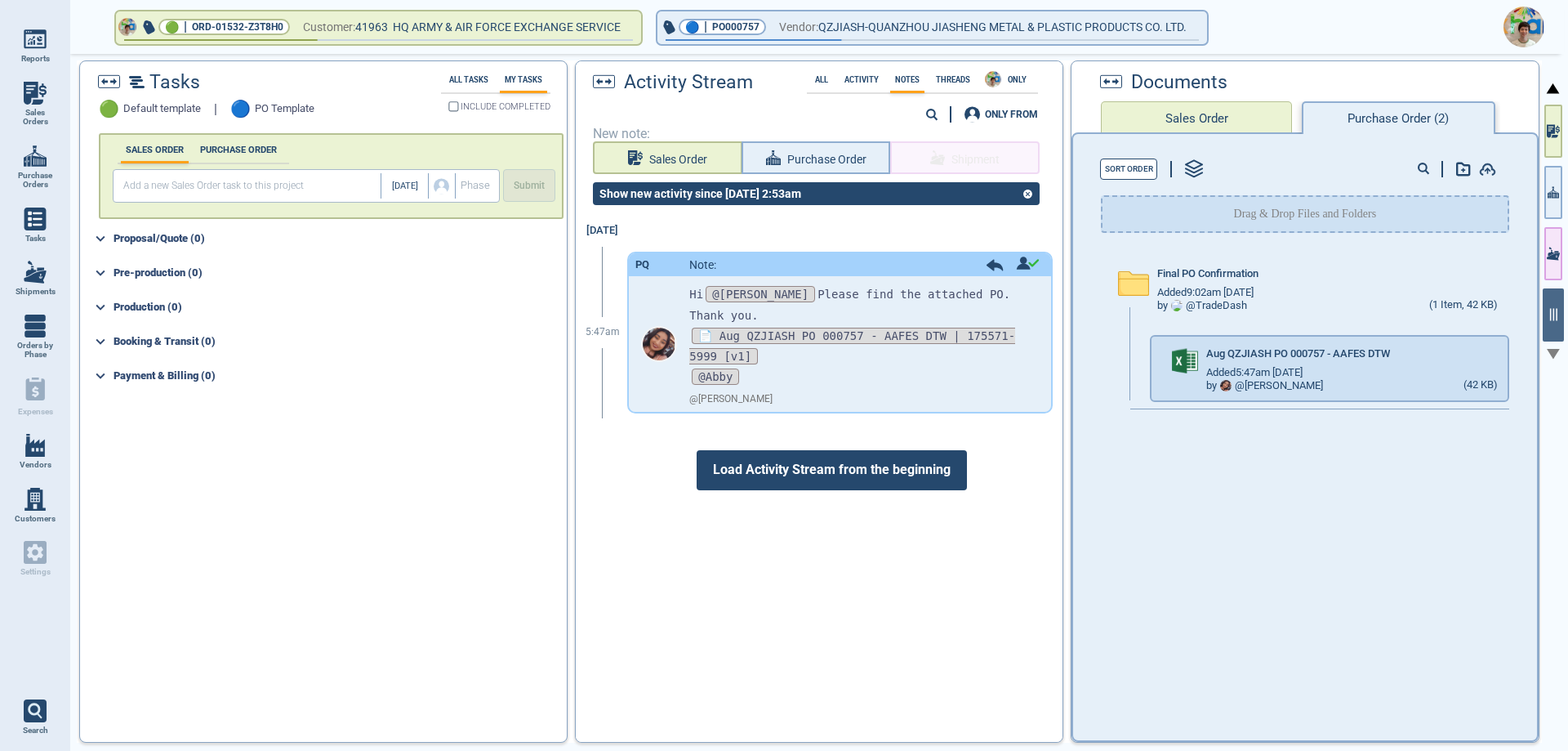
click at [865, 30] on span "QZJIASH-QUANZHOU JIASHENG METAL & PLASTIC PRODUCTS CO. LTD." at bounding box center [1002, 28] width 368 height 20
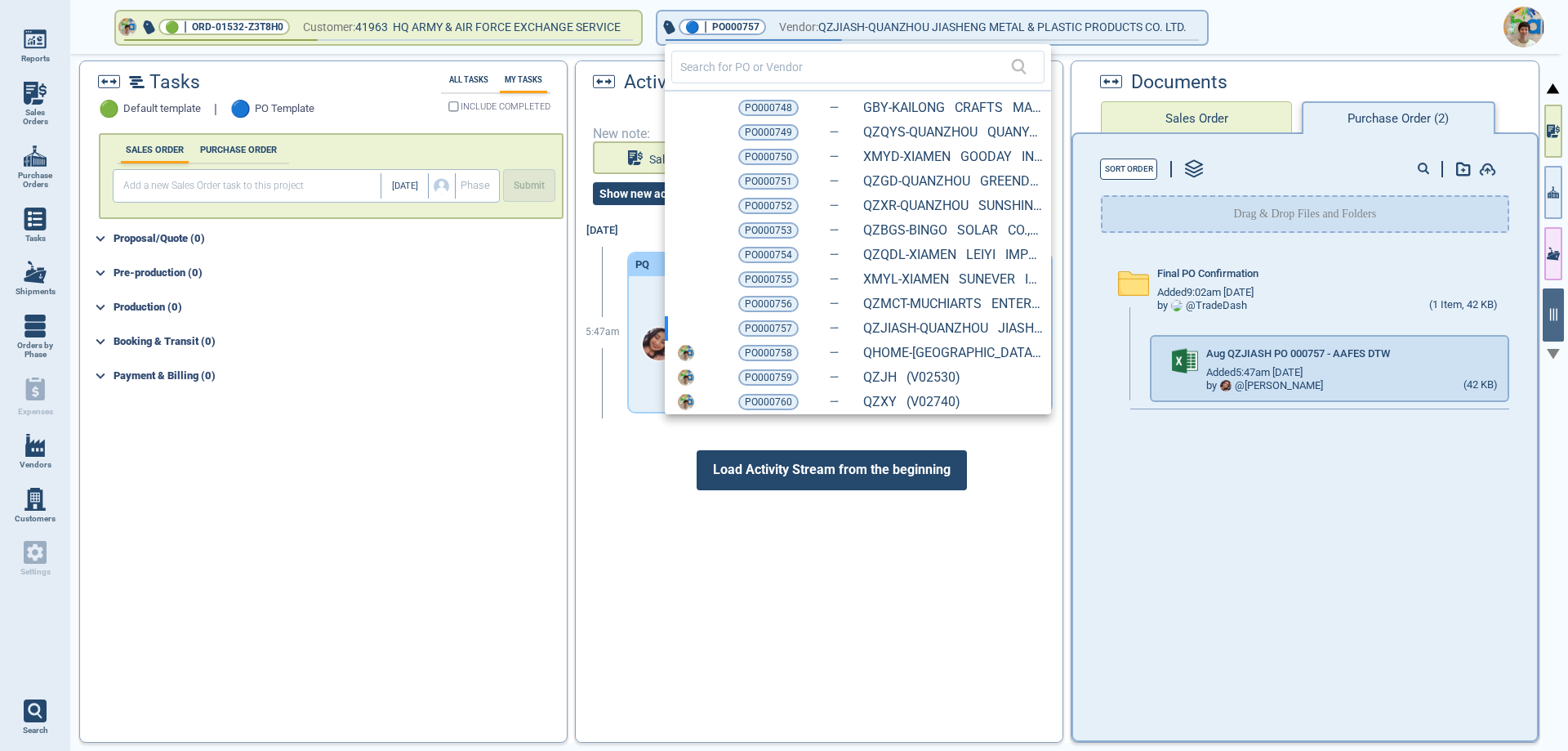
click at [769, 347] on span "PO000758" at bounding box center [768, 353] width 47 height 17
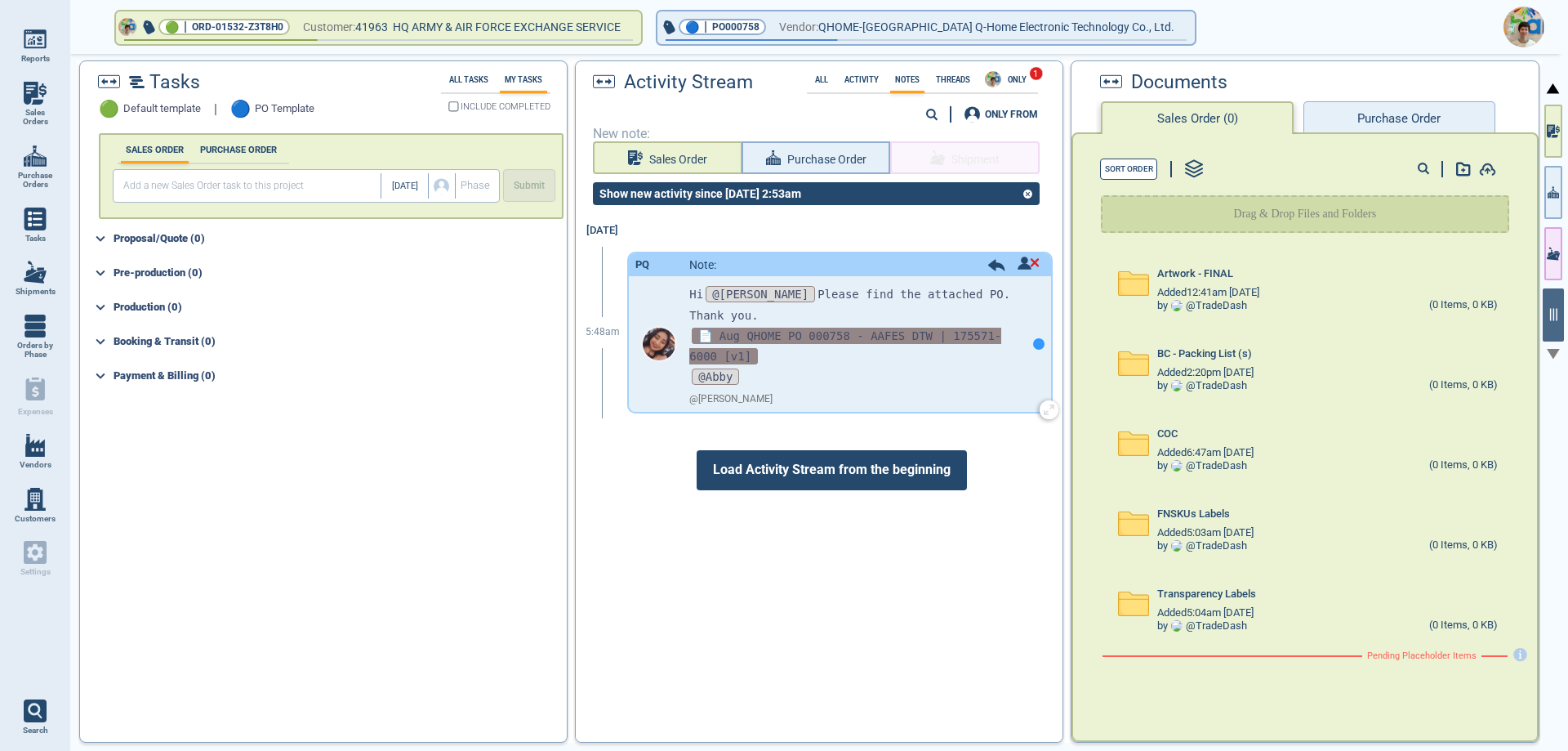
click at [781, 328] on span "📄 Aug QHOME PO 000758 - AAFES DTW | 175571-6000 [v1]" at bounding box center [845, 346] width 312 height 37
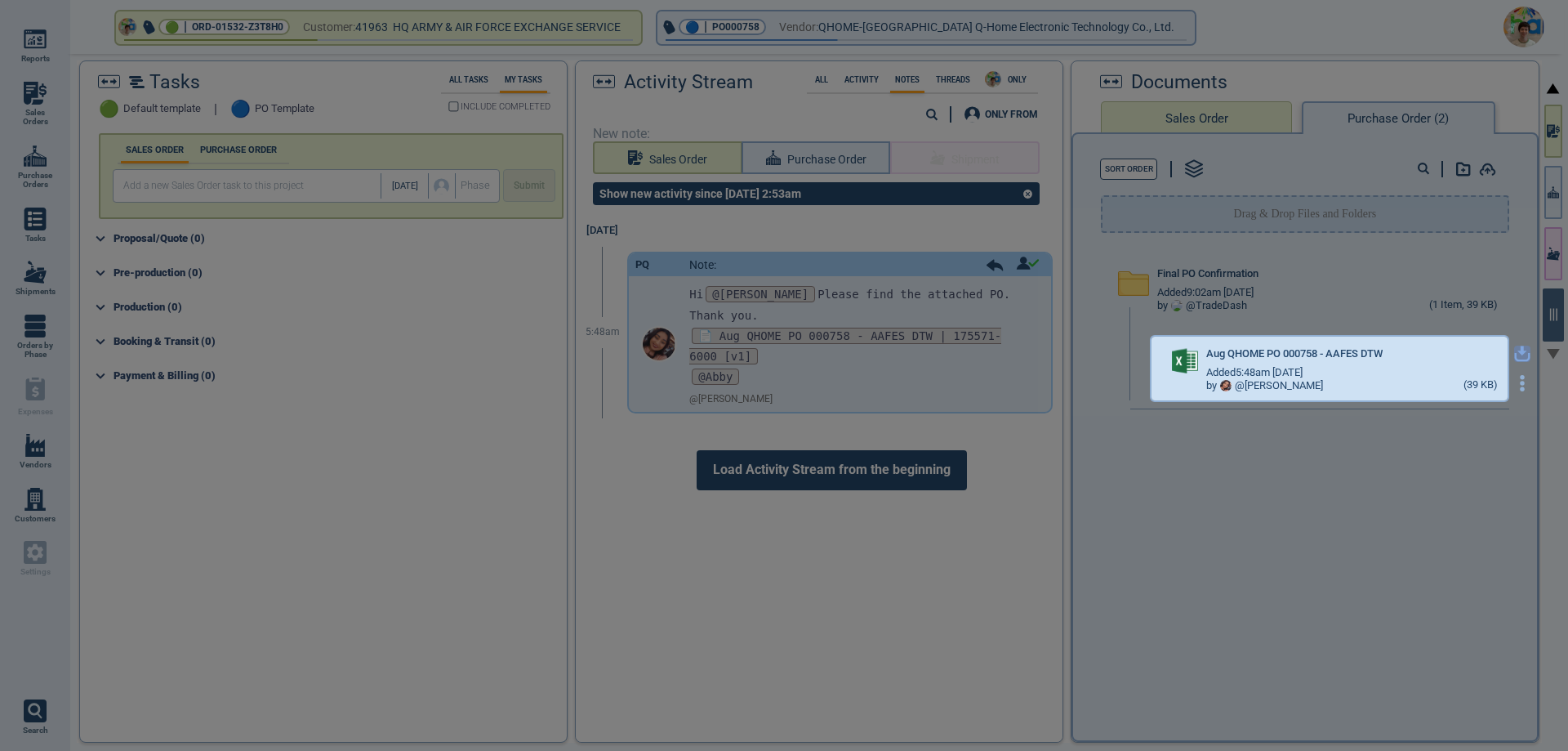
click at [1517, 352] on icon "button" at bounding box center [1522, 351] width 10 height 10
click at [861, 31] on div at bounding box center [784, 375] width 1568 height 751
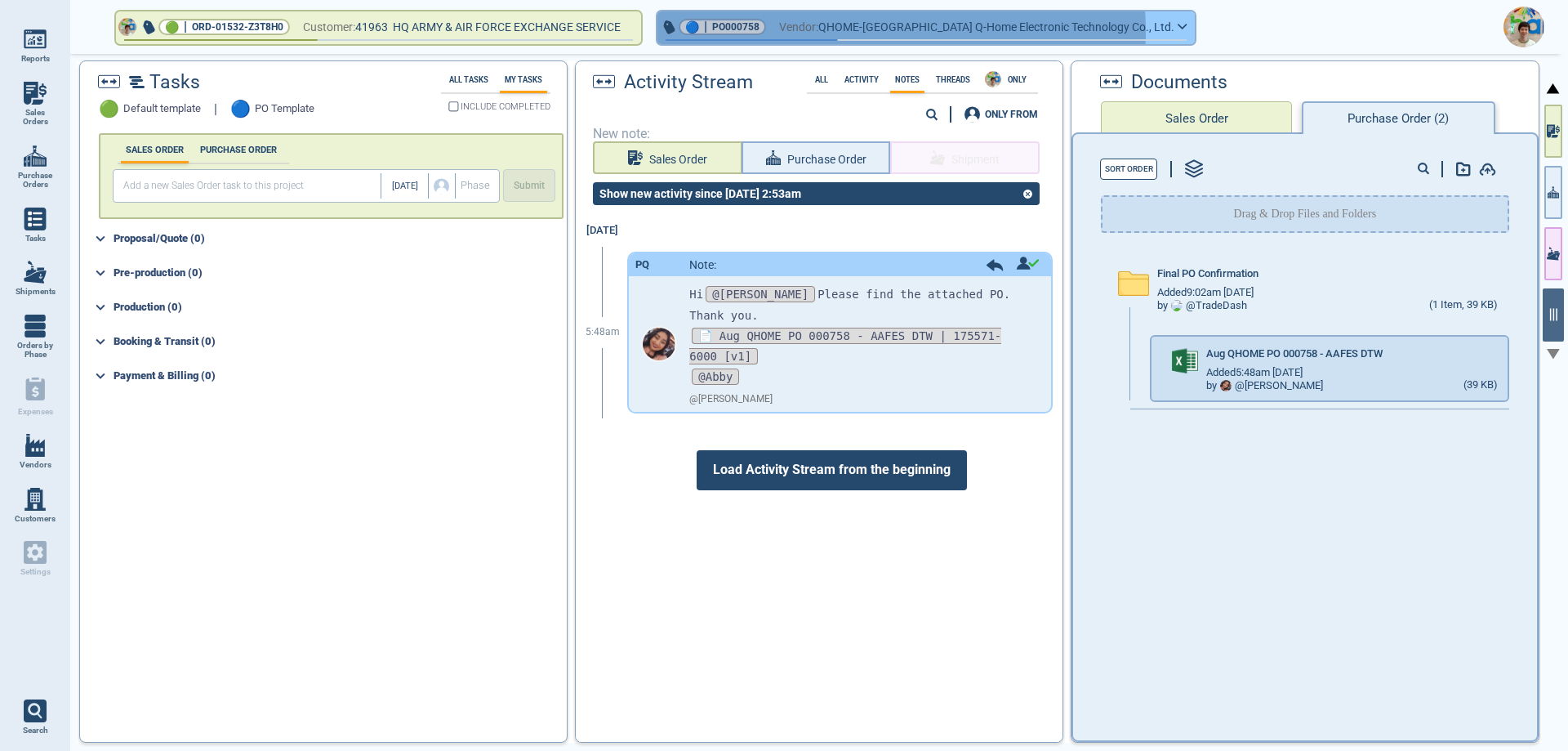
click at [859, 31] on span "QHOME-[GEOGRAPHIC_DATA] Q-home Electronic Technology Co., Ltd." at bounding box center [996, 28] width 356 height 20
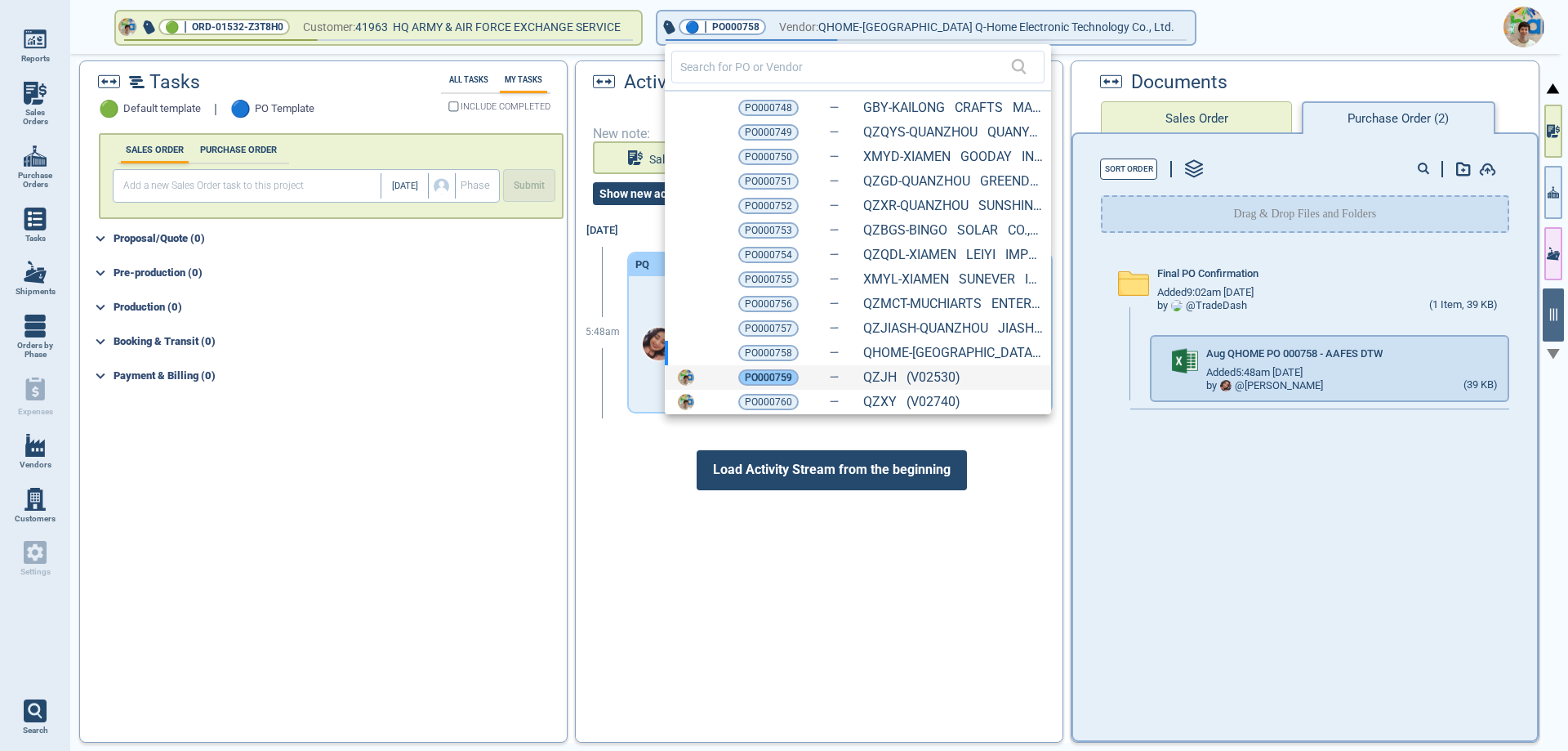
click at [760, 371] on span "PO000759" at bounding box center [768, 378] width 47 height 17
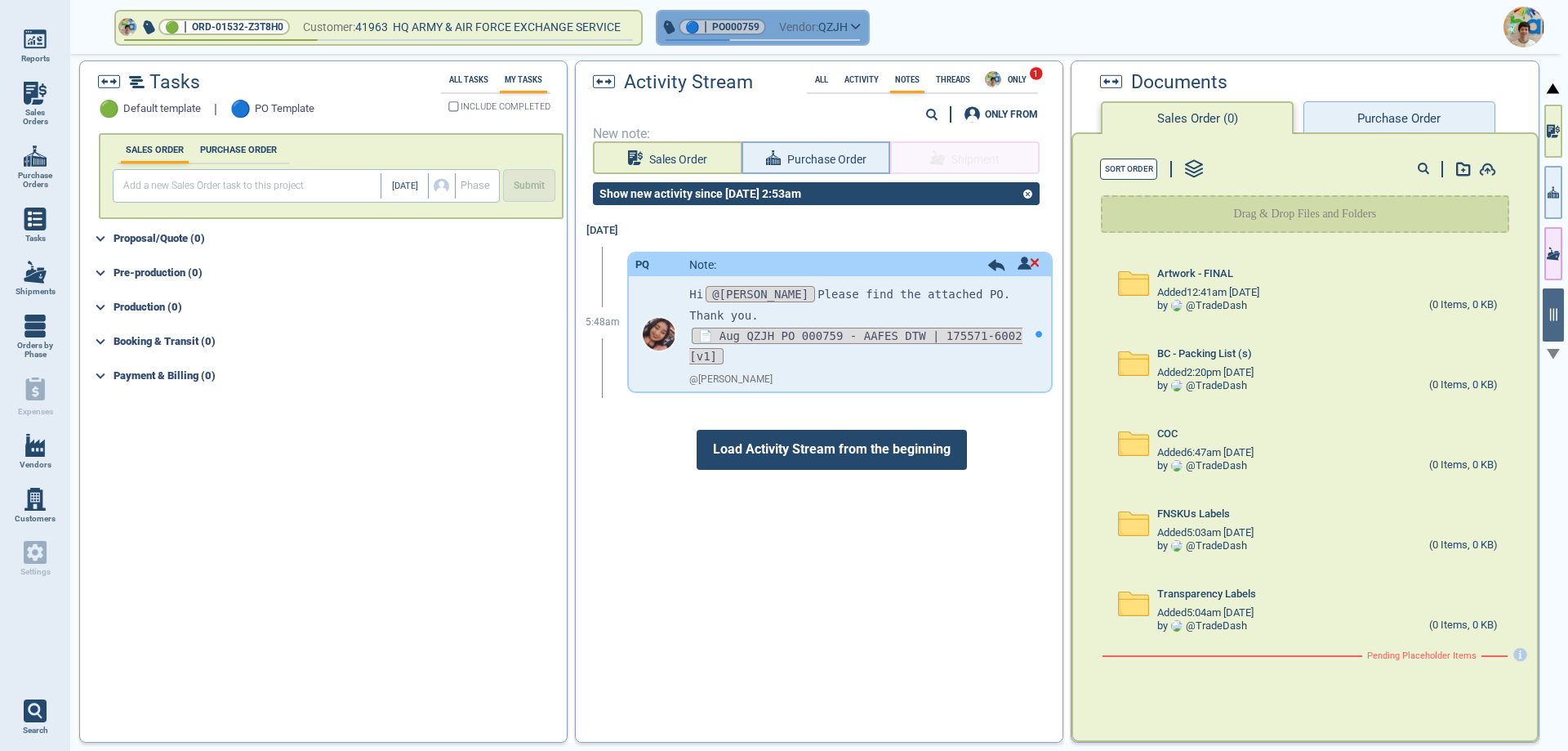
click at [861, 27] on icon "button" at bounding box center [856, 27] width 10 height 7
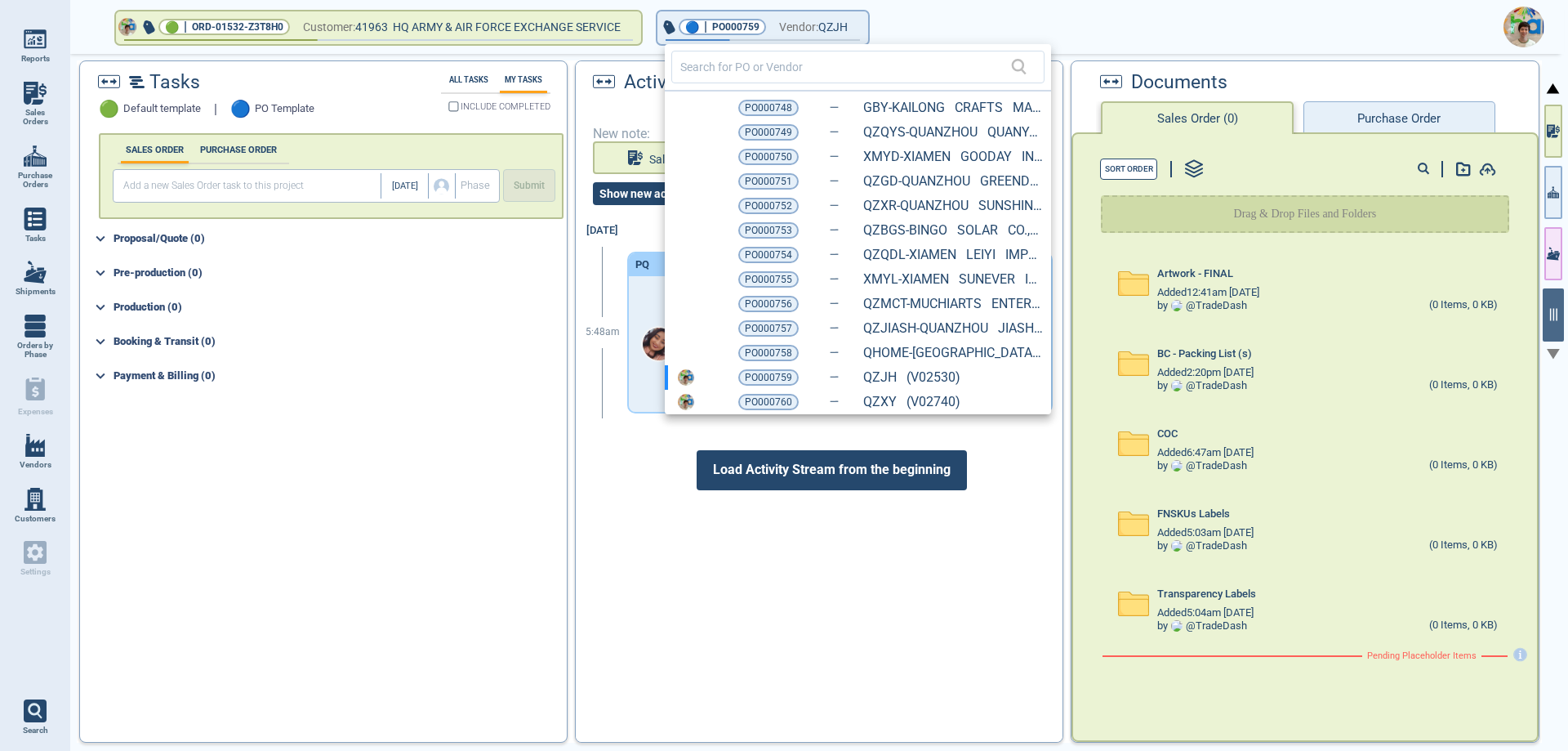
click at [623, 265] on div at bounding box center [784, 375] width 1568 height 751
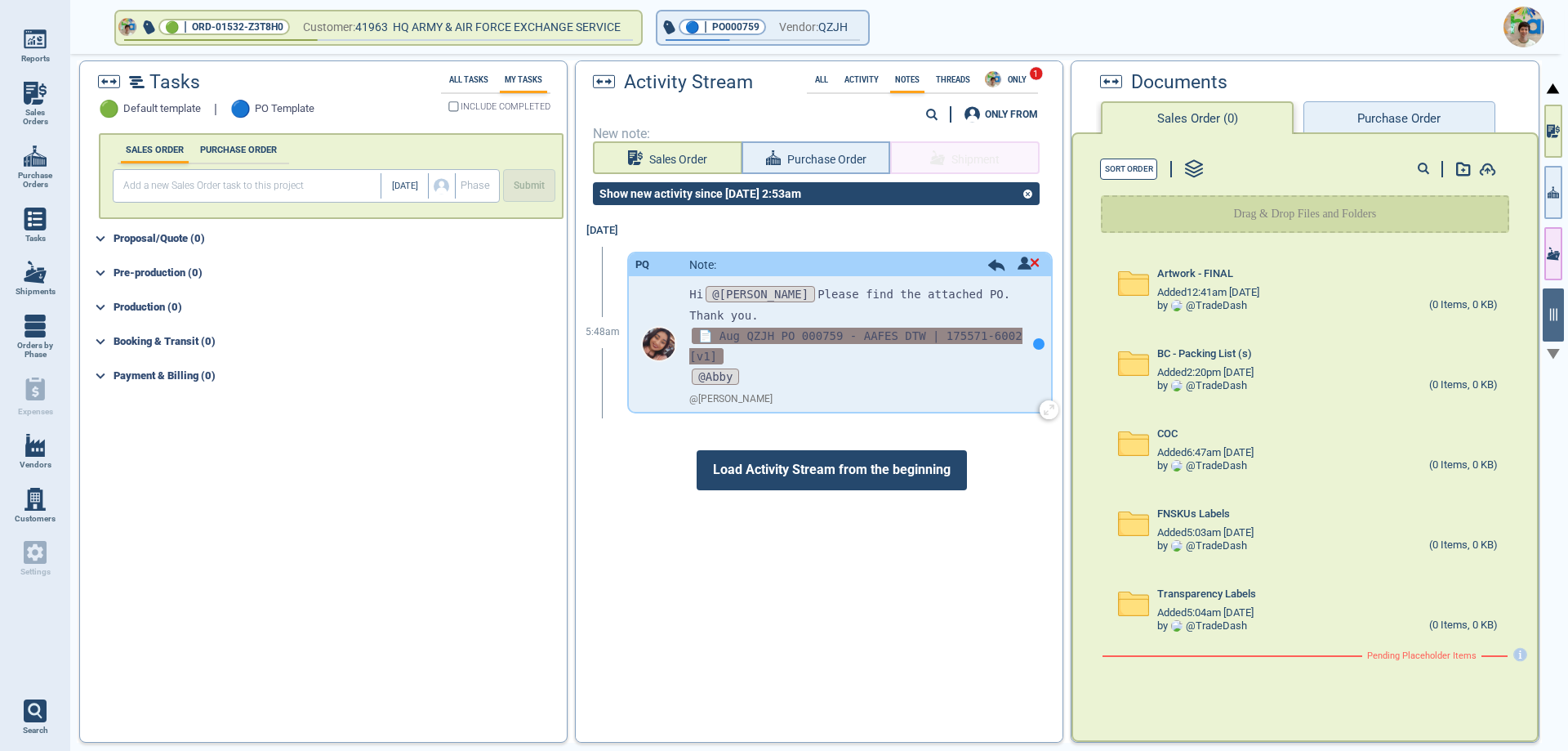
click at [784, 328] on span "📄 Aug QZJH PO 000759 - AAFES DTW | 175571-6002 [v1]" at bounding box center [855, 346] width 332 height 37
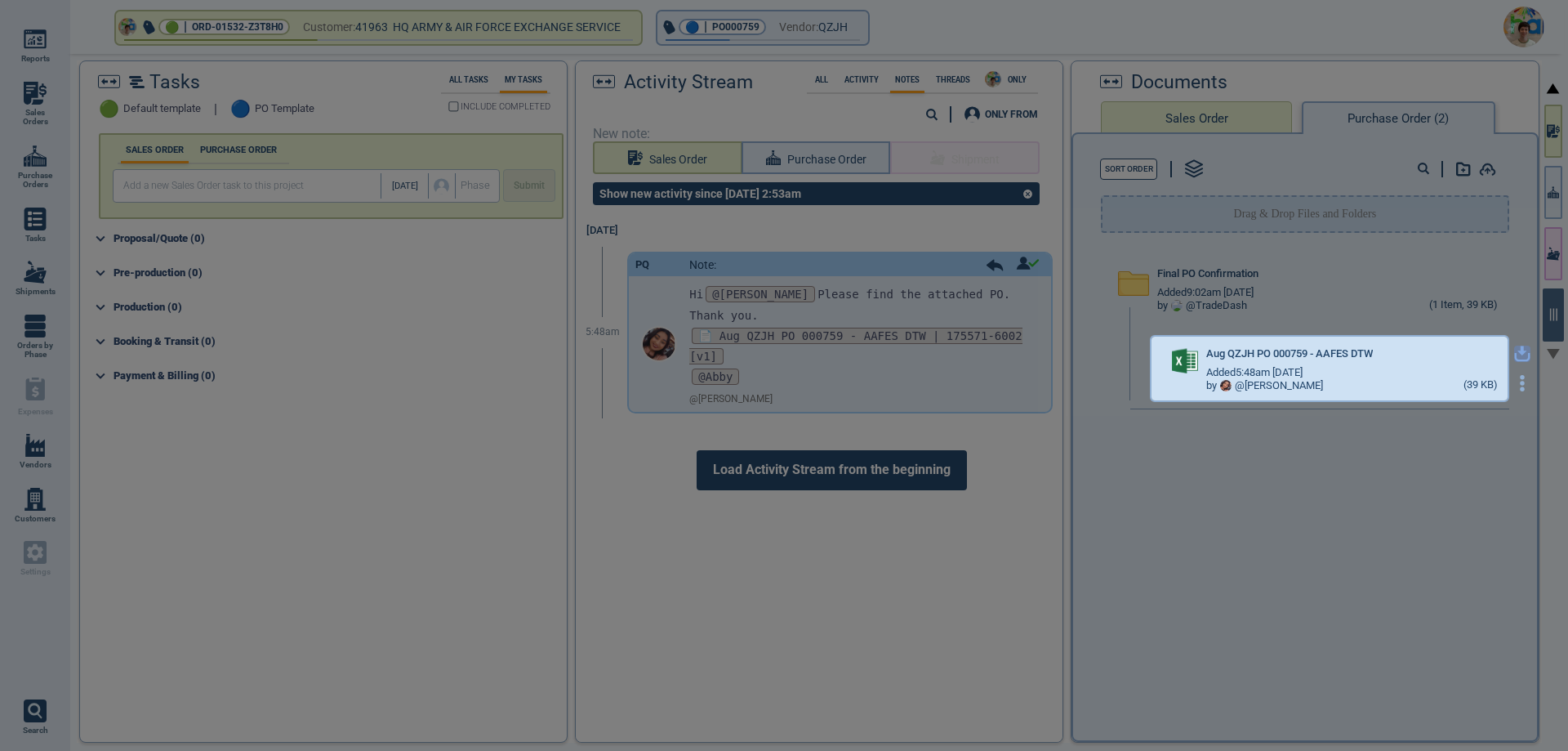
click at [1514, 353] on icon "button" at bounding box center [1523, 354] width 17 height 17
click at [802, 35] on div at bounding box center [784, 375] width 1568 height 751
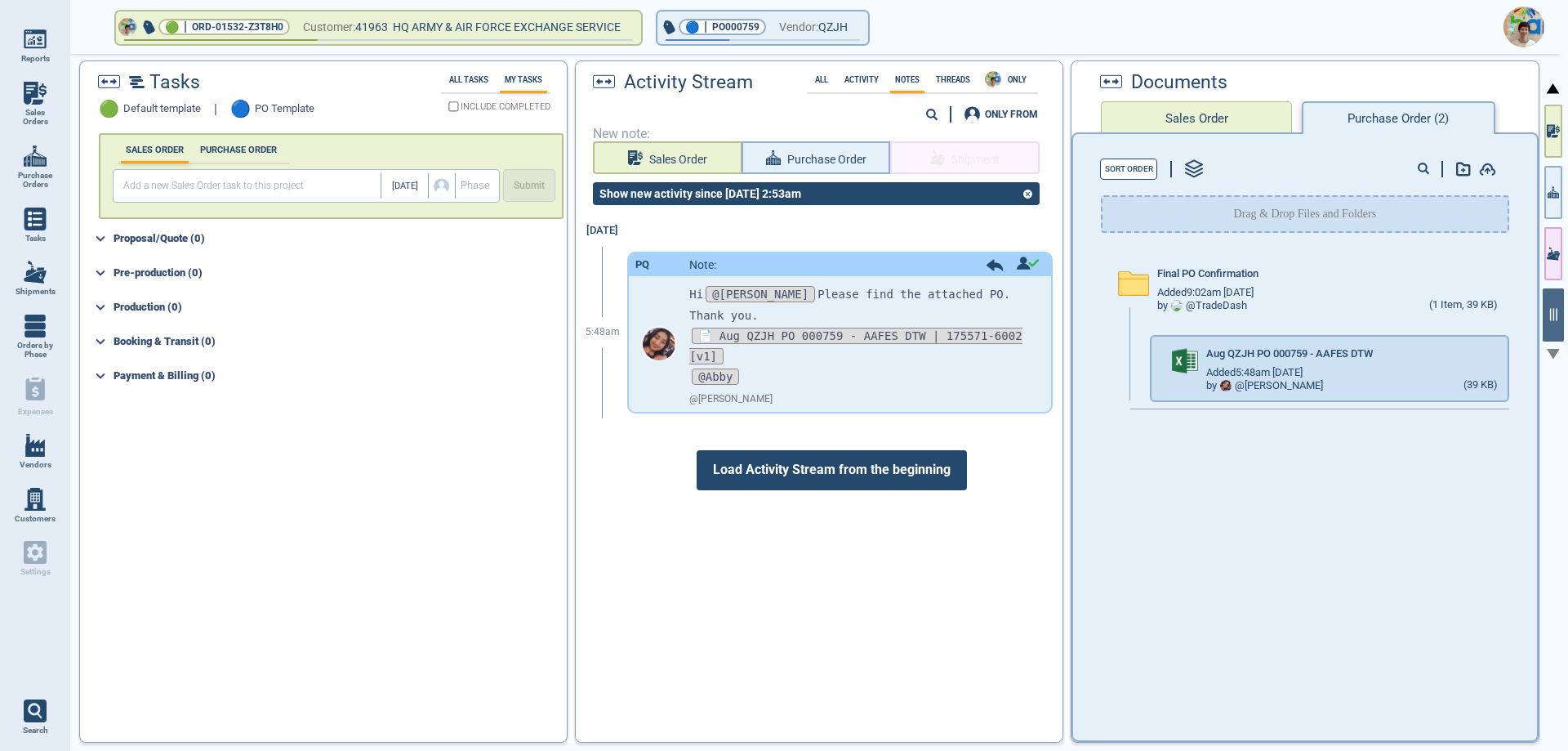
click at [802, 35] on span "Vendor:" at bounding box center [799, 28] width 39 height 20
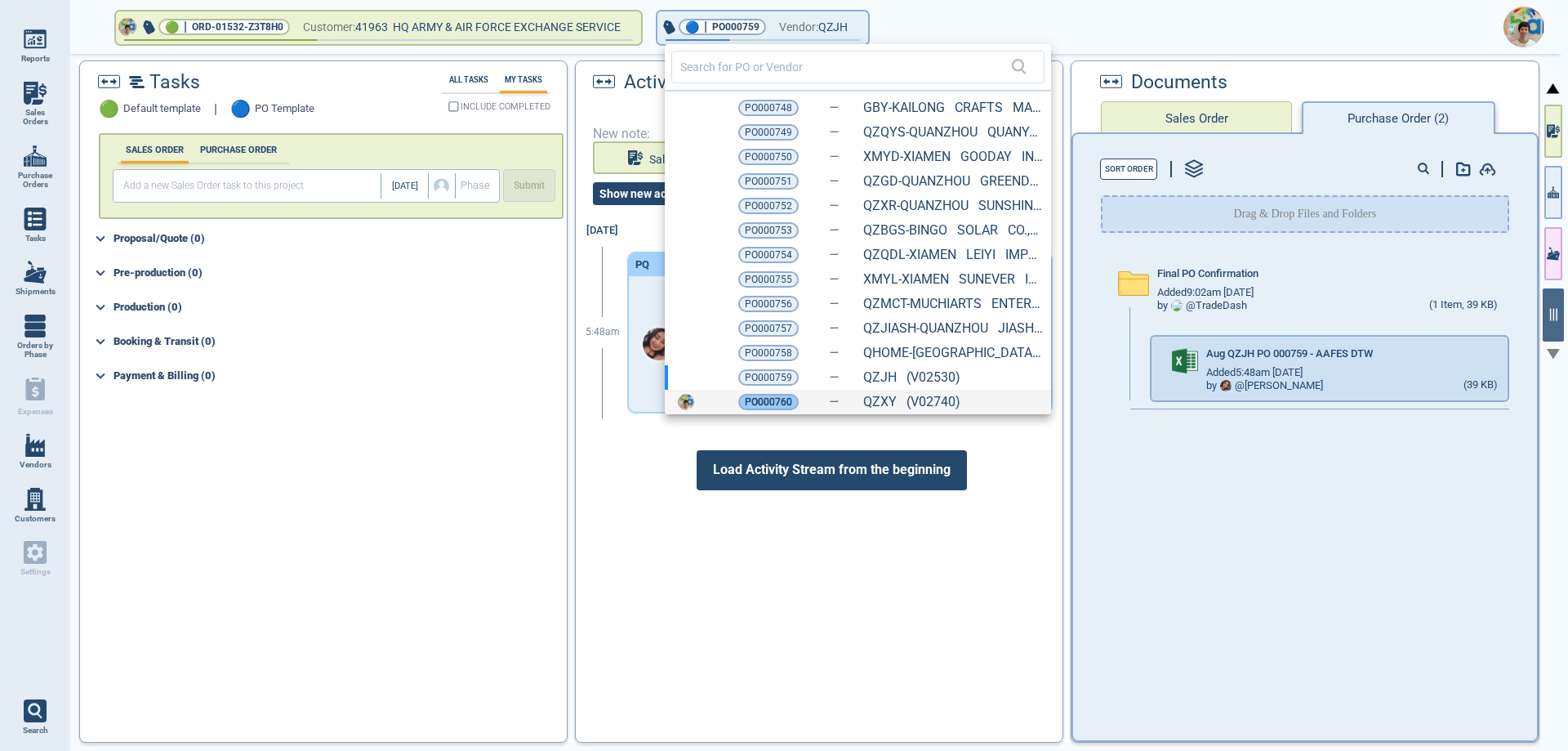
click at [759, 395] on span "PO000760" at bounding box center [768, 402] width 47 height 17
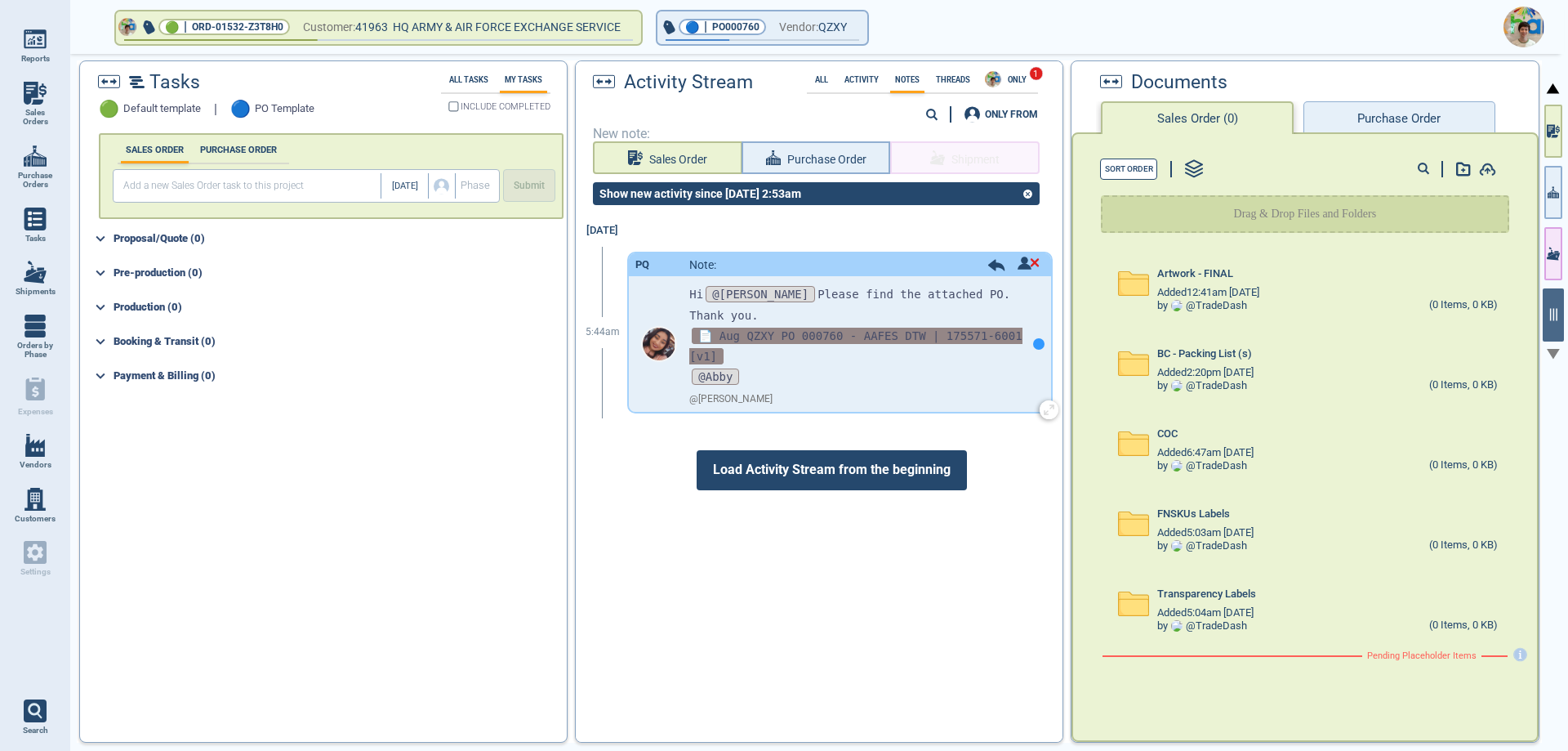
click at [802, 328] on span "📄 Aug QZXY PO 000760 - AAFES DTW | 175571-6001 [v1]" at bounding box center [855, 346] width 332 height 37
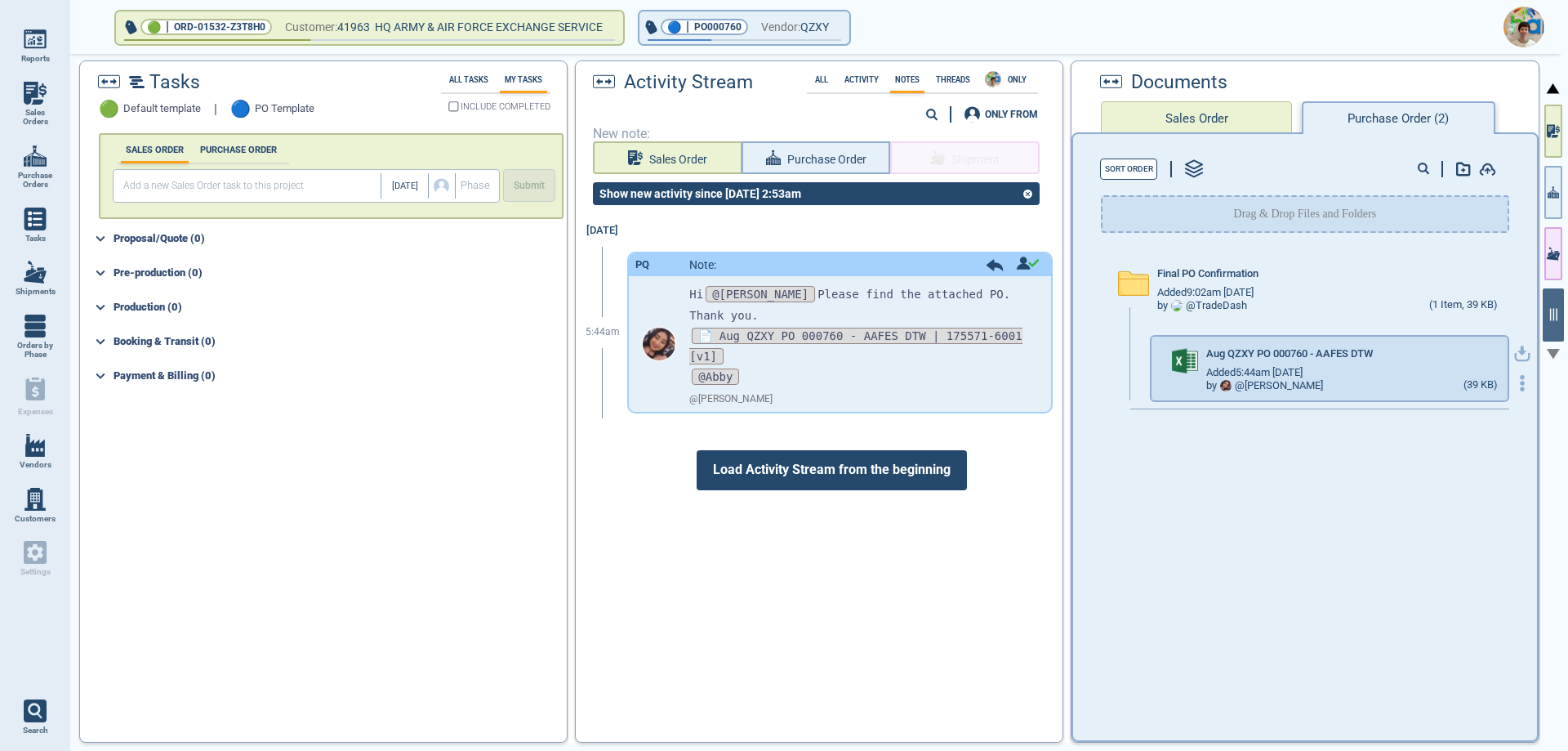
click at [1514, 357] on icon "button" at bounding box center [1523, 354] width 17 height 17
click at [37, 104] on link "Sales Orders" at bounding box center [35, 104] width 70 height 63
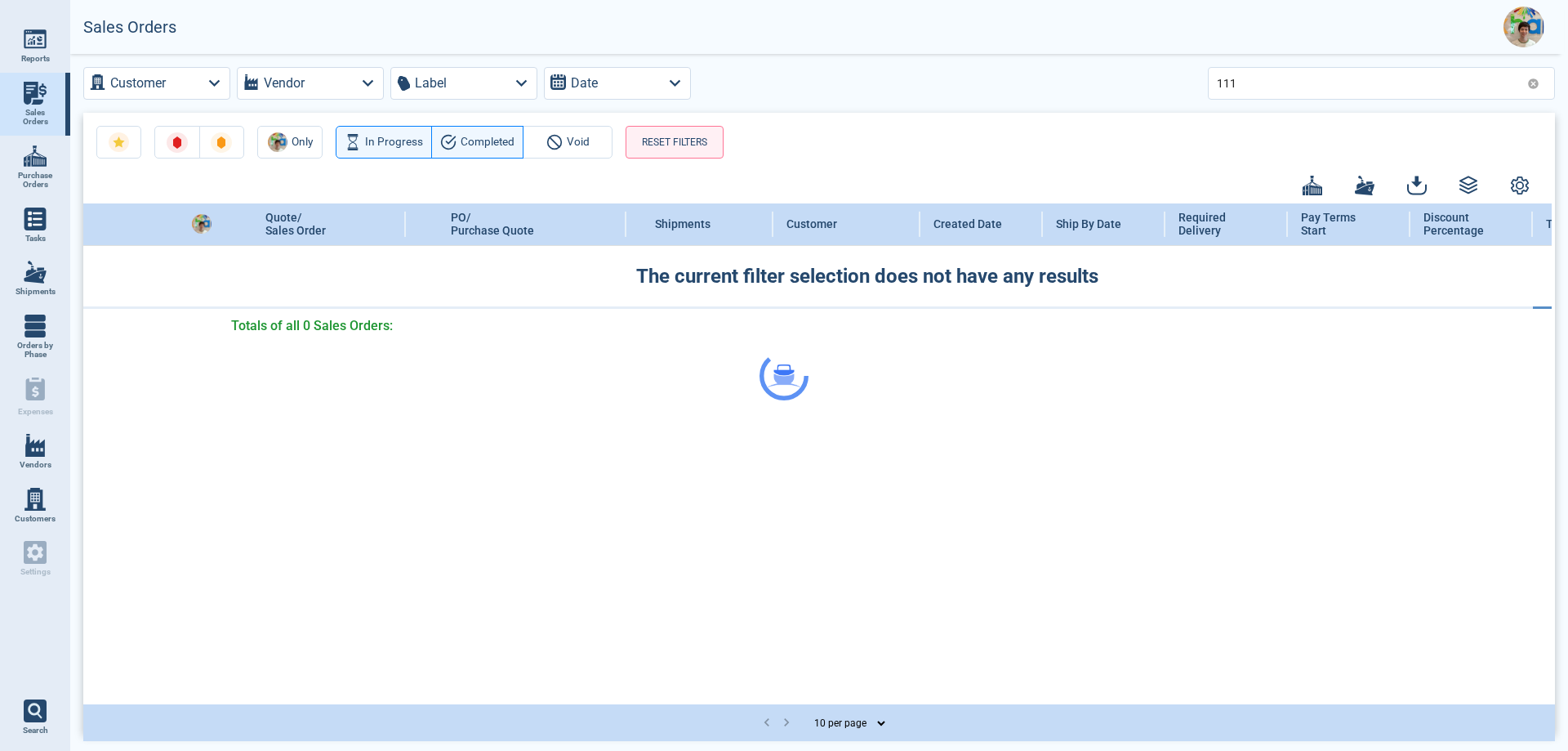
click at [1246, 89] on div at bounding box center [784, 375] width 1568 height 751
click at [1248, 82] on div at bounding box center [784, 375] width 1568 height 751
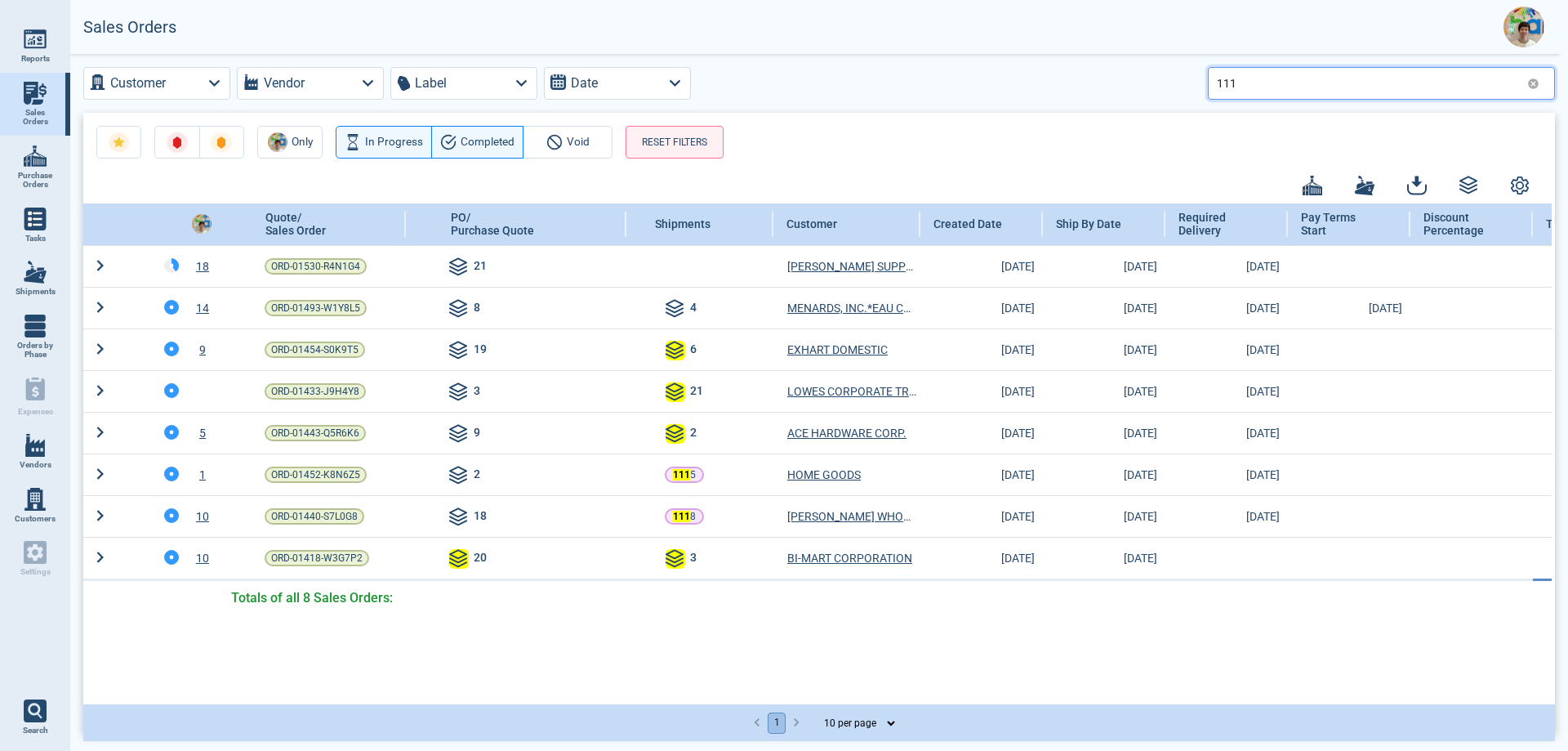
click at [1248, 82] on input "111" at bounding box center [1369, 83] width 304 height 24
type input "114"
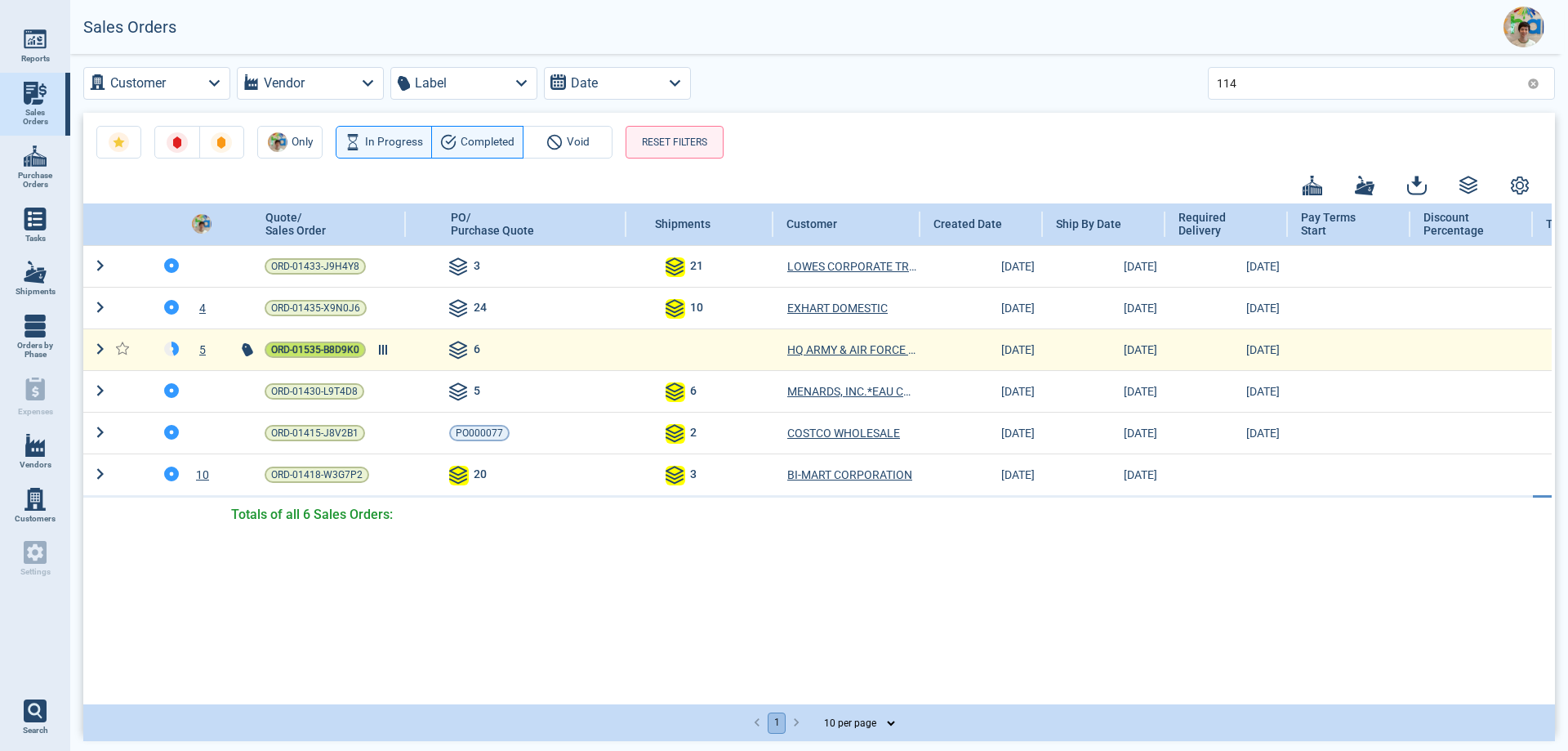
click at [306, 348] on span "ORD-01535-B8D9K0" at bounding box center [316, 350] width 89 height 17
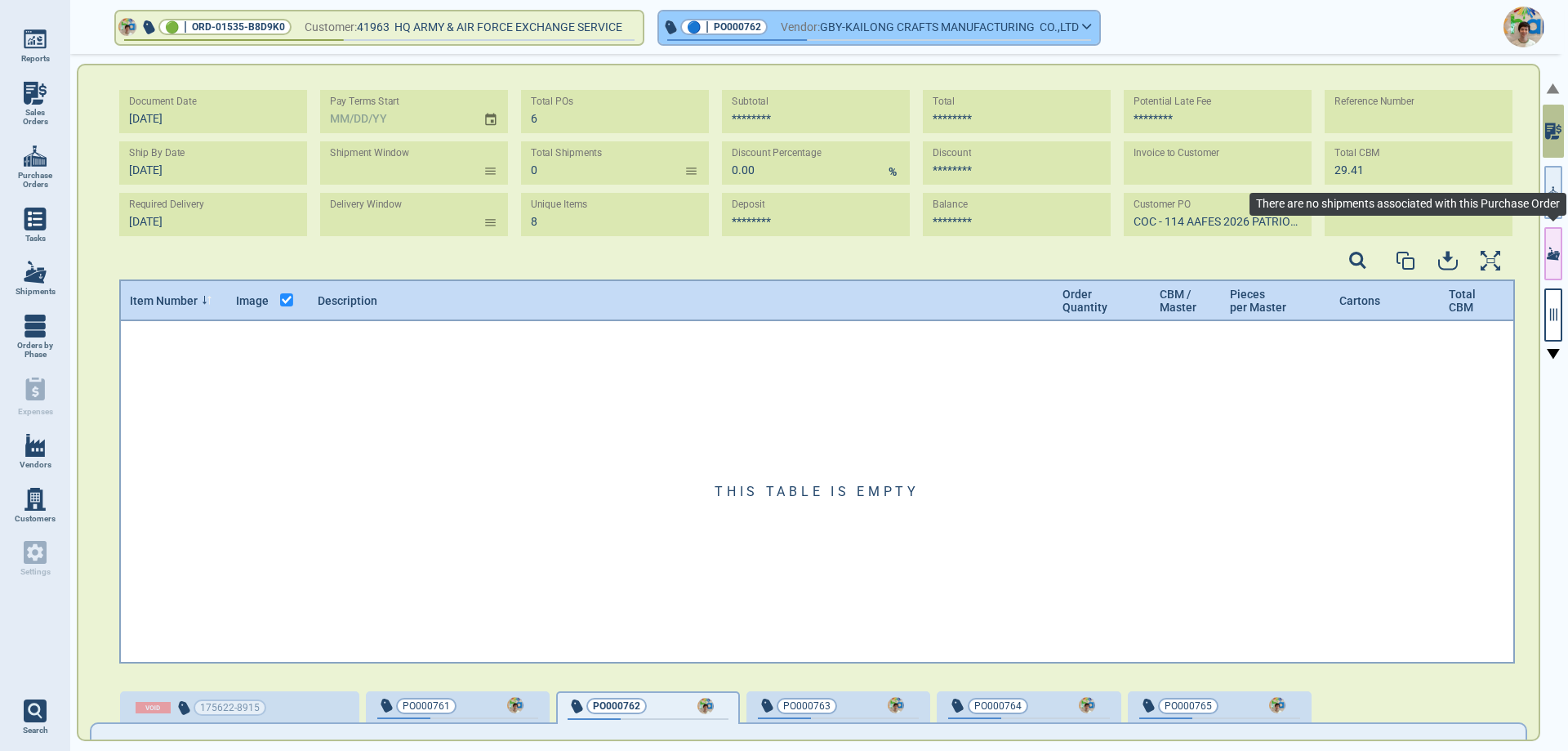
click at [1552, 322] on button "button" at bounding box center [1552, 314] width 18 height 53
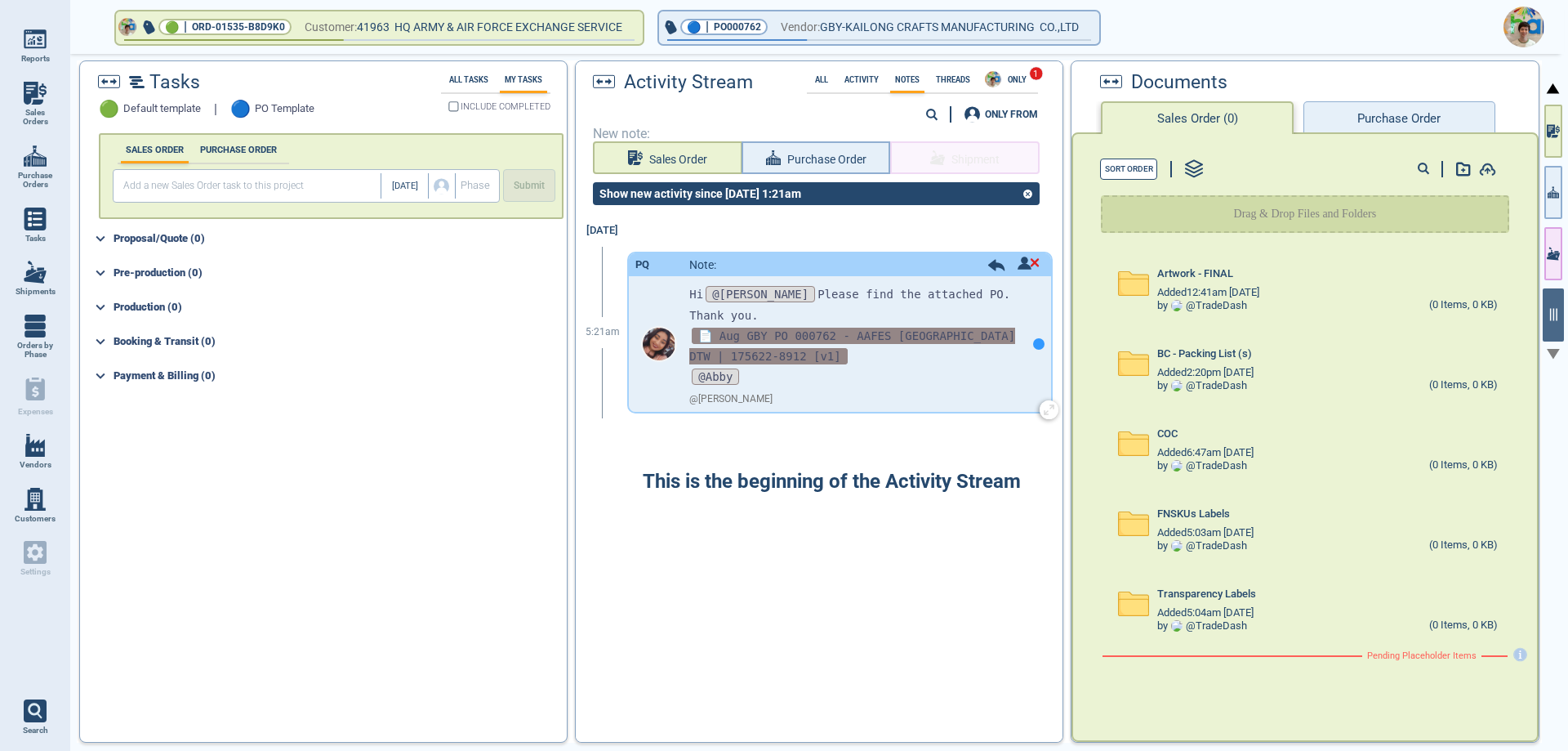
click at [851, 328] on span "📄 Aug GBY PO 000762 - AAFES [GEOGRAPHIC_DATA] DTW | 175622-8912 [v1]" at bounding box center [851, 346] width 326 height 37
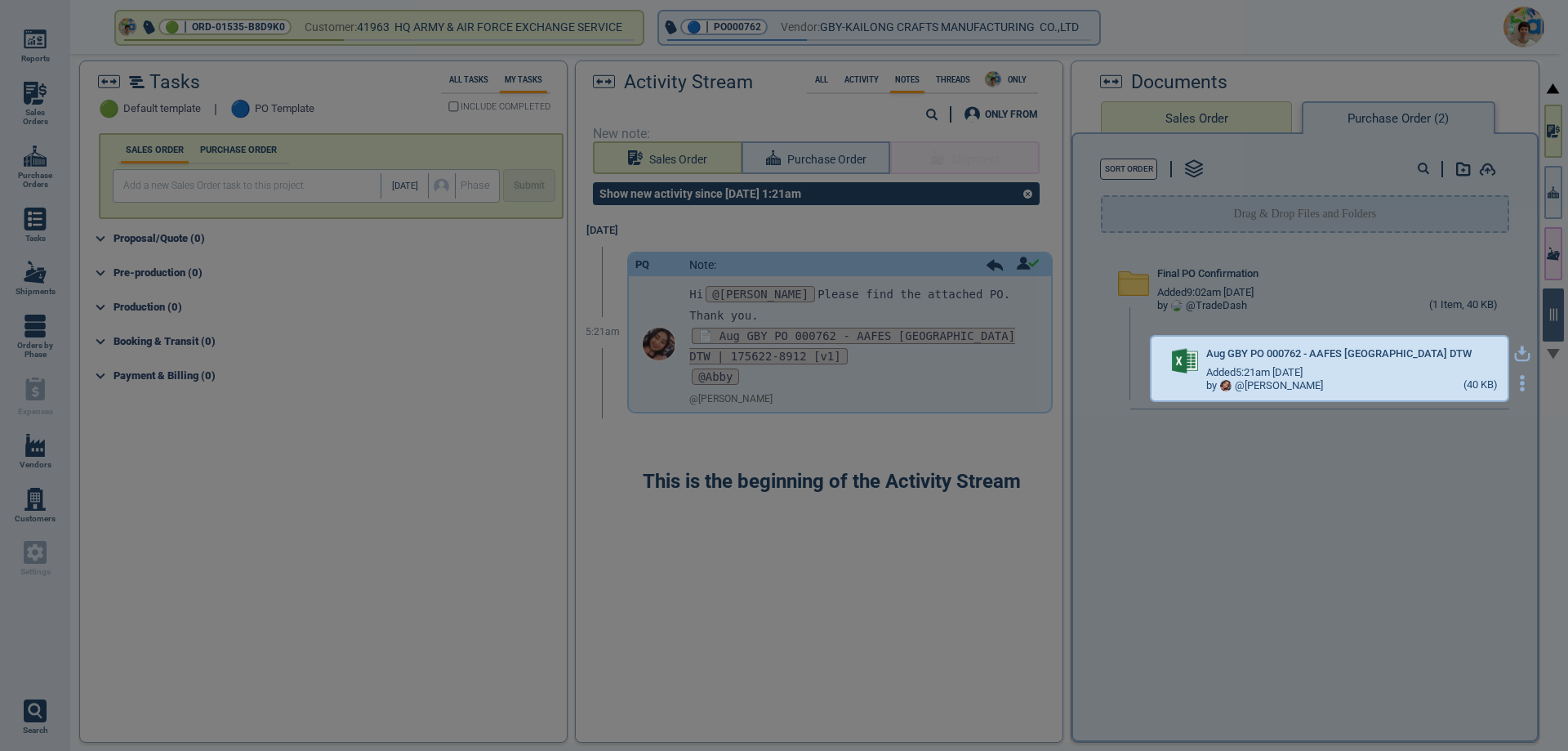
click at [1517, 352] on icon "button" at bounding box center [1522, 351] width 10 height 10
click at [903, 30] on div at bounding box center [784, 375] width 1568 height 751
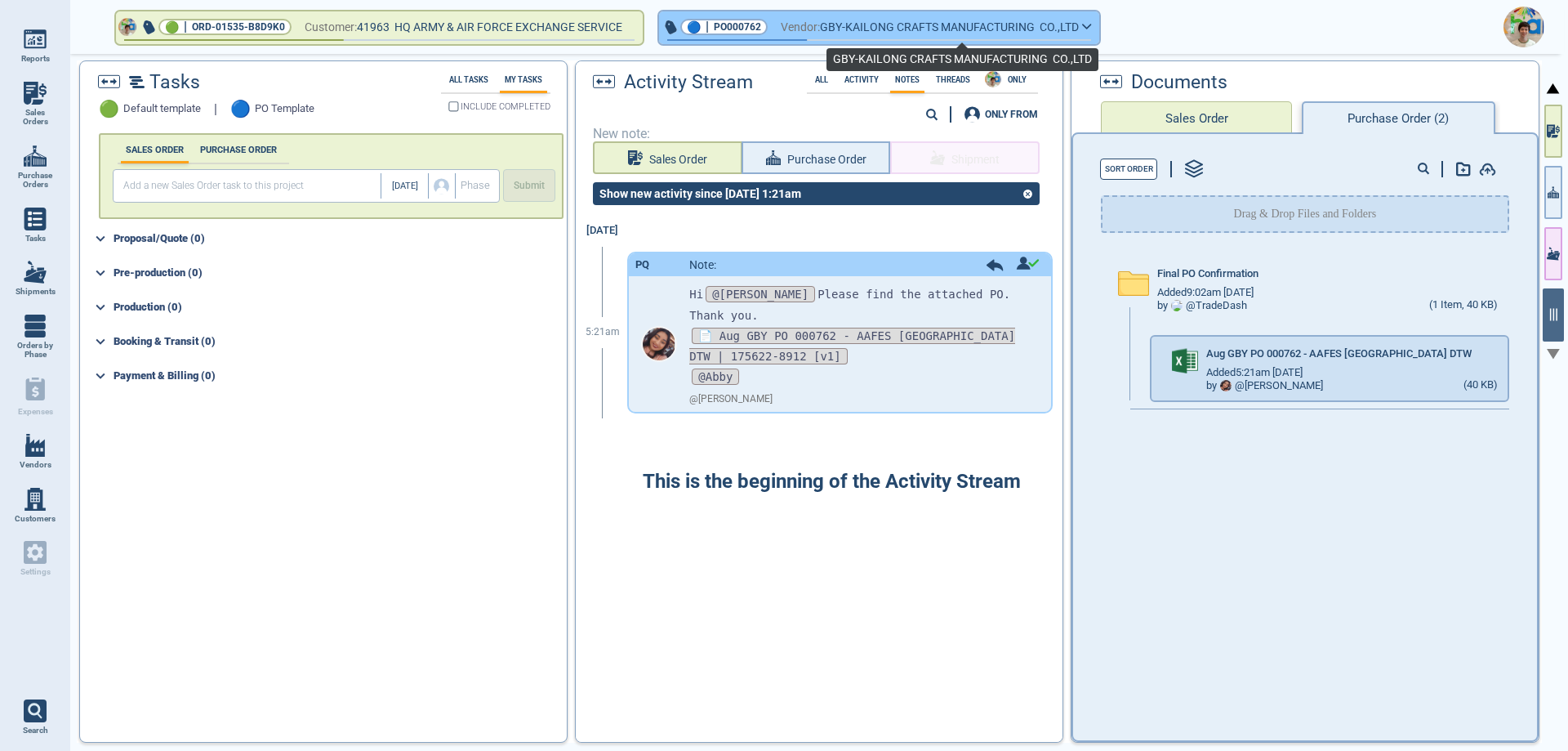
click at [903, 29] on span "GBY-KAILONG CRAFTS MANUFACTURING CO.,LTD" at bounding box center [949, 28] width 259 height 20
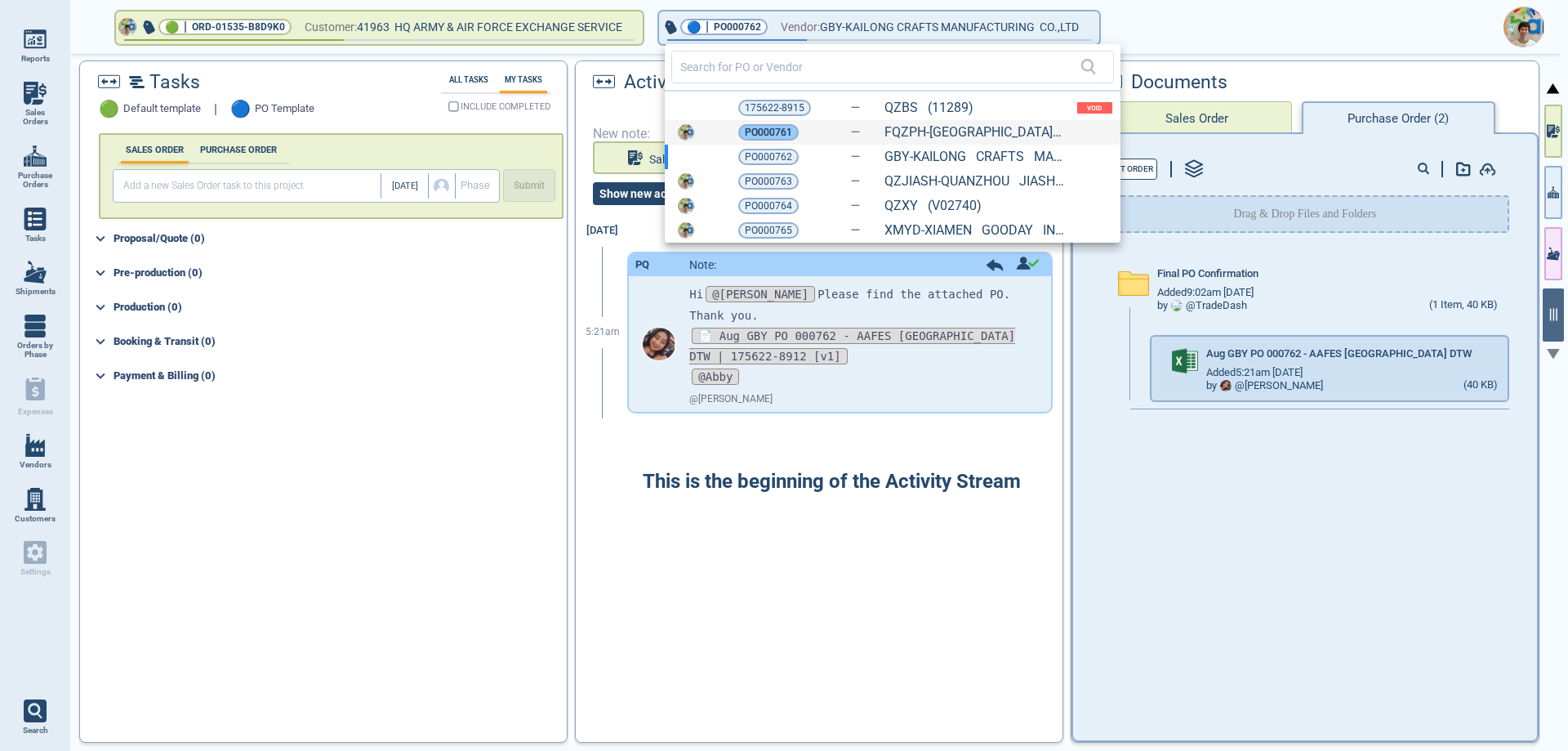
click at [770, 134] on span "PO000761" at bounding box center [768, 132] width 47 height 17
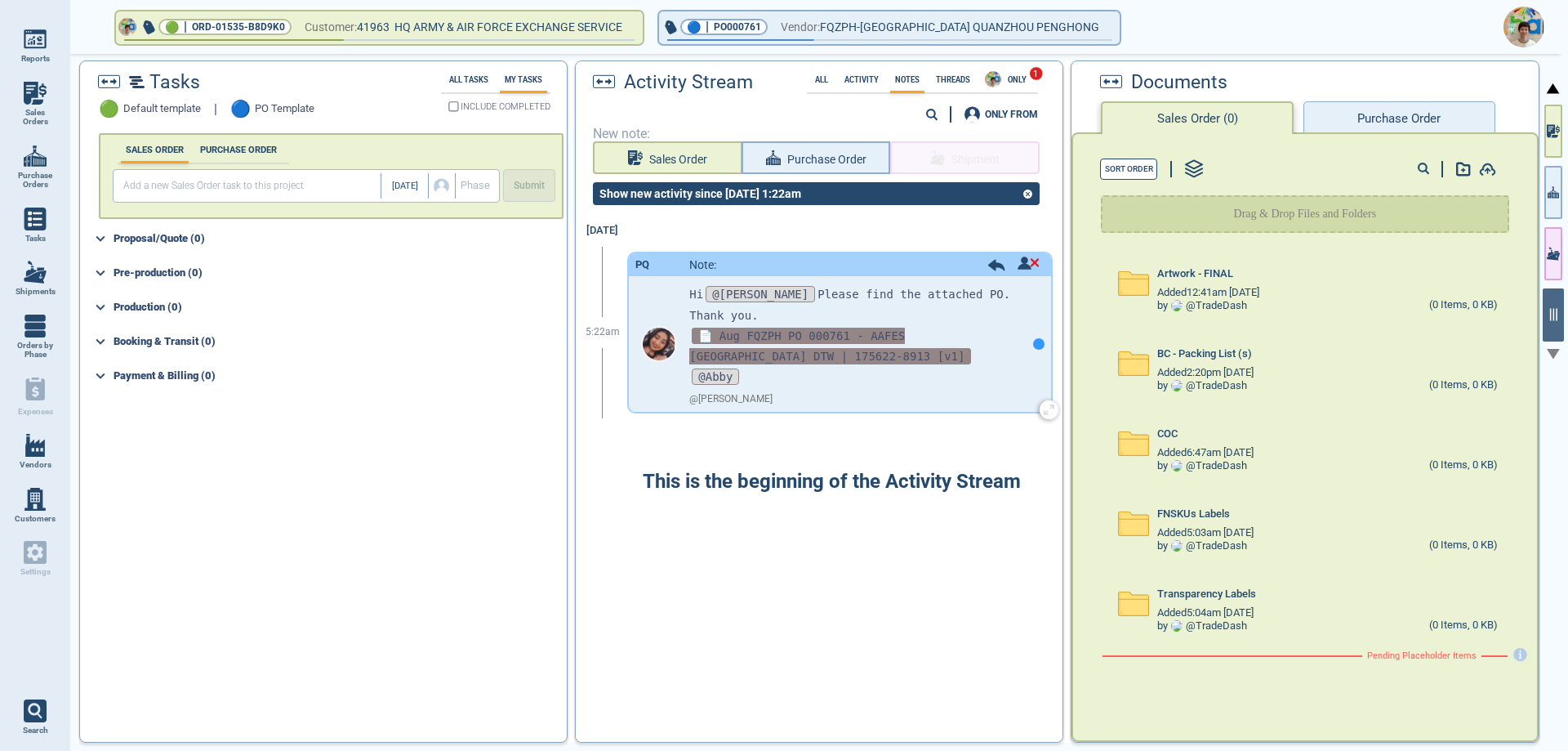
click at [786, 328] on span "📄 Aug FQZPH PO 000761 - AAFES [GEOGRAPHIC_DATA] DTW | 175622-8913 [v1]" at bounding box center [829, 346] width 282 height 37
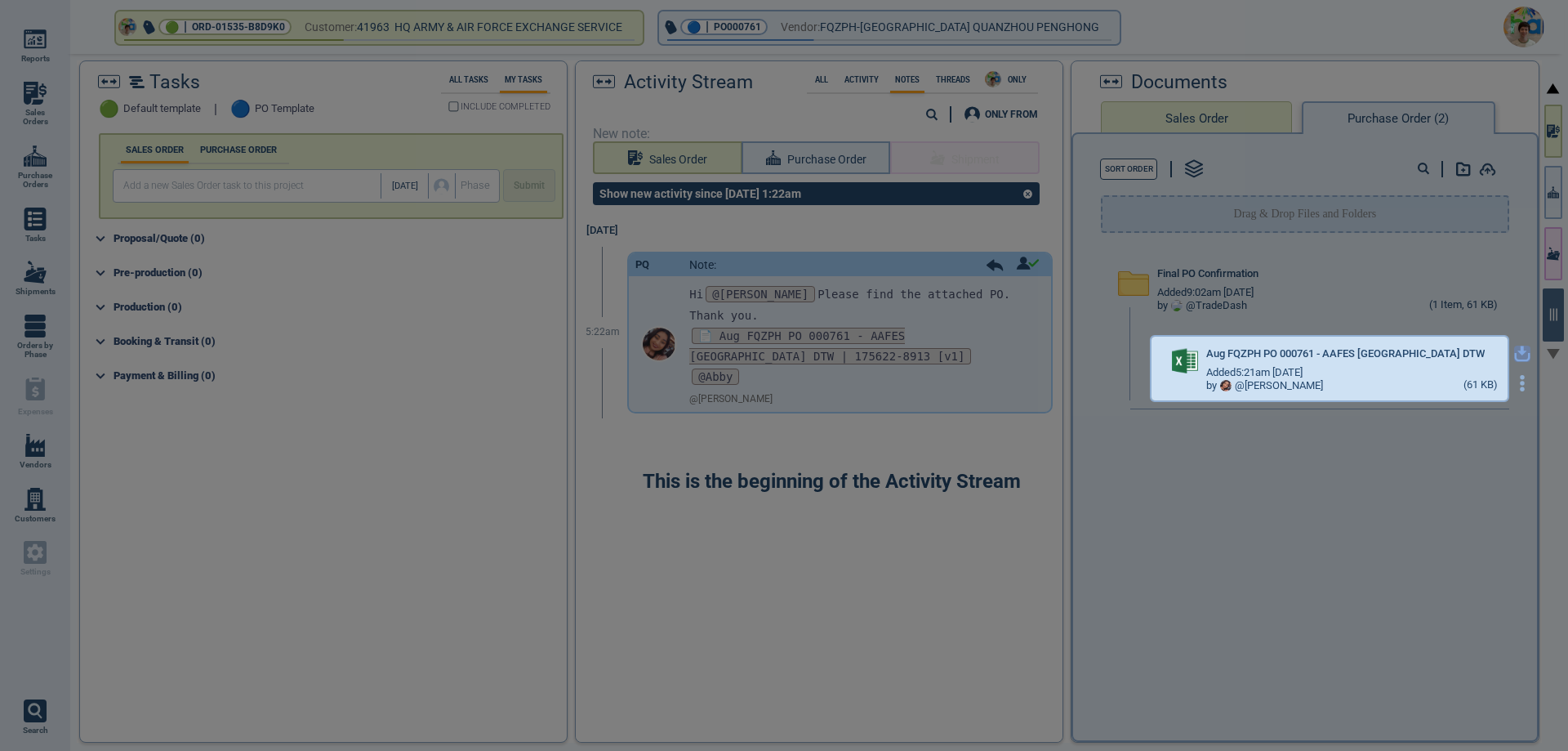
click at [1517, 351] on icon "button" at bounding box center [1522, 351] width 10 height 10
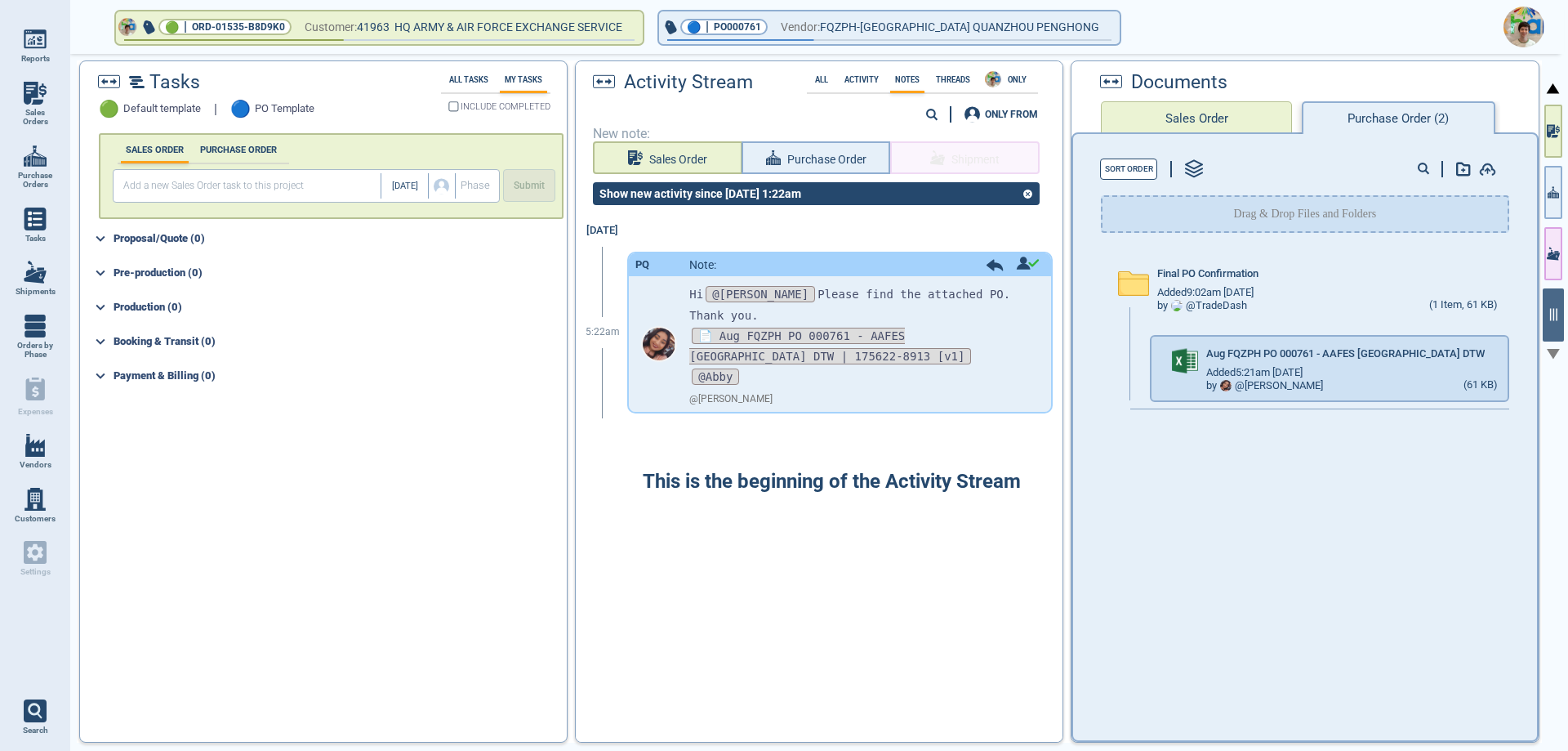
click at [838, 54] on div "🟢 | ORD-01535-B8D9K0 Customer: 41963 HQ ARMY & AIR FORCE EXCHANGE SERVICE 🔵 | P…" at bounding box center [819, 402] width 1498 height 697
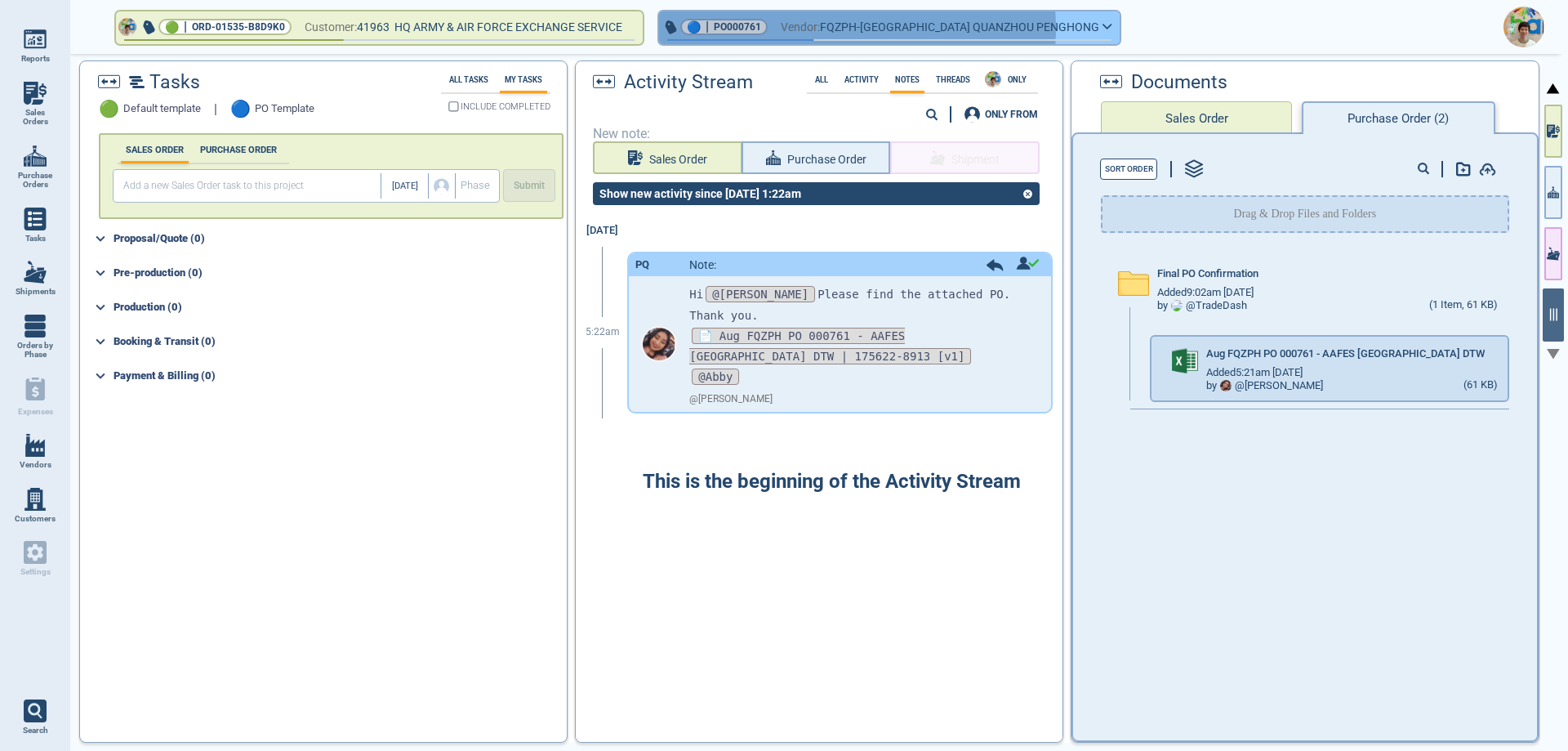
click at [820, 28] on span "Vendor:" at bounding box center [801, 28] width 39 height 20
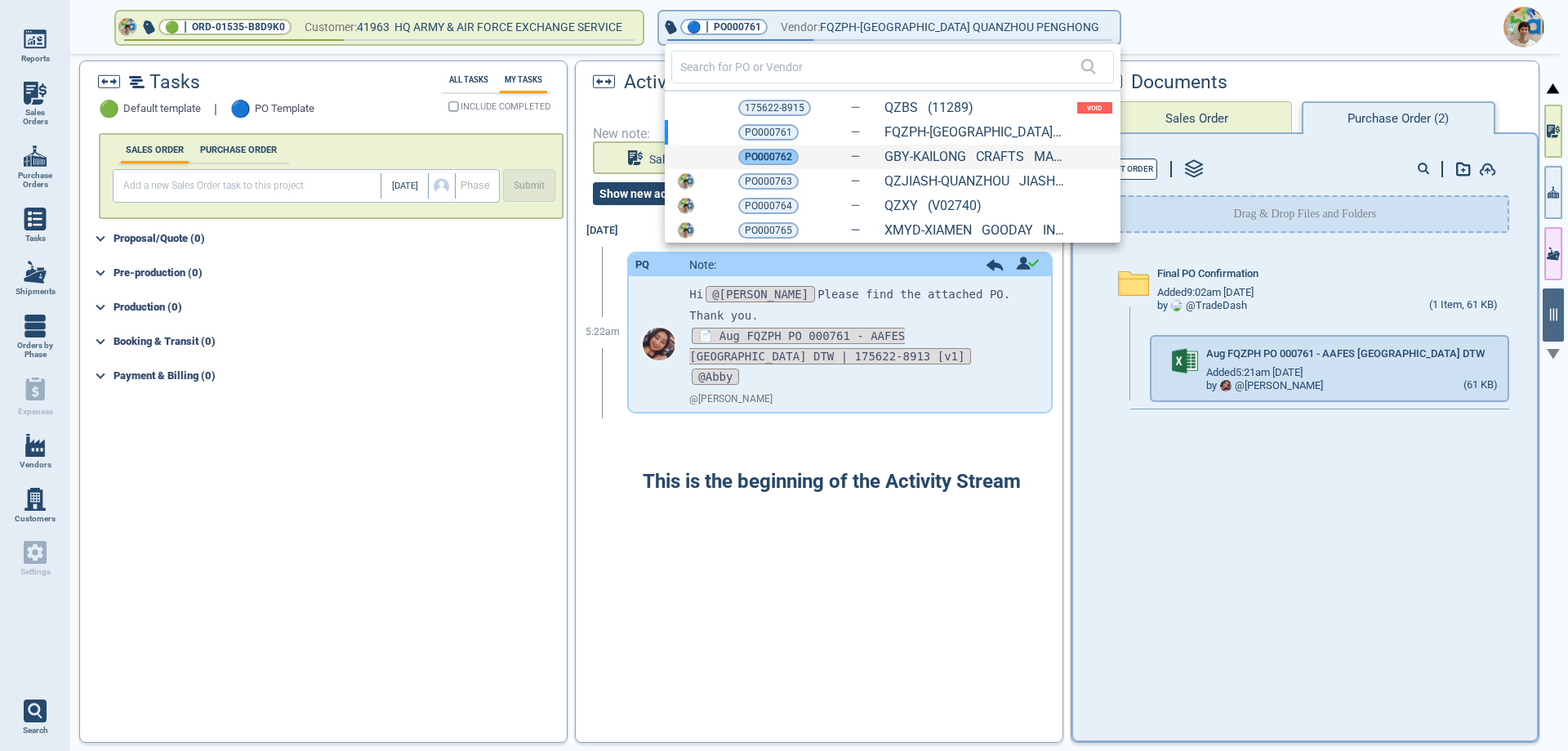
click at [755, 157] on span "PO000762" at bounding box center [768, 157] width 47 height 17
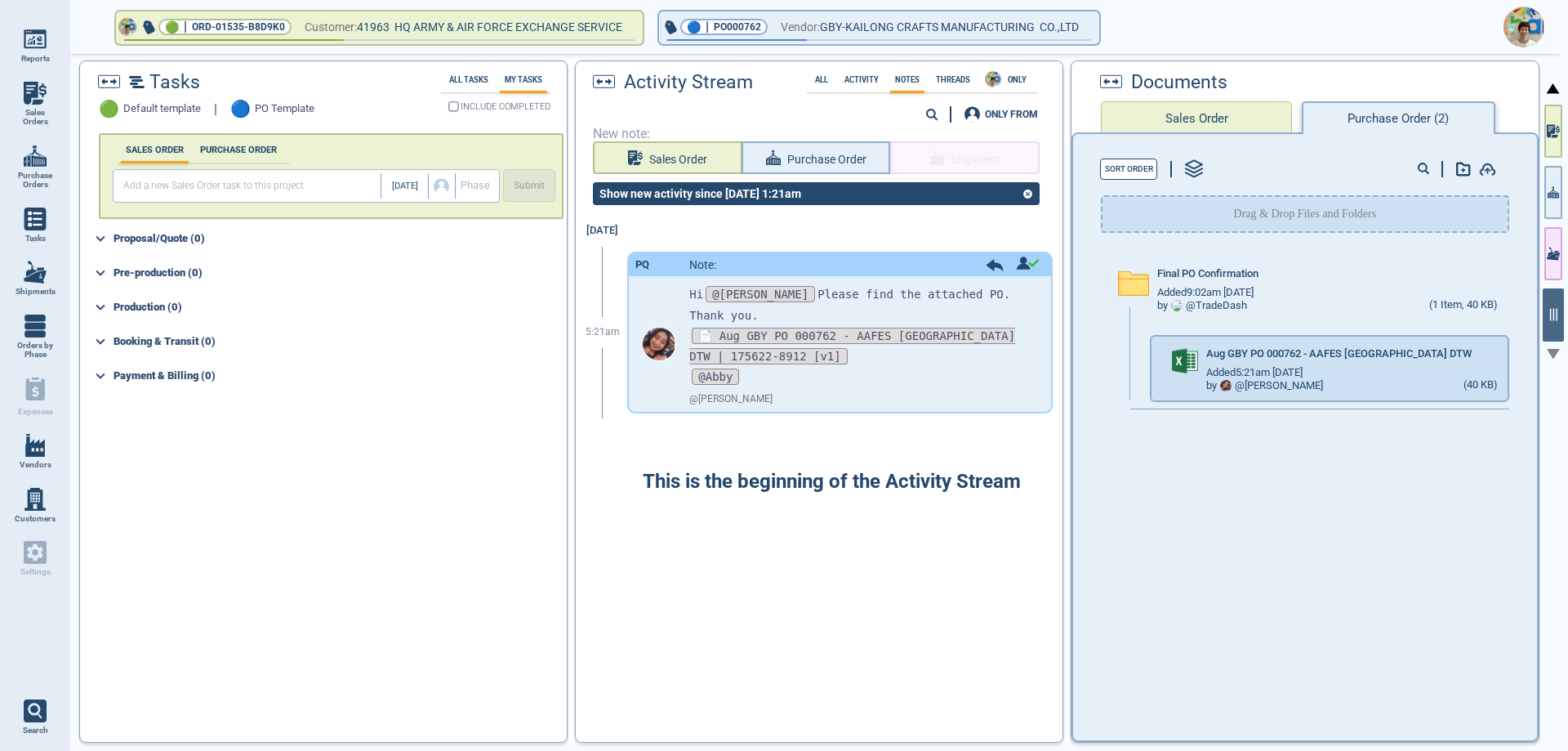
click at [816, 328] on span "📄 Aug GBY PO 000762 - AAFES [GEOGRAPHIC_DATA] DTW | 175622-8912 [v1]" at bounding box center [851, 346] width 326 height 37
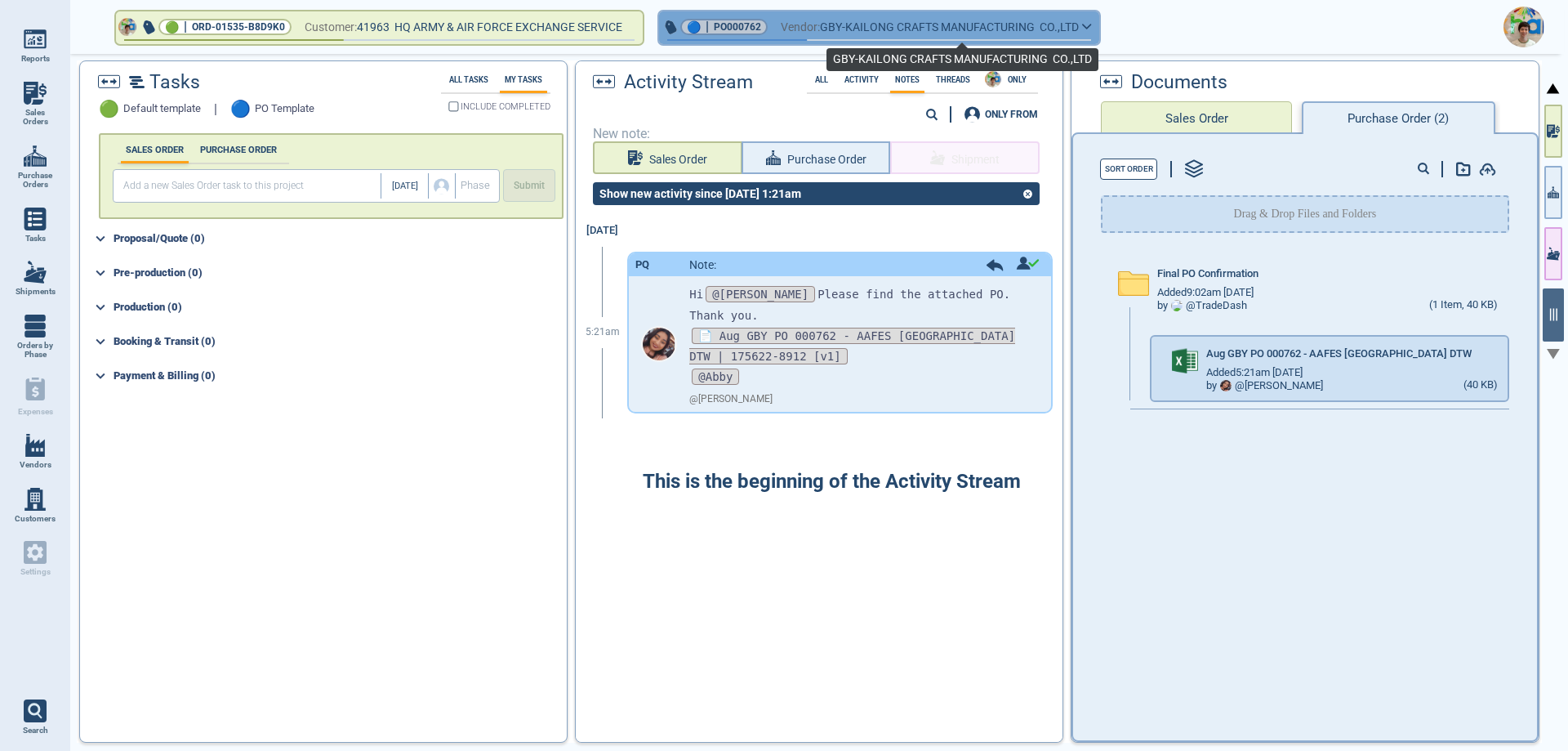
click at [1028, 30] on span "GBY-KAILONG CRAFTS MANUFACTURING CO.,LTD" at bounding box center [949, 28] width 259 height 20
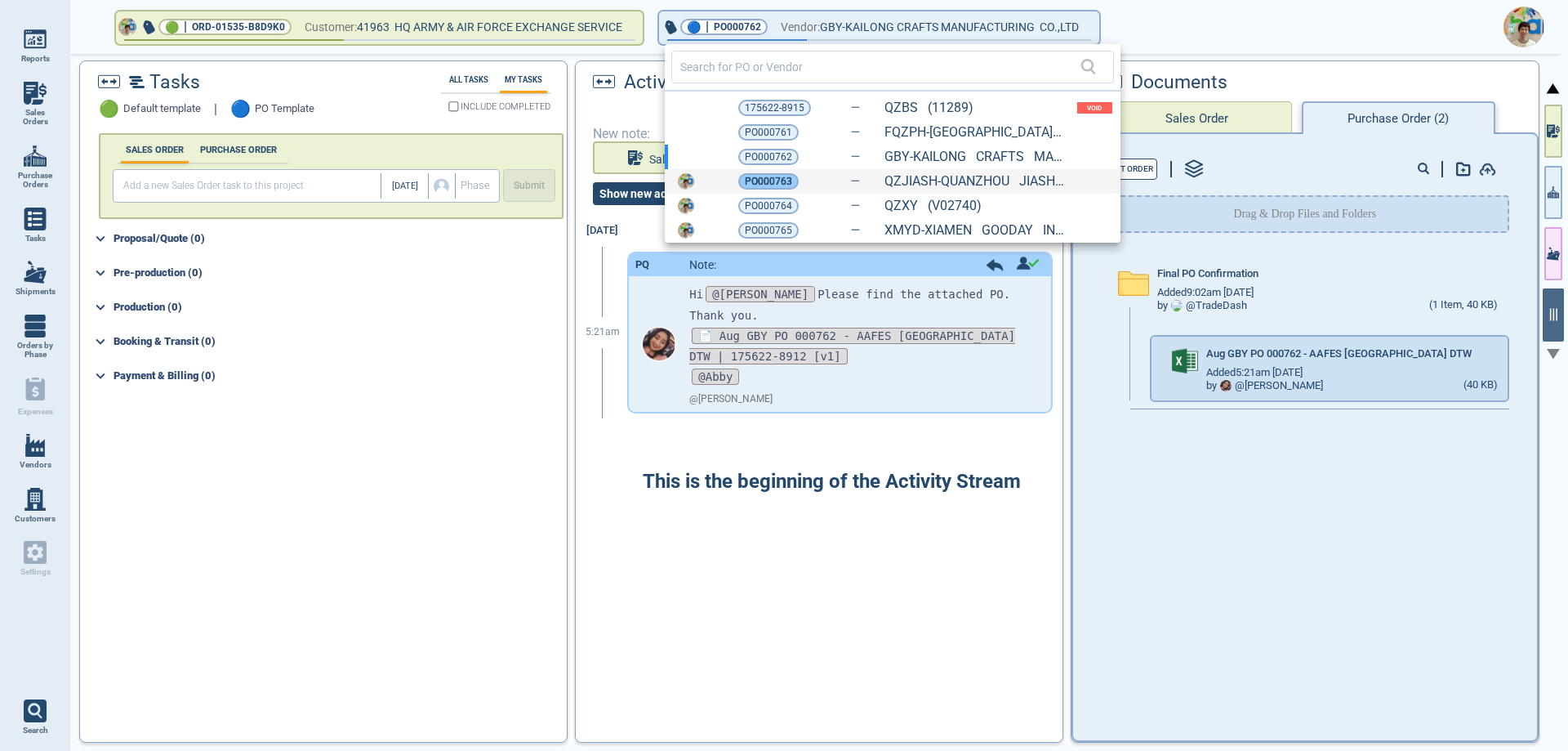
click at [772, 181] on span "PO000763" at bounding box center [768, 182] width 47 height 17
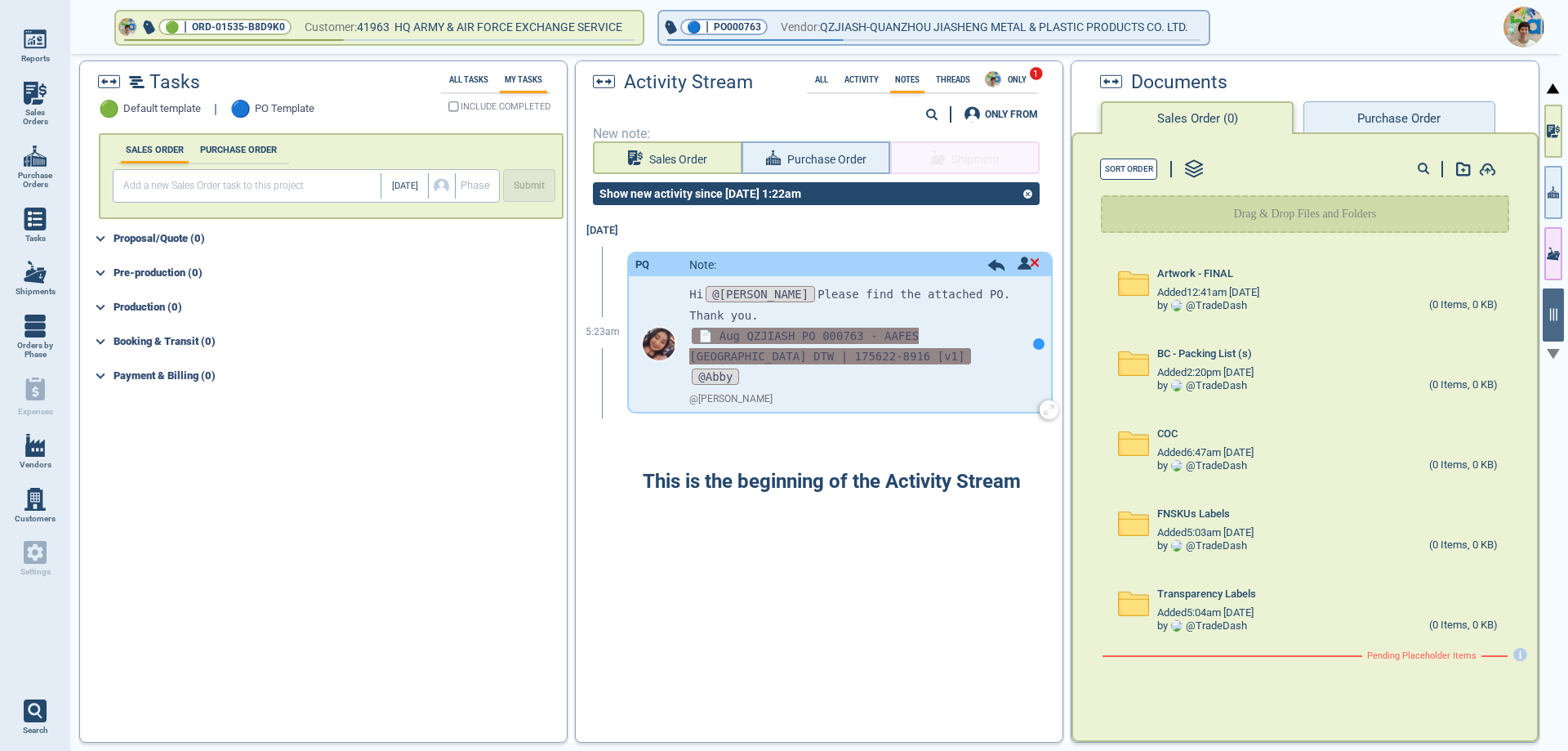
click at [781, 328] on span "📄 Aug QZJIASH PO 000763 - AAFES [GEOGRAPHIC_DATA] DTW | 175622-8916 [v1]" at bounding box center [829, 346] width 282 height 37
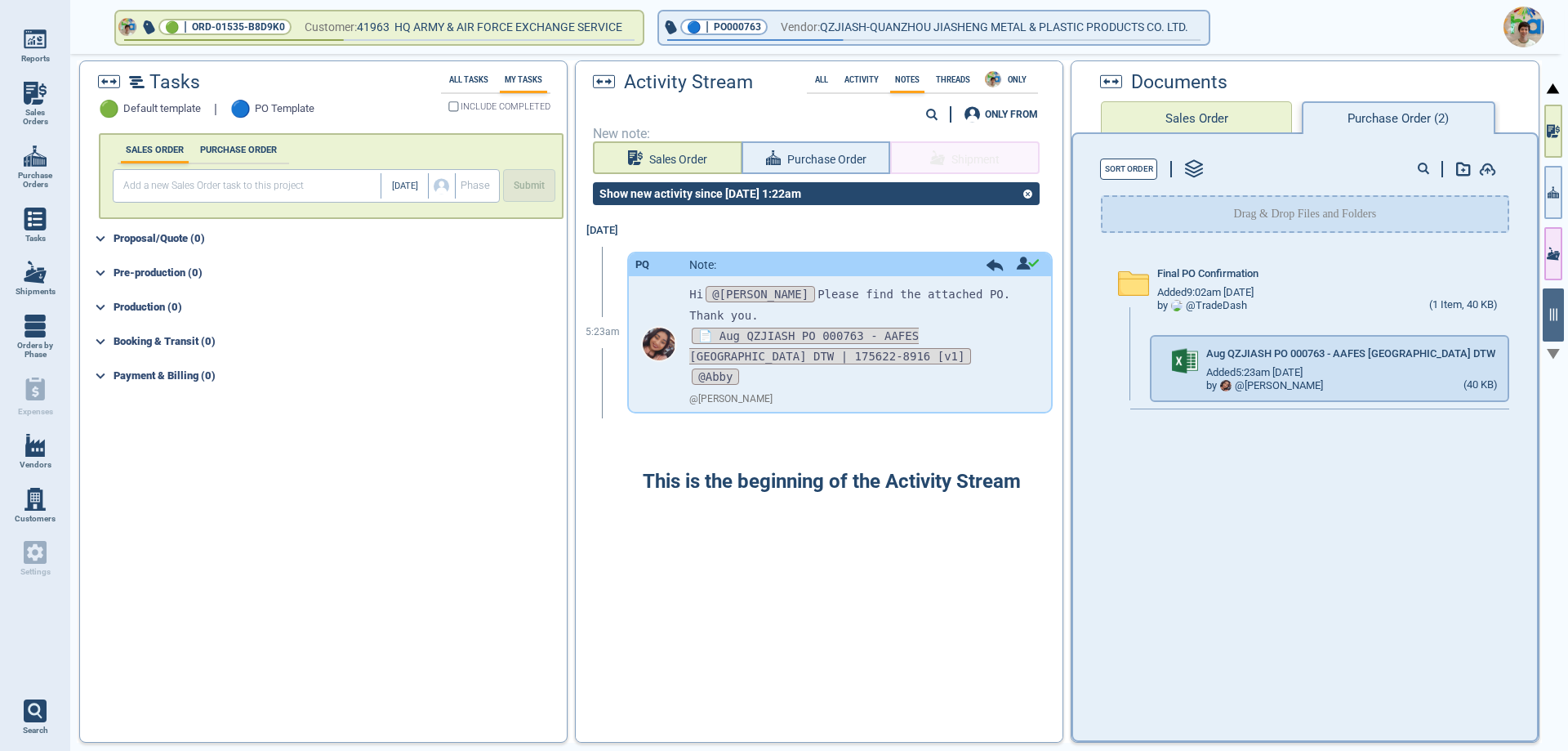
click at [1514, 353] on icon "button" at bounding box center [1523, 354] width 17 height 17
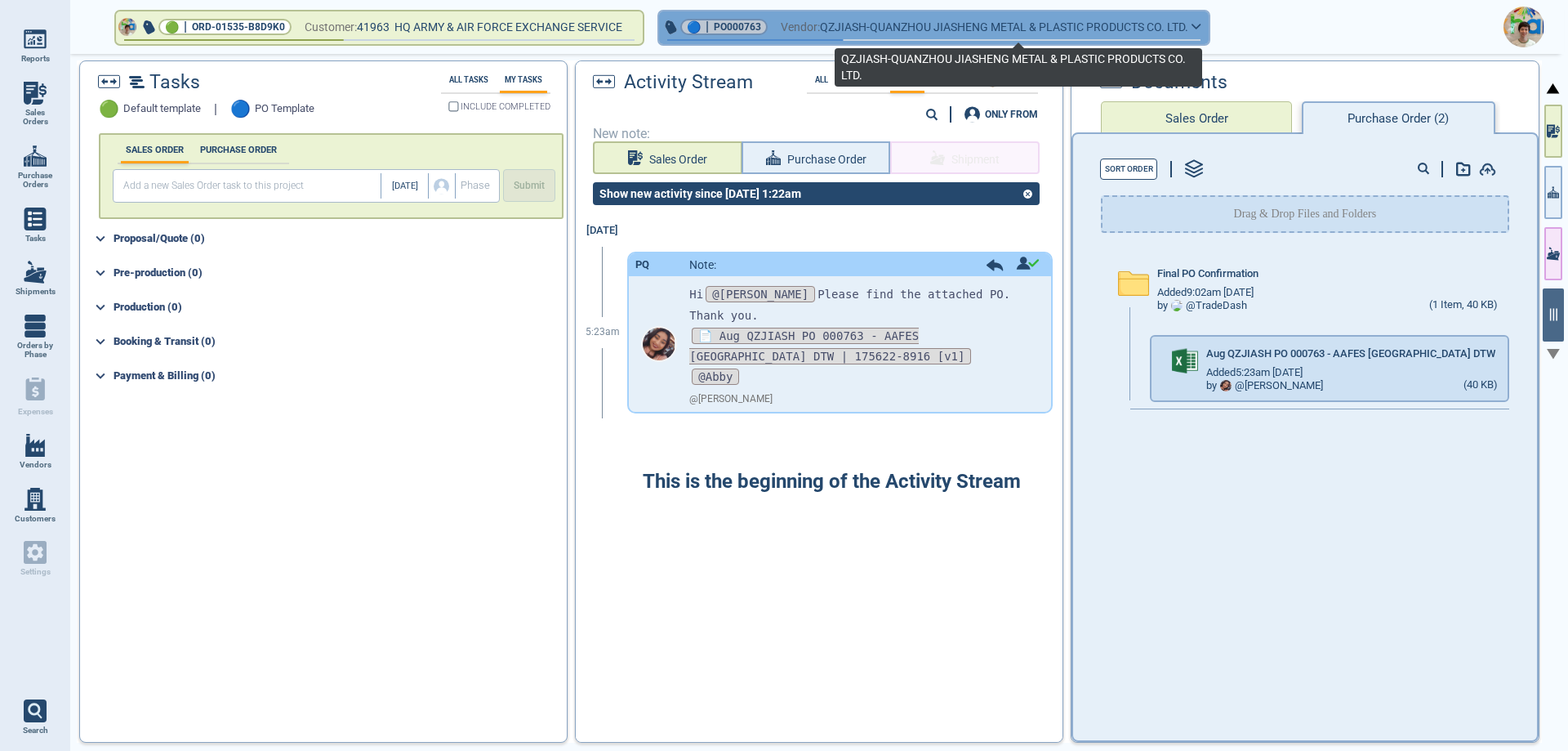
click at [964, 33] on span "QZJIASH-QUANZHOU JIASHENG METAL & PLASTIC PRODUCTS CO. LTD." at bounding box center [1004, 28] width 368 height 20
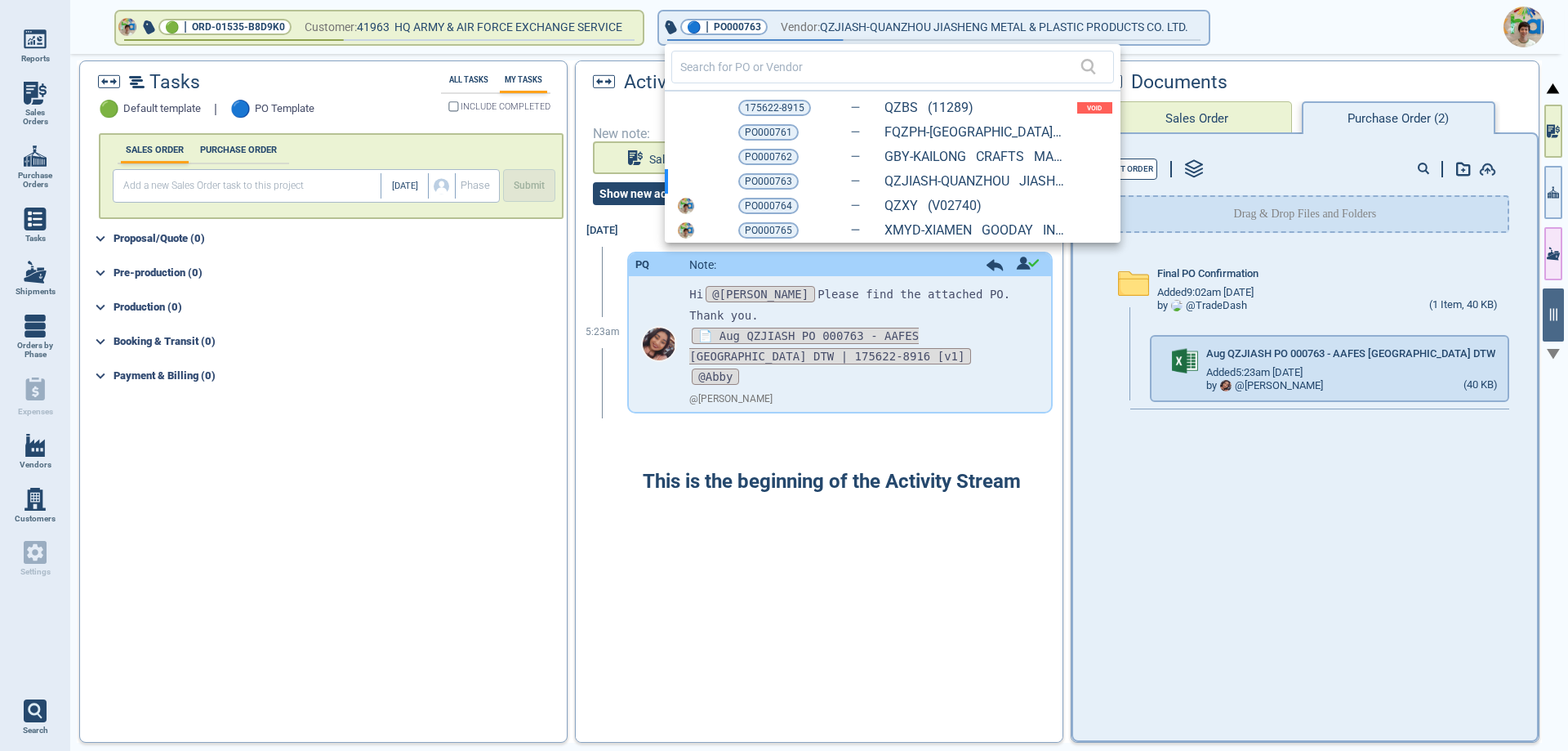
drag, startPoint x: 775, startPoint y: 204, endPoint x: 786, endPoint y: 204, distance: 11.0
click at [775, 204] on span "PO000764" at bounding box center [768, 206] width 47 height 17
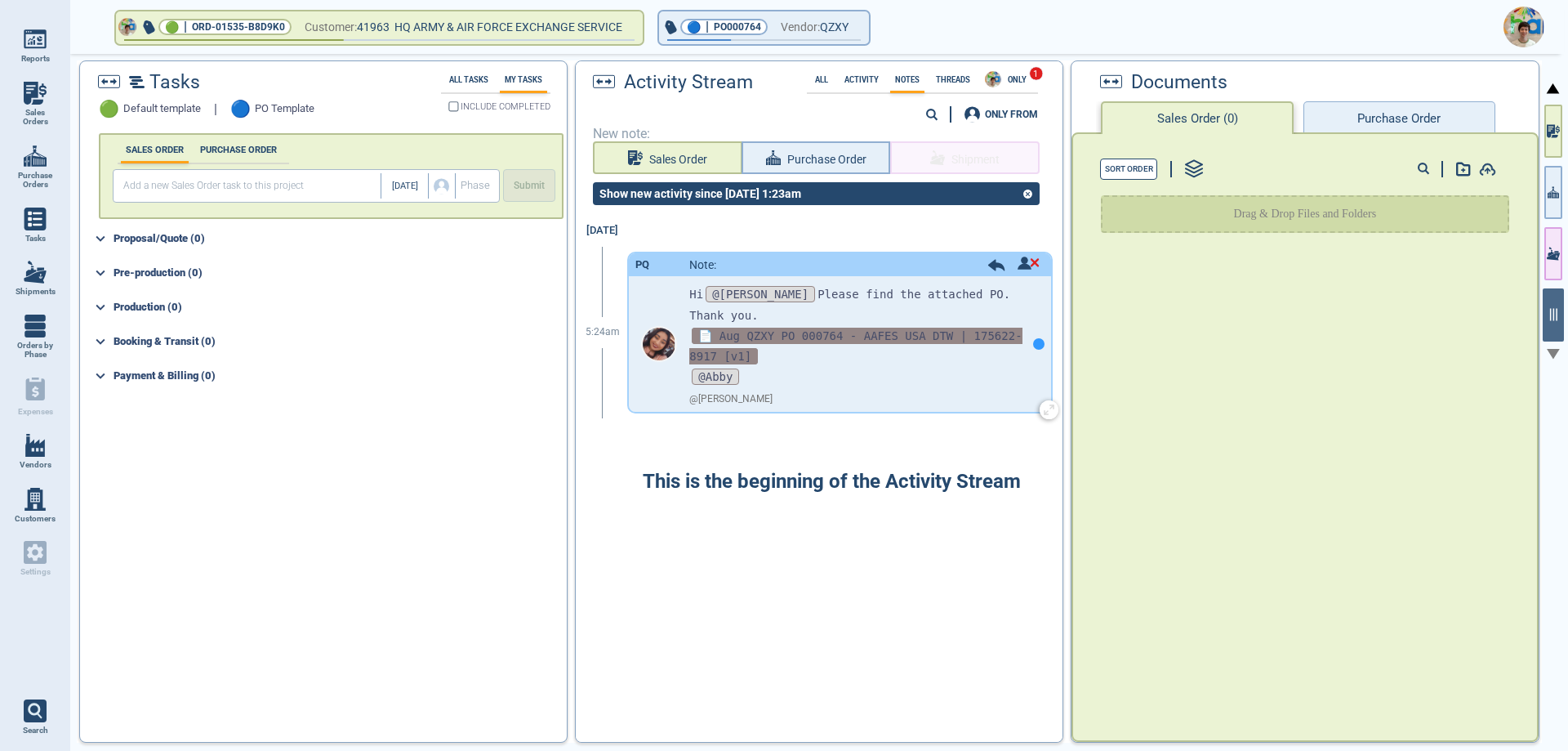
click at [814, 328] on span "📄 Aug QZXY PO 000764 - AAFES USA DTW | 175622-8917 [v1]" at bounding box center [855, 346] width 332 height 37
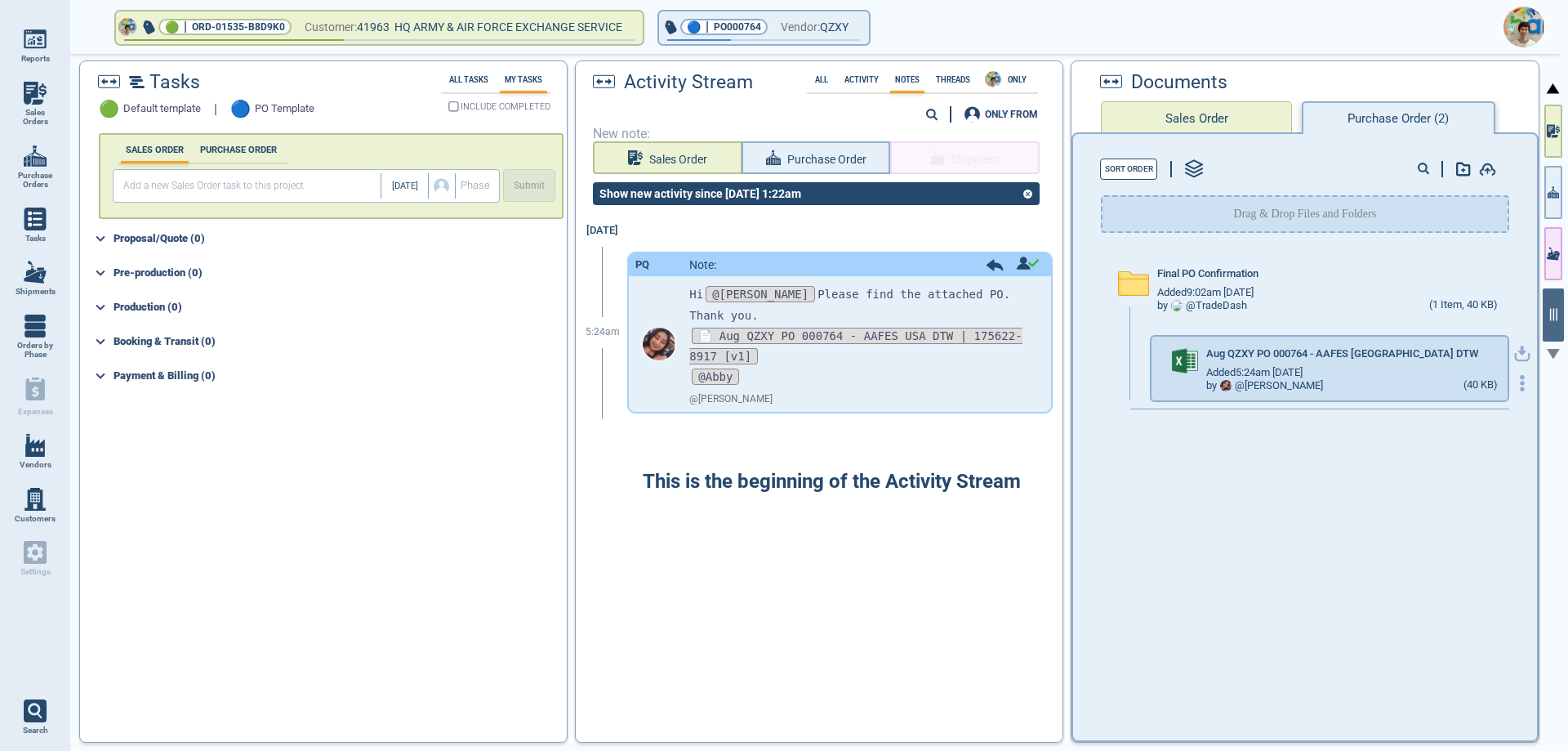
click at [1517, 351] on icon "button" at bounding box center [1522, 351] width 10 height 10
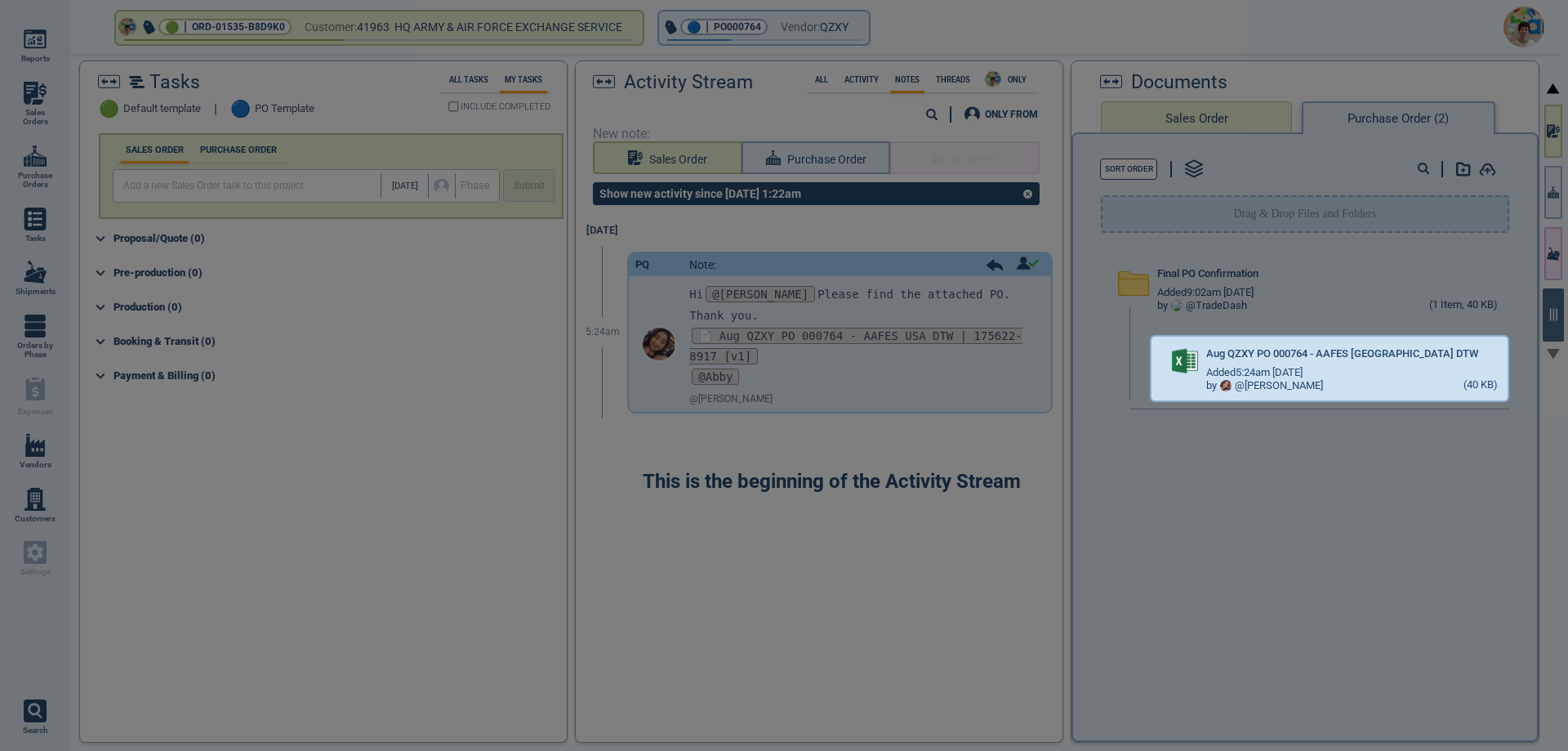
click at [829, 35] on div at bounding box center [784, 375] width 1568 height 751
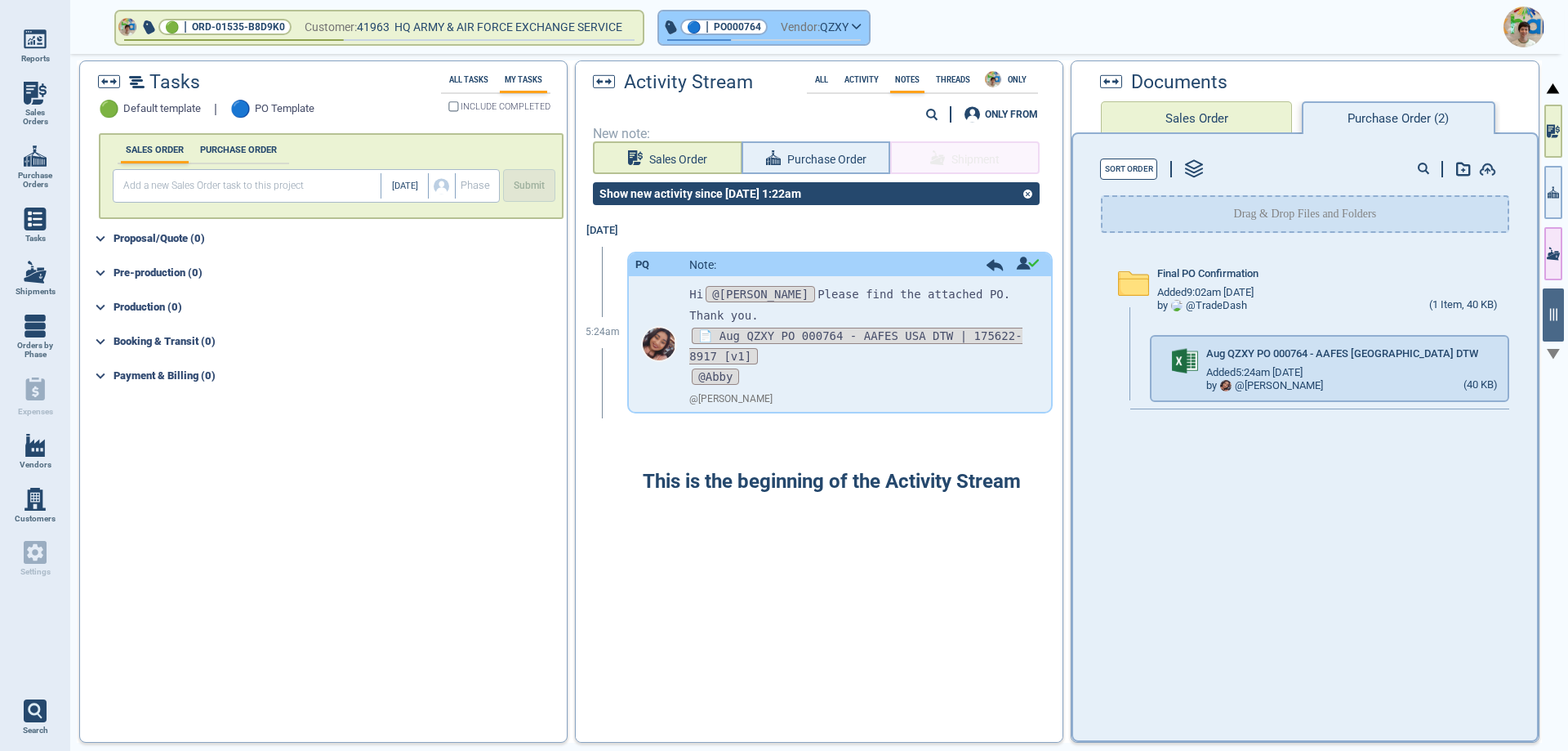
click at [820, 32] on span "Vendor:" at bounding box center [801, 28] width 39 height 20
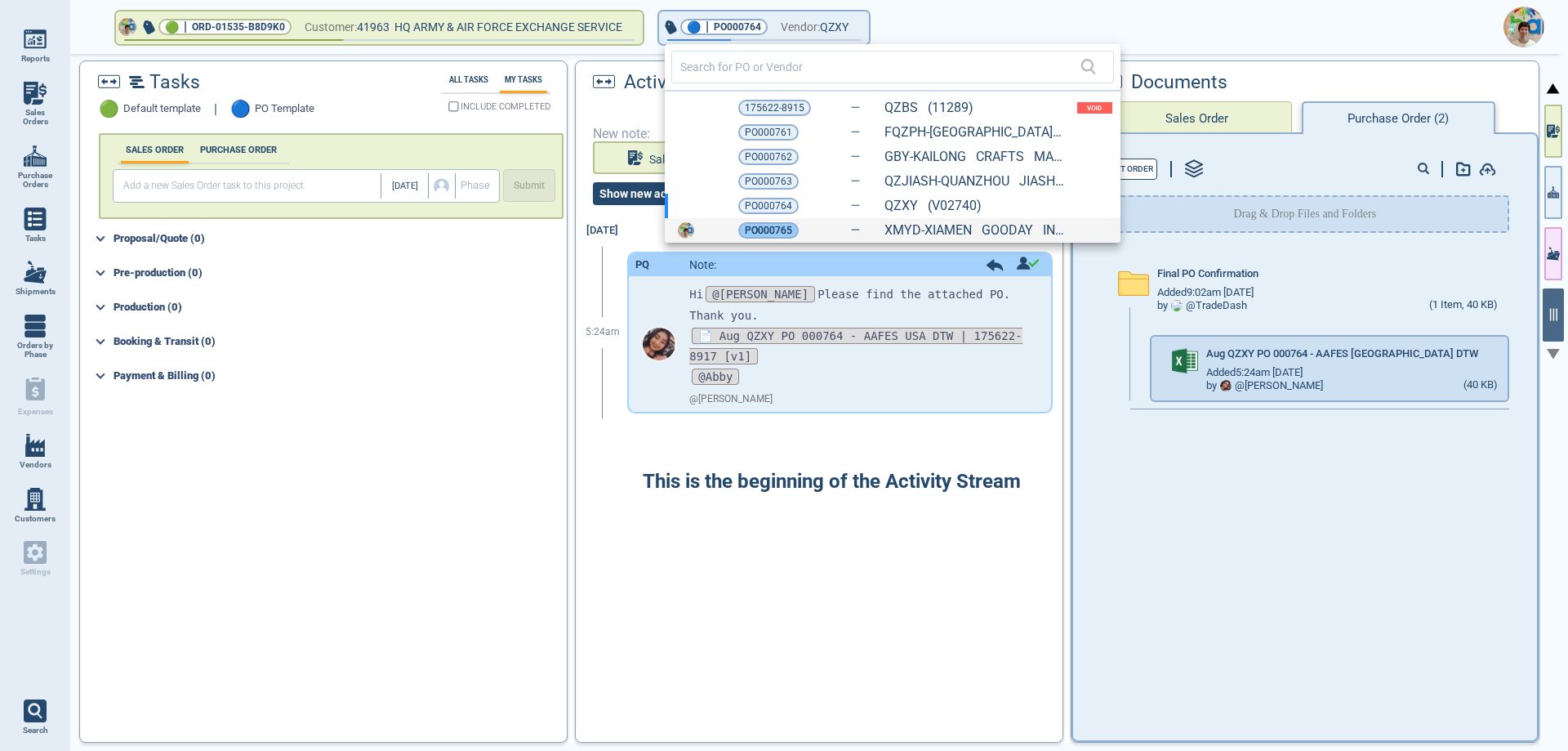
click at [778, 230] on span "PO000765" at bounding box center [768, 231] width 47 height 17
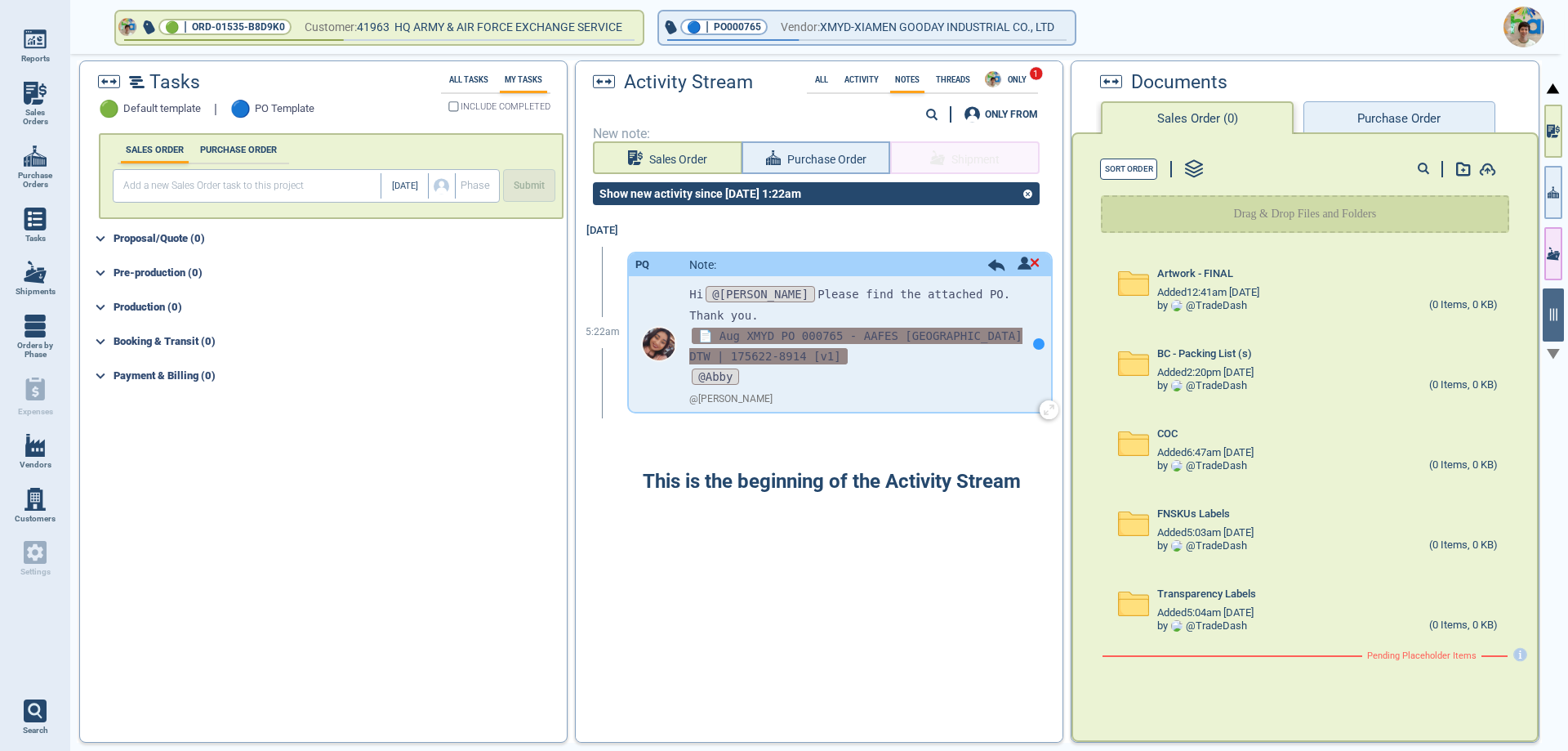
click at [860, 328] on span "📄 Aug XMYD PO 000765 - AAFES [GEOGRAPHIC_DATA] DTW | 175622-8914 [v1]" at bounding box center [855, 346] width 332 height 37
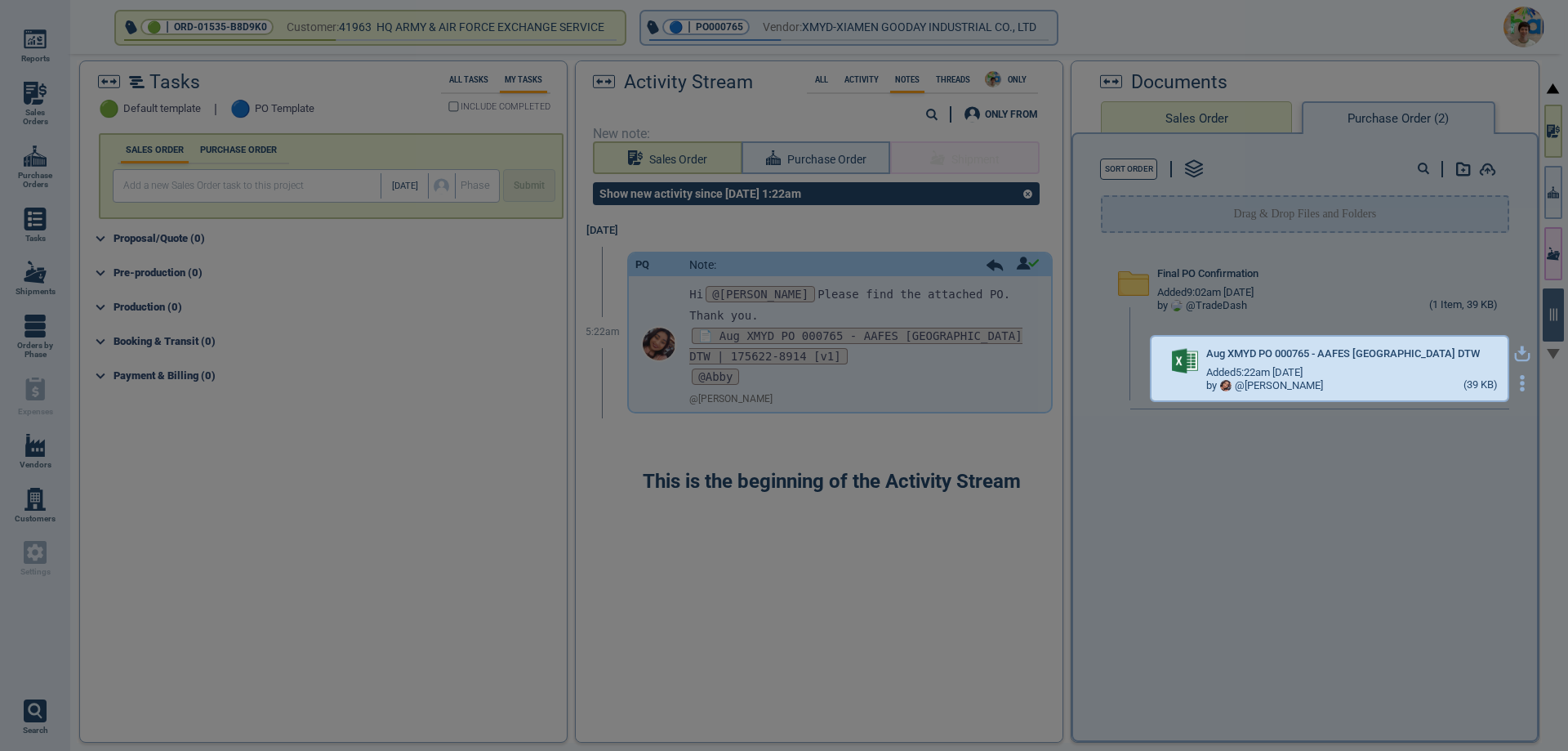
click at [1515, 354] on icon "button" at bounding box center [1522, 357] width 19 height 10
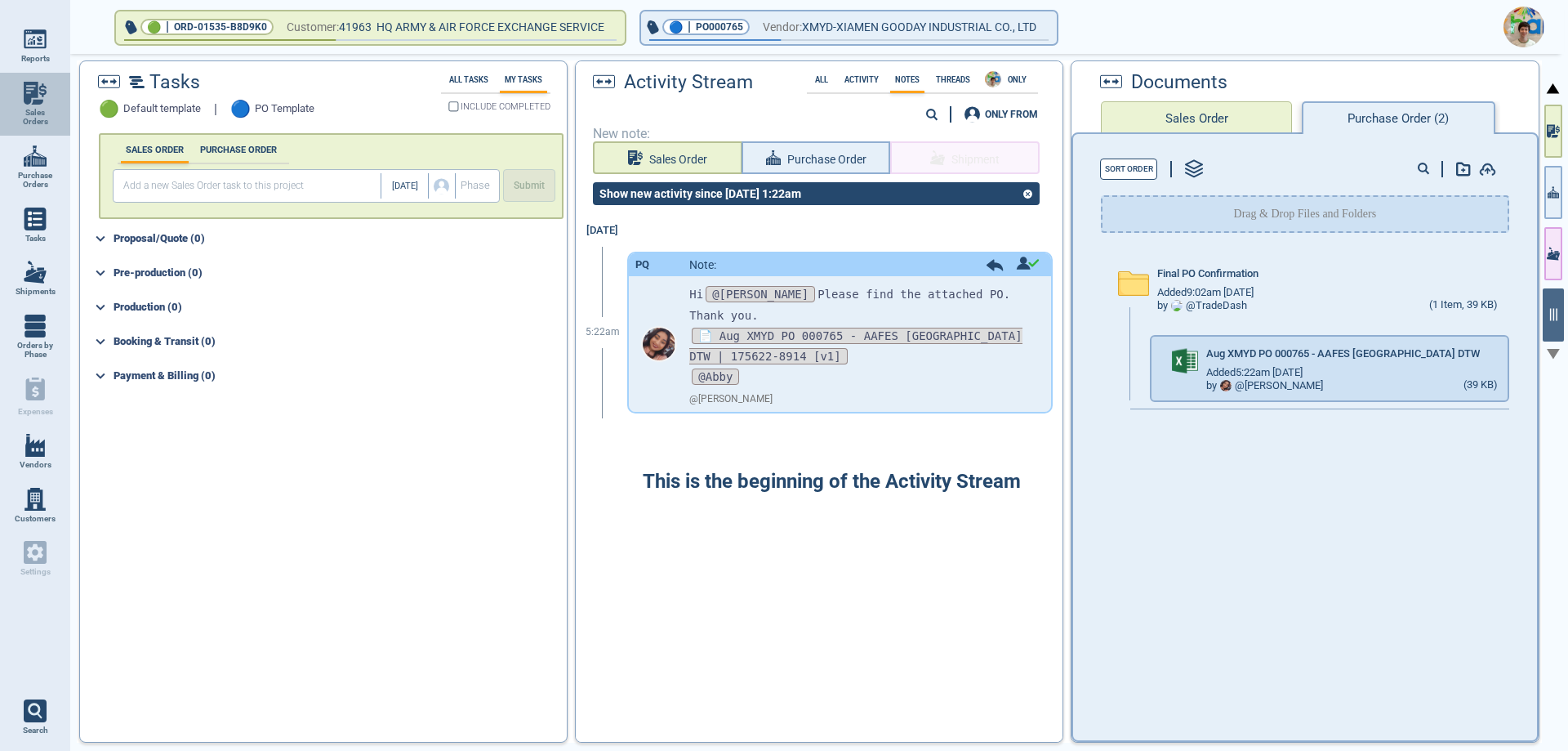
click at [42, 102] on img at bounding box center [35, 92] width 23 height 23
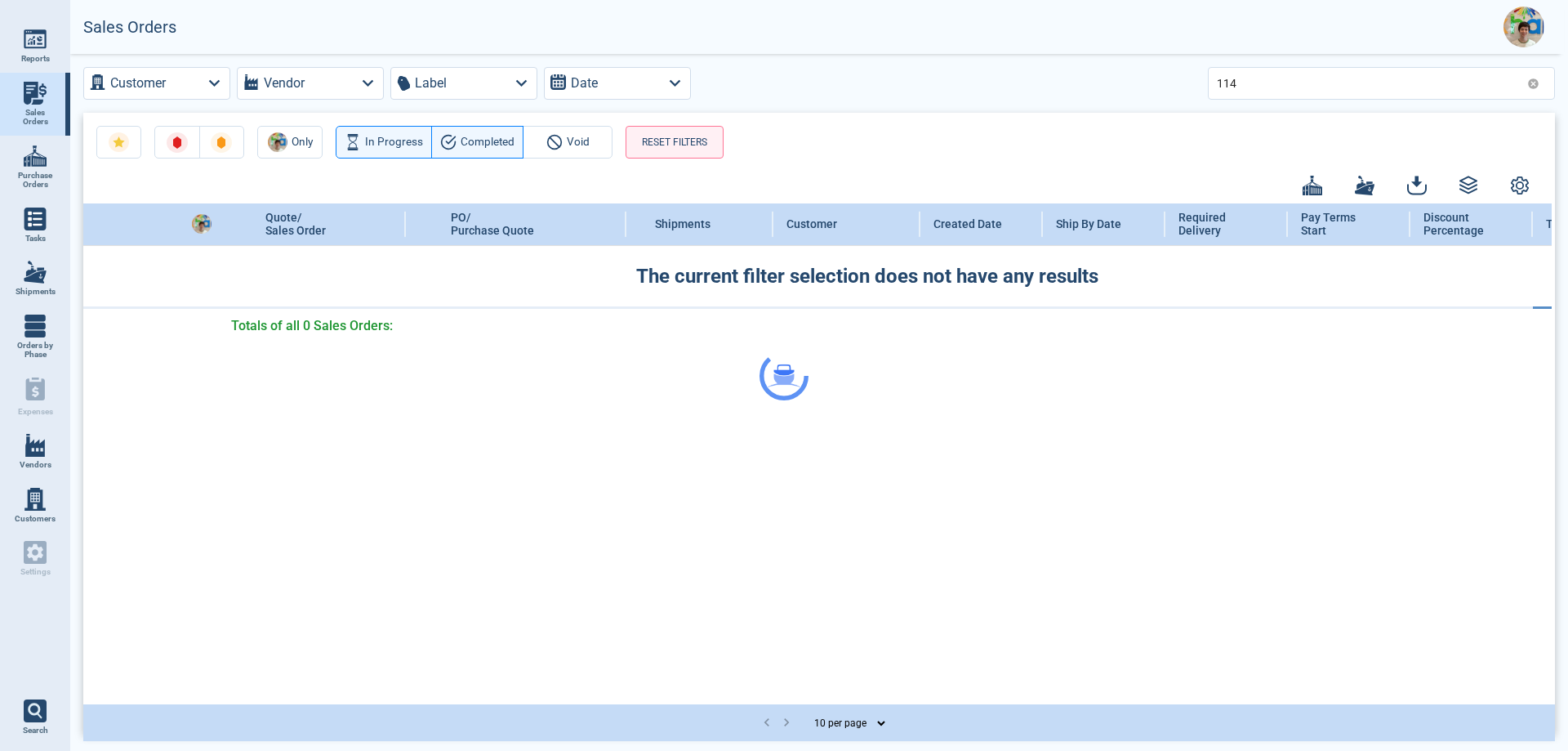
click at [1271, 89] on div at bounding box center [784, 375] width 1568 height 751
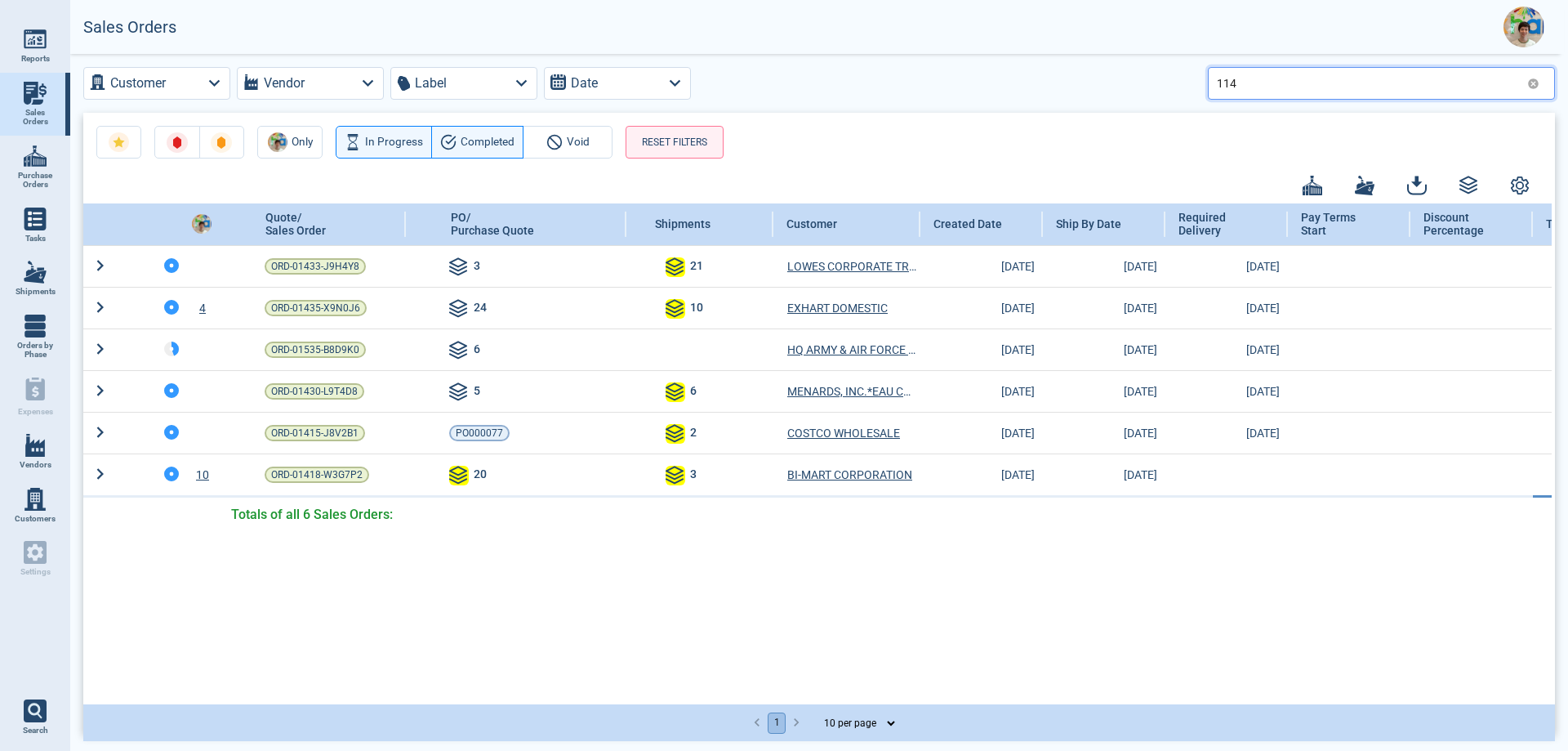
click at [1266, 79] on input "114" at bounding box center [1369, 83] width 304 height 24
type input "115"
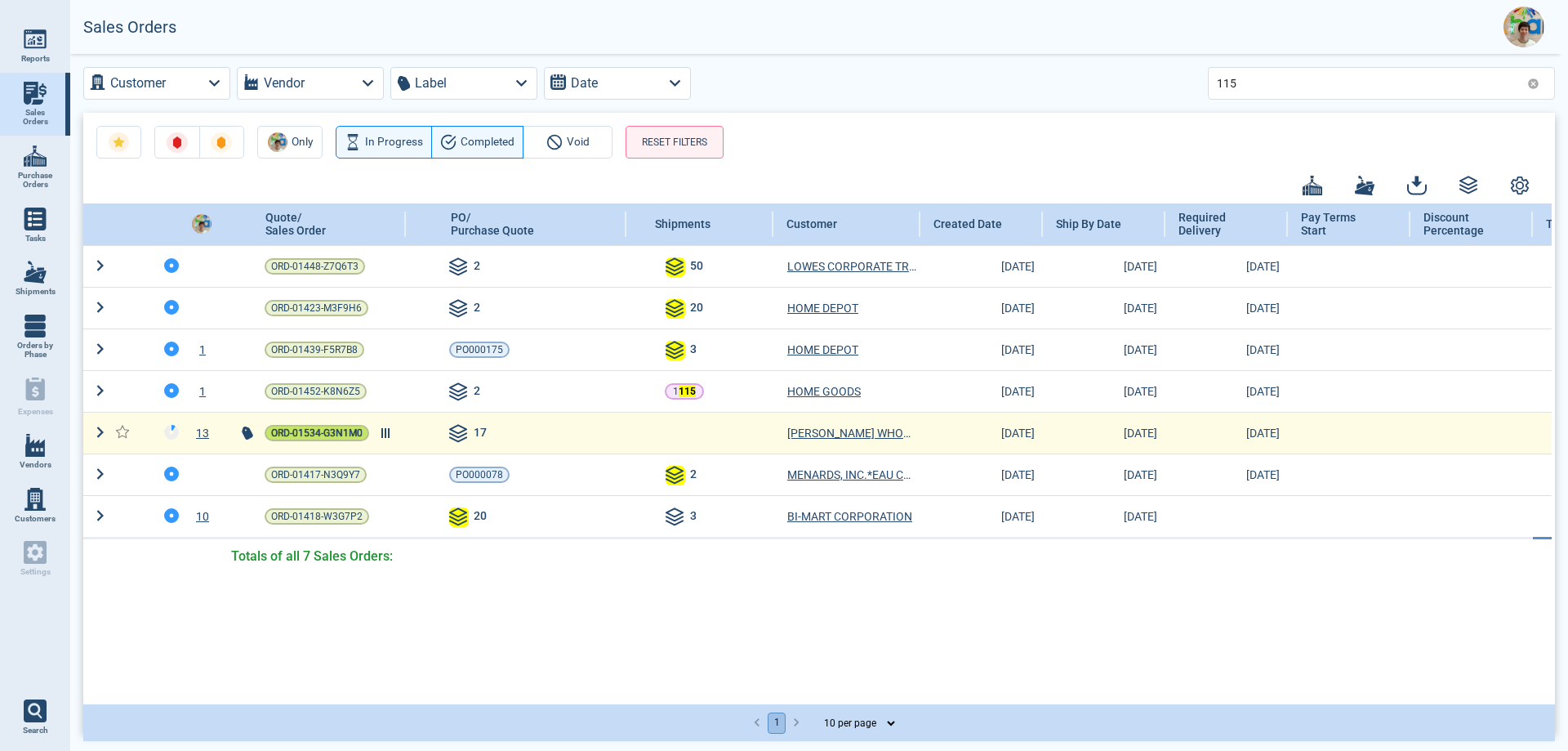
click at [337, 435] on span "ORD-01534-G3N1M0" at bounding box center [317, 433] width 91 height 17
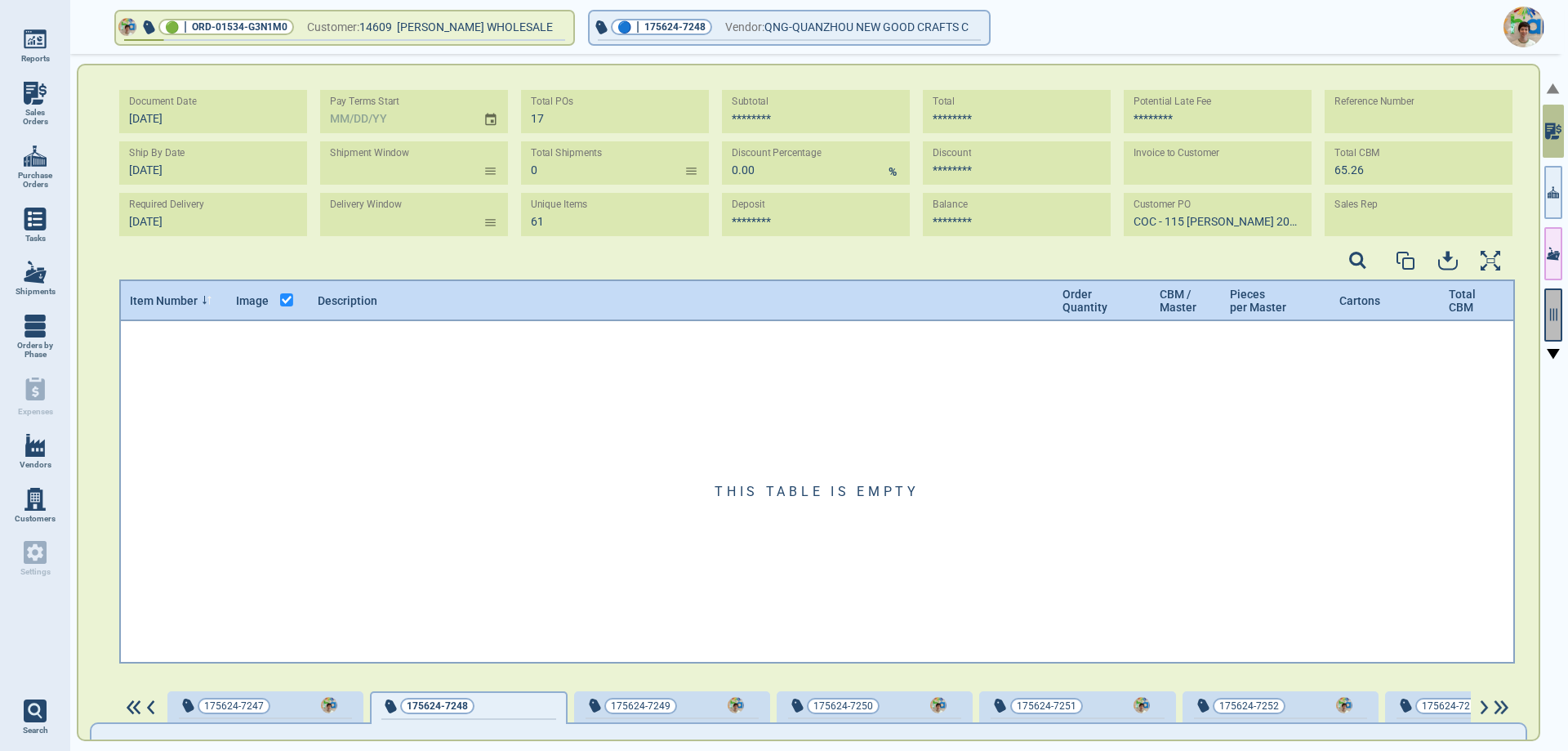
click at [1550, 308] on icon "button" at bounding box center [1553, 315] width 15 height 15
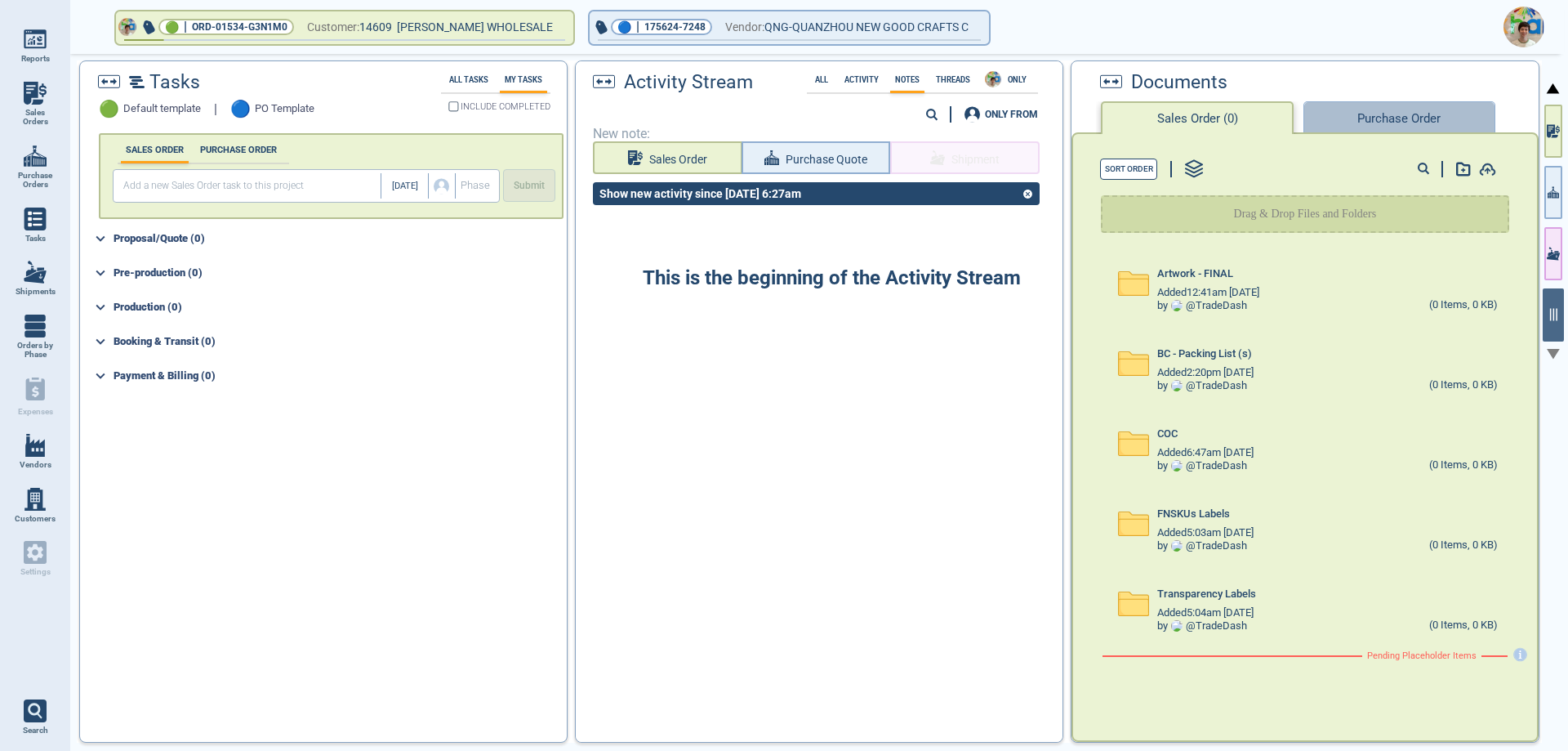
click at [1403, 122] on button "Purchase Order" at bounding box center [1399, 117] width 191 height 32
